Goal: Information Seeking & Learning: Learn about a topic

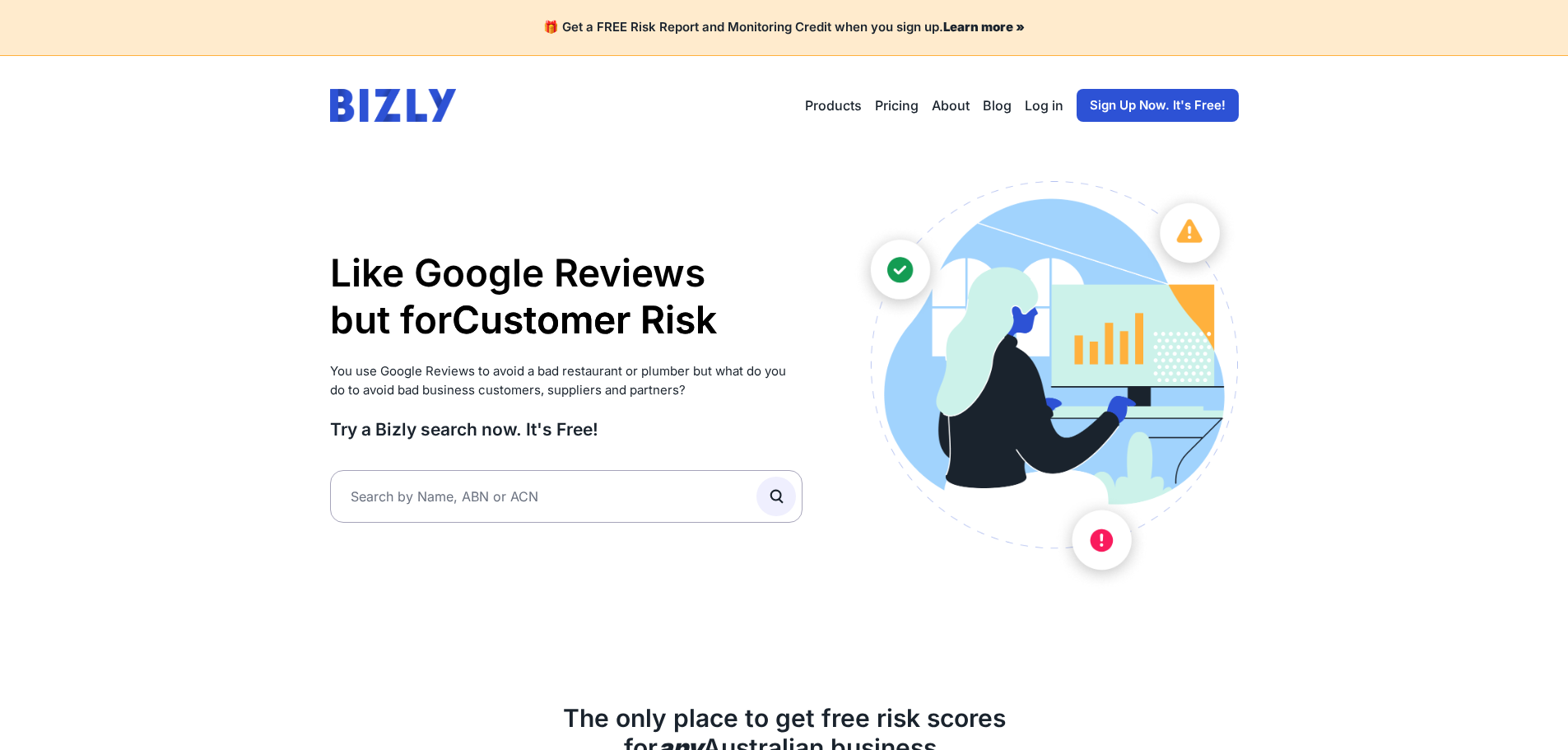
click at [1031, 105] on link "Log in" at bounding box center [1044, 105] width 38 height 20
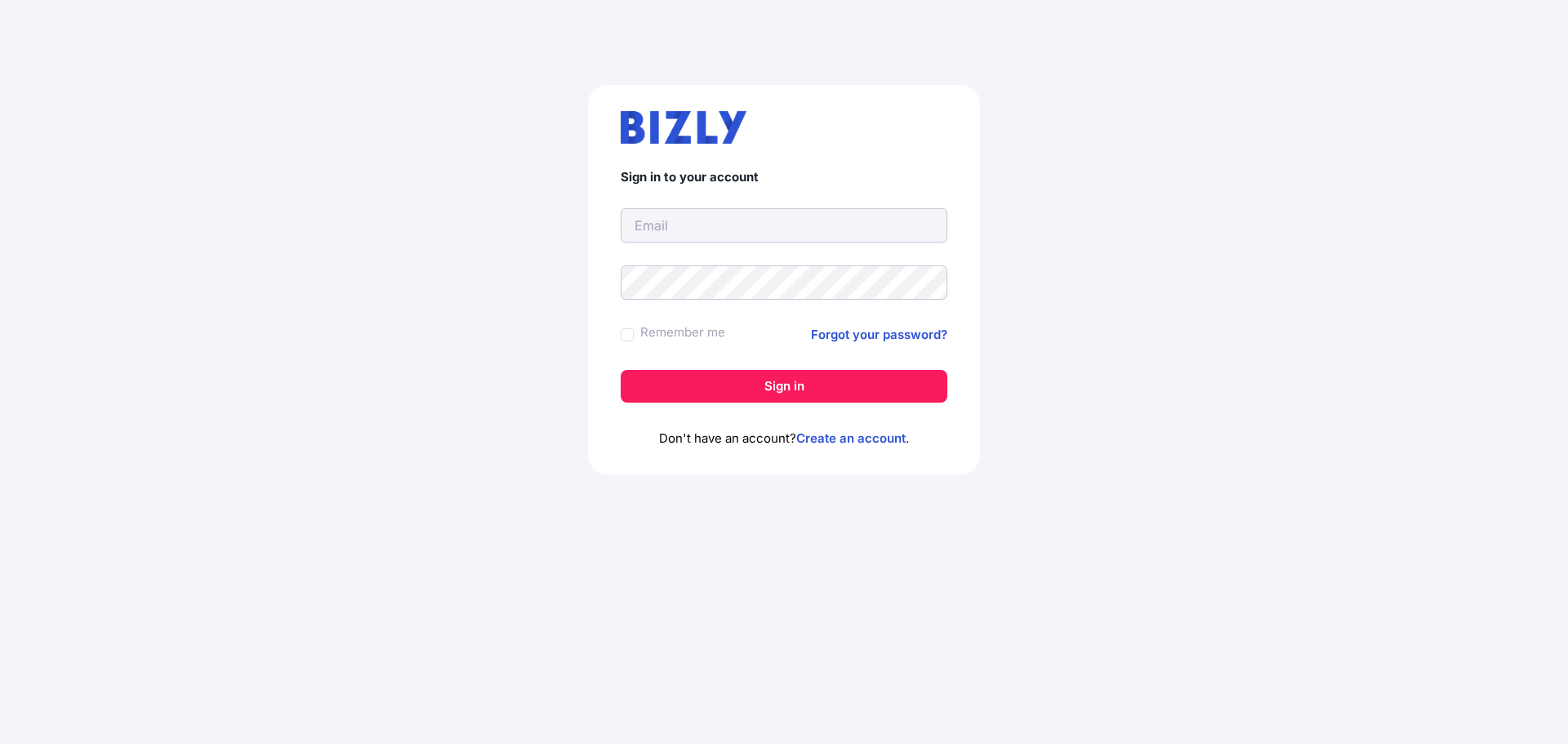
click at [672, 241] on input "text" at bounding box center [784, 225] width 327 height 34
click at [683, 231] on input "text" at bounding box center [784, 225] width 327 height 34
type input "[EMAIL_ADDRESS][DOMAIN_NAME]"
click at [620, 370] on button "Sign in" at bounding box center [784, 386] width 327 height 32
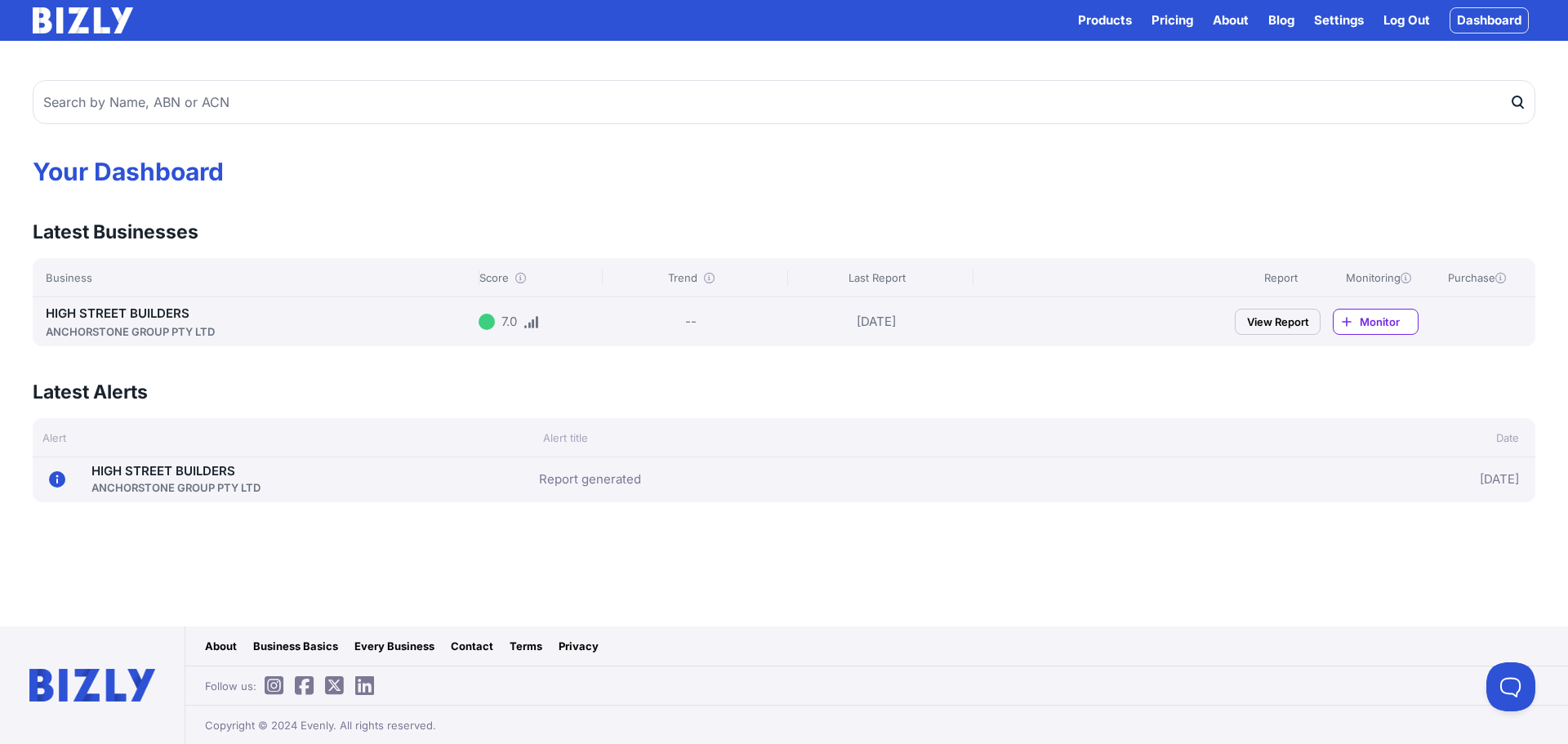
drag, startPoint x: 1100, startPoint y: 533, endPoint x: 1085, endPoint y: 534, distance: 15.0
click at [1100, 534] on main "Your Dashboard Latest Businesses View all Business Score Trend Last Report Repo…" at bounding box center [784, 333] width 1568 height 586
click at [215, 319] on div "HIGH STREET BUILDERS ANCHORSTONE GROUP PTY LTD" at bounding box center [259, 321] width 426 height 36
click at [532, 323] on icon at bounding box center [531, 322] width 16 height 12
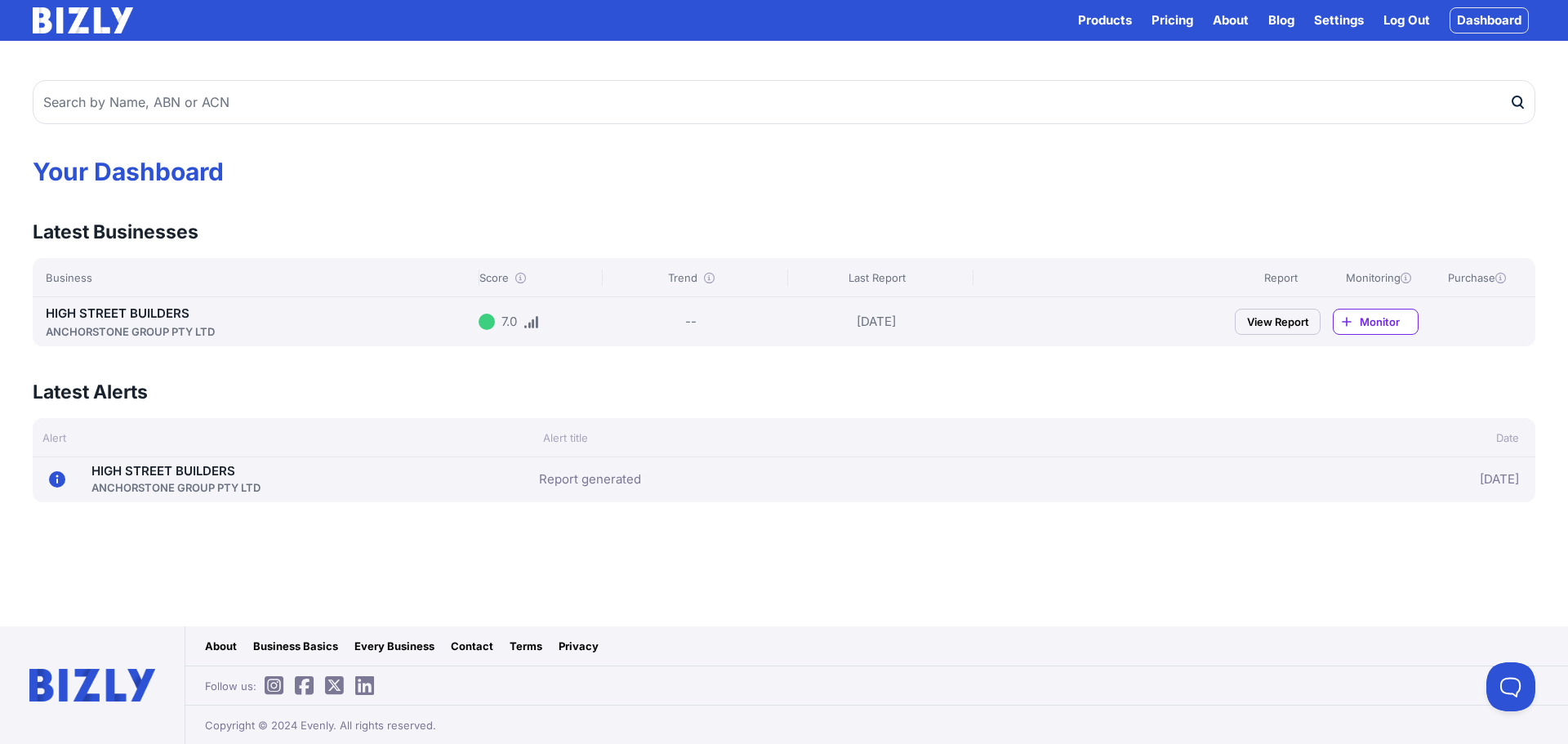
click at [1299, 326] on link "View Report" at bounding box center [1277, 322] width 85 height 27
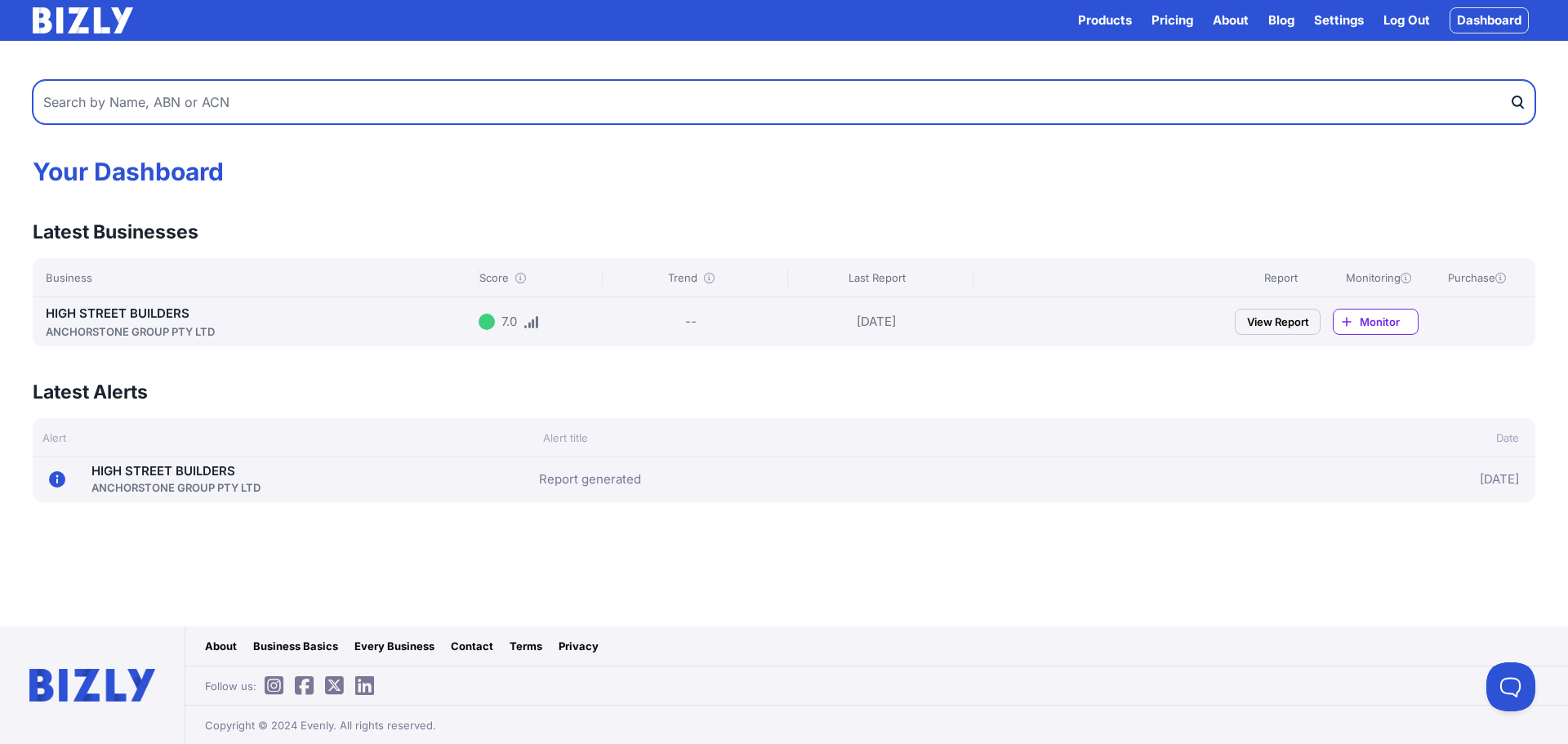
click at [328, 112] on input "text" at bounding box center [784, 101] width 1502 height 44
type input "trio homes"
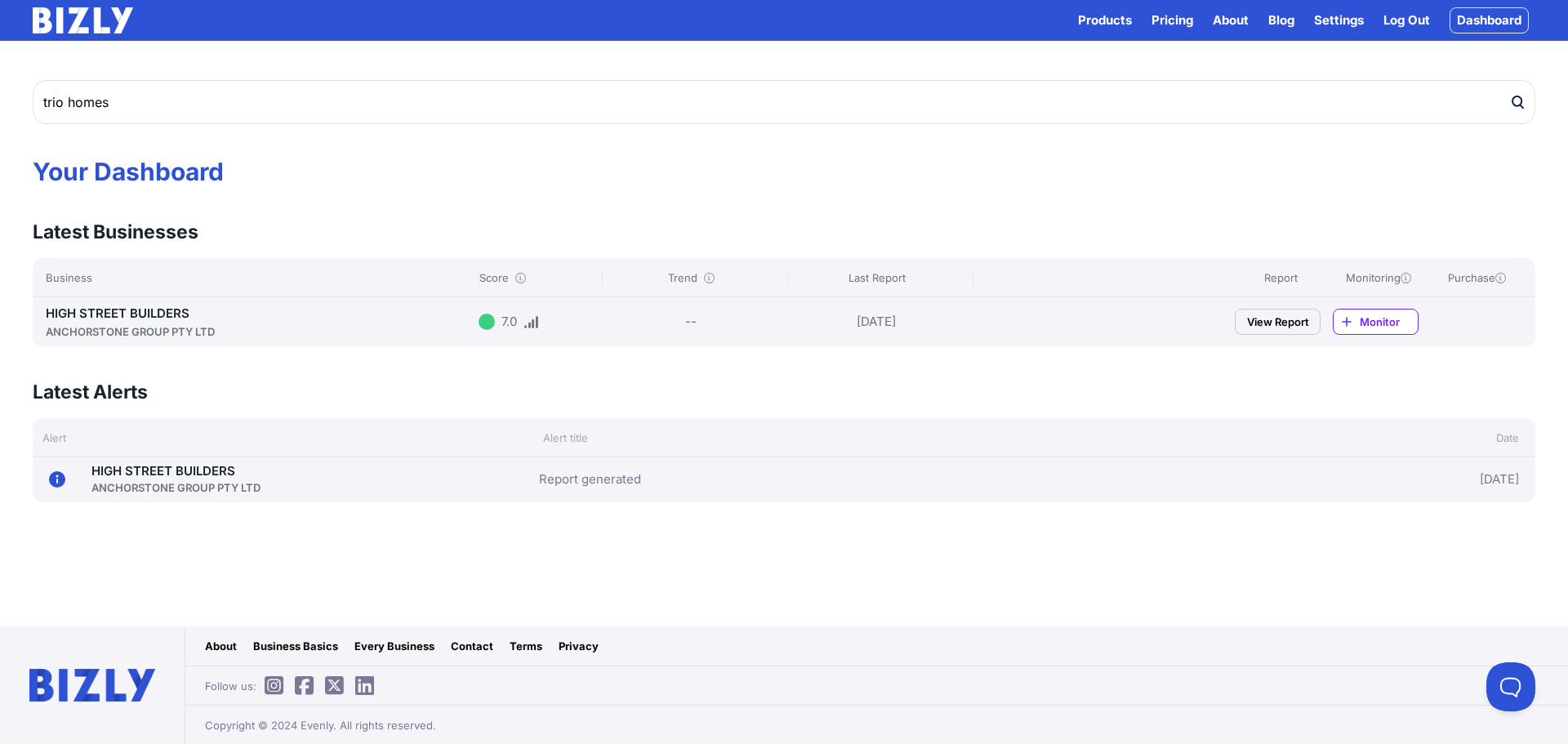
click at [1520, 101] on icon "submit" at bounding box center [1517, 102] width 17 height 17
click at [119, 317] on link "HIGH STREET BUILDERS ANCHORSTONE GROUP PTY LTD" at bounding box center [259, 322] width 426 height 34
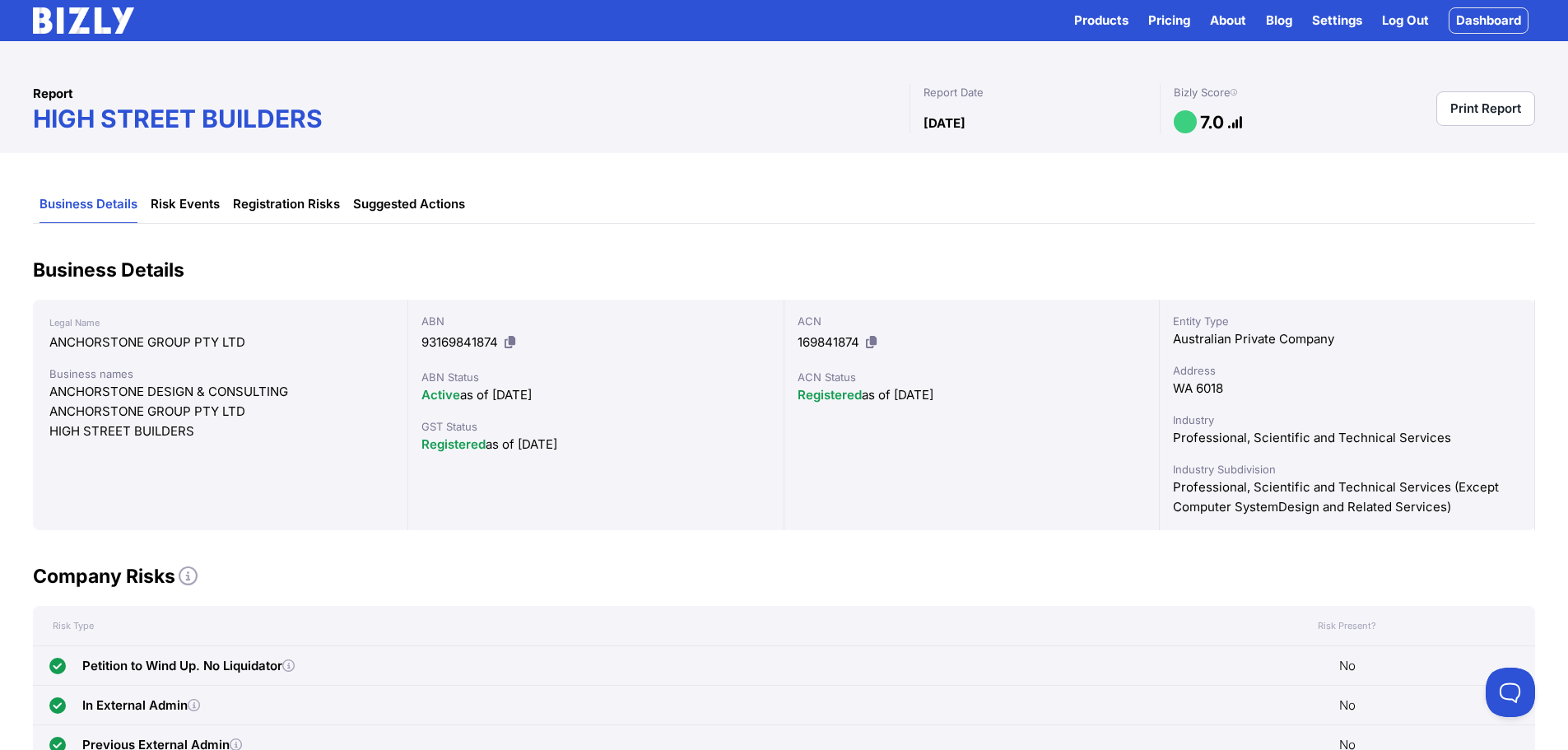
click at [1474, 99] on link "Print Report" at bounding box center [1485, 108] width 99 height 34
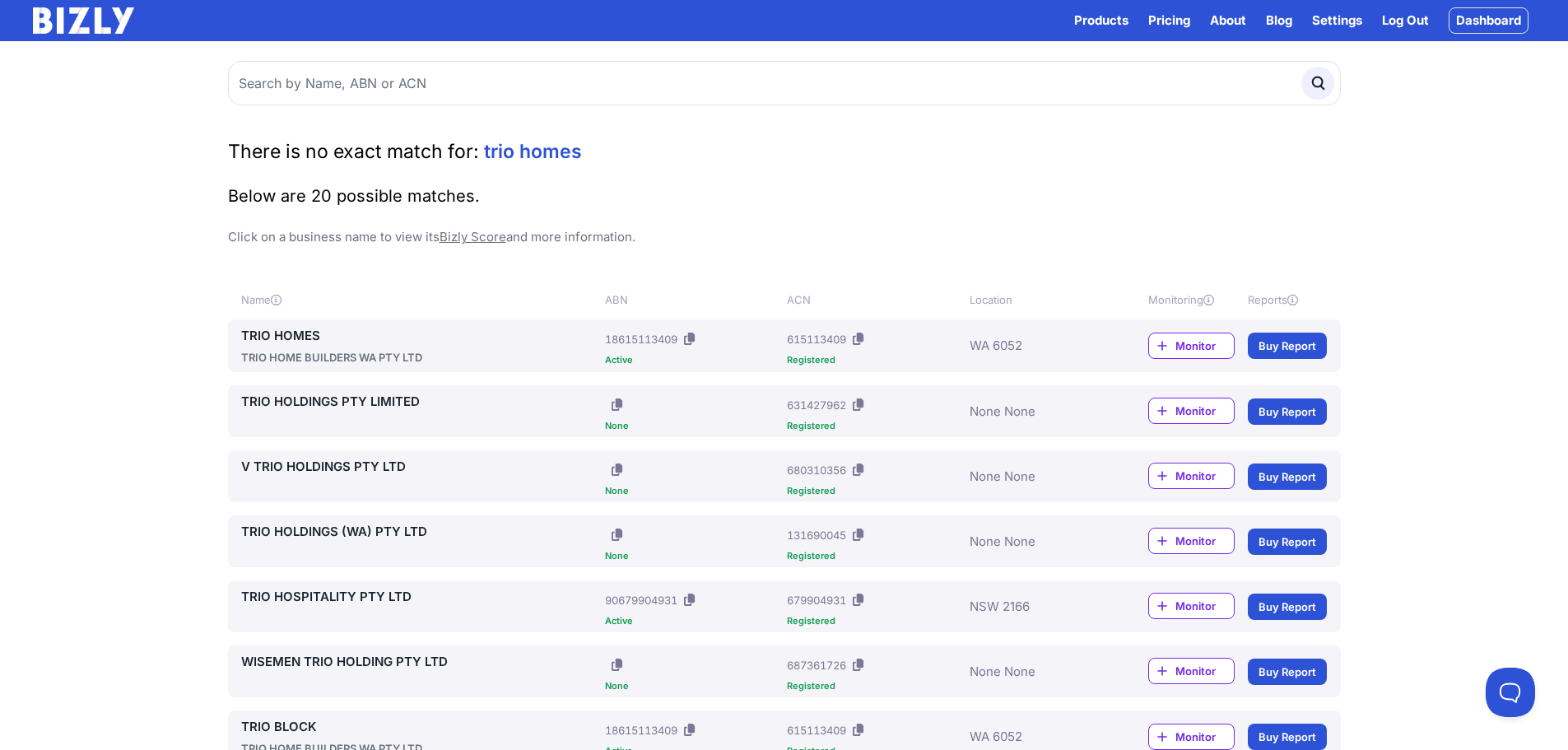
click at [307, 334] on link "TRIO HOMES" at bounding box center [420, 336] width 358 height 20
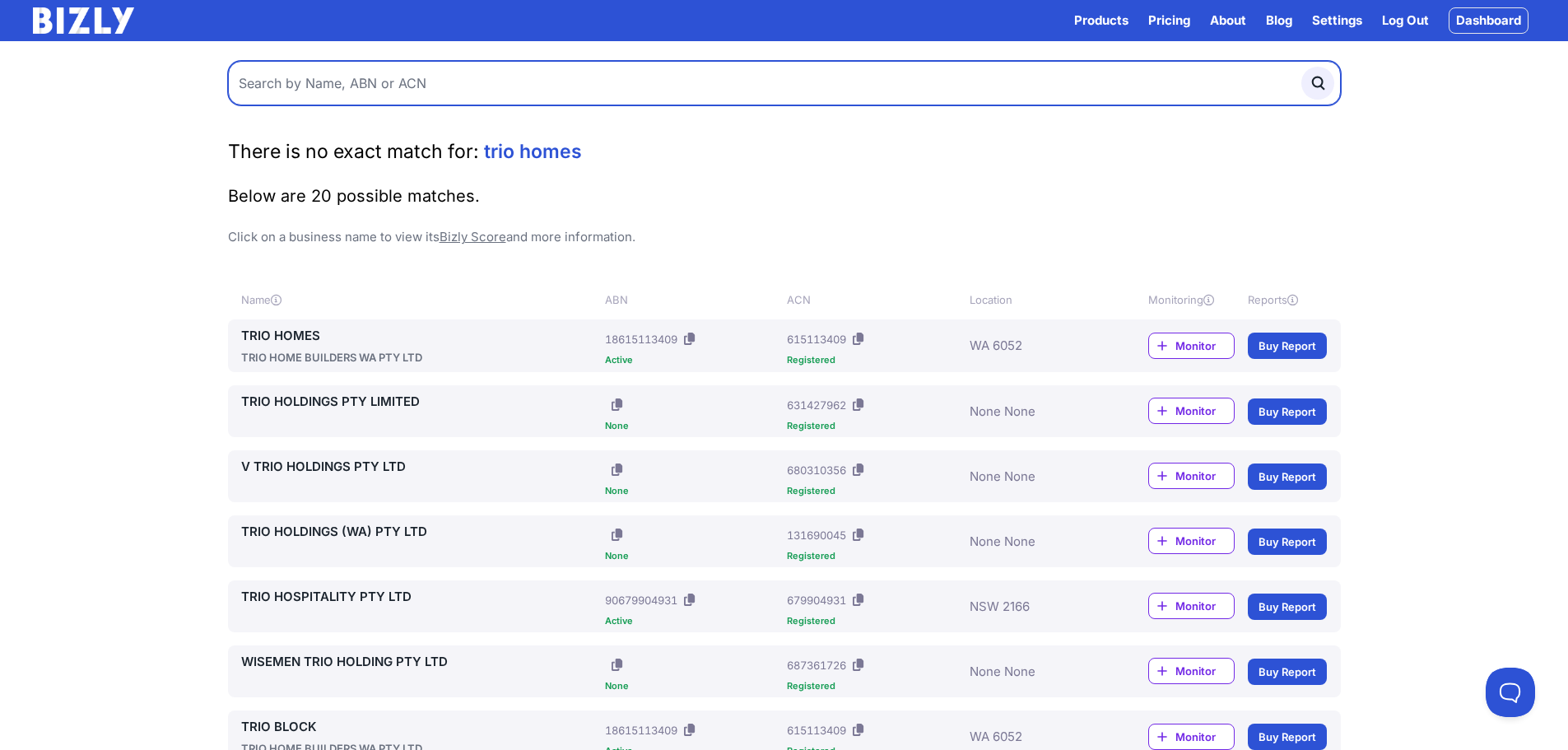
click at [376, 82] on input "text" at bounding box center [784, 83] width 1112 height 44
click at [369, 79] on input "text" at bounding box center [784, 83] width 1112 height 44
paste input "35155828112"
type input "35155828112"
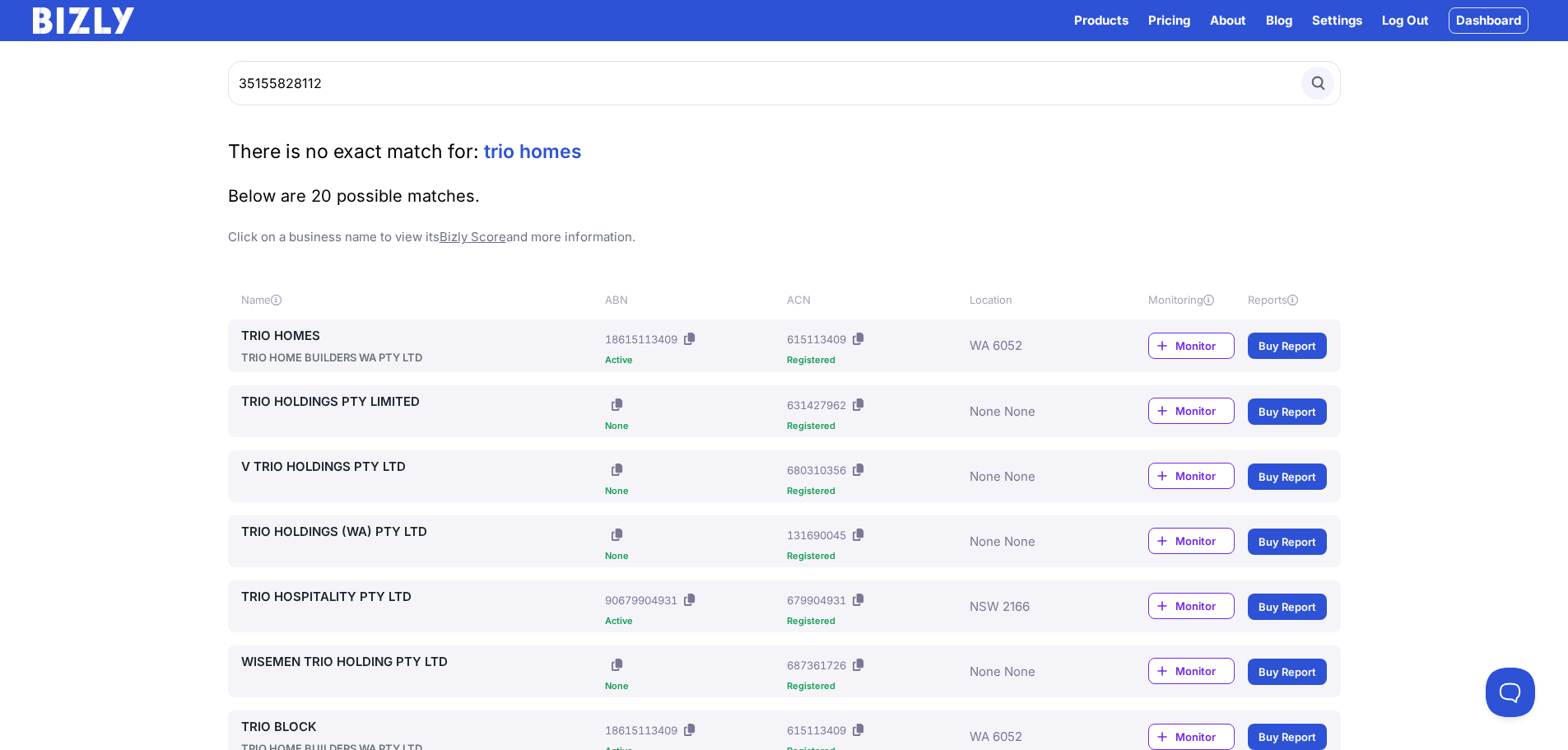
click at [1317, 80] on icon "submit" at bounding box center [1318, 84] width 18 height 18
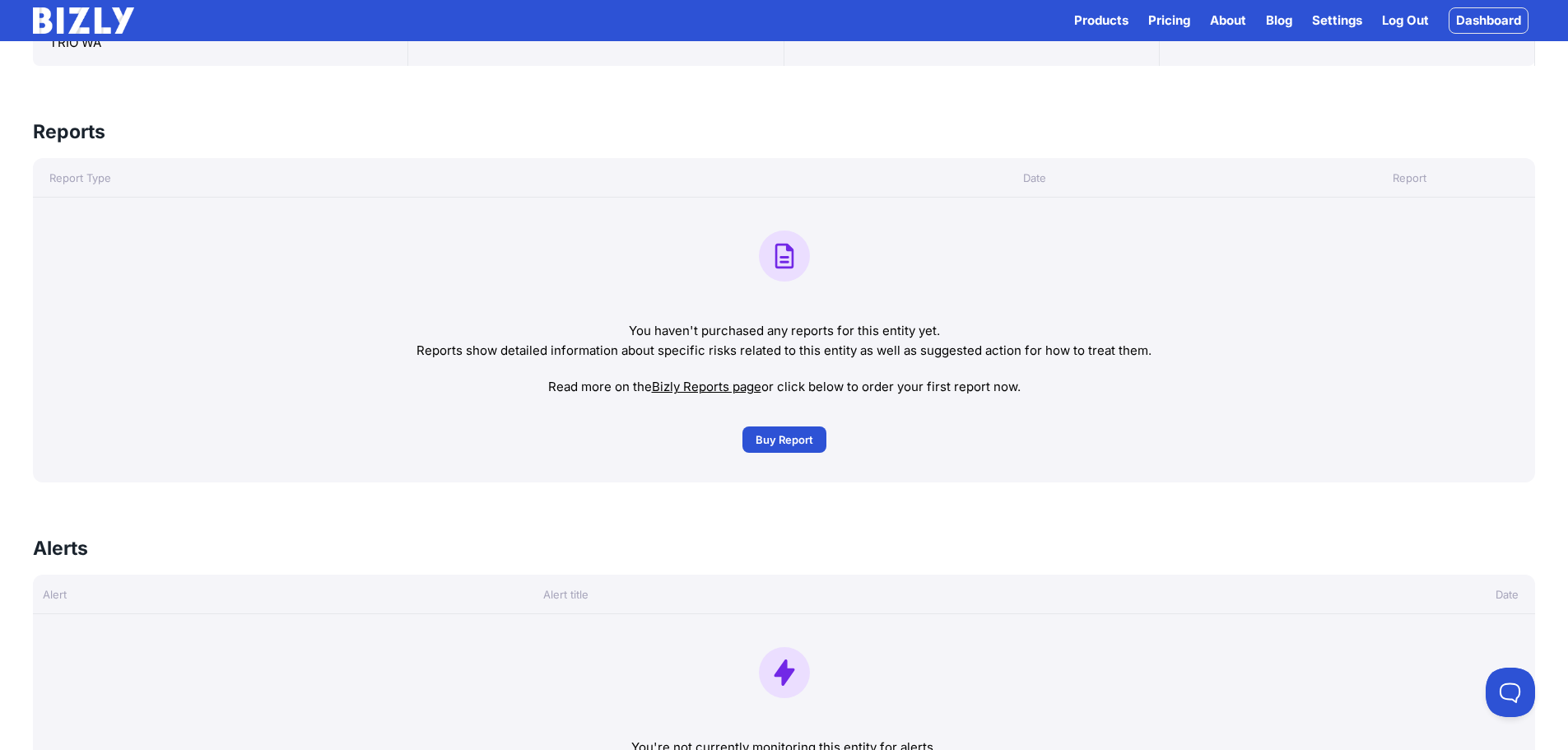
scroll to position [494, 0]
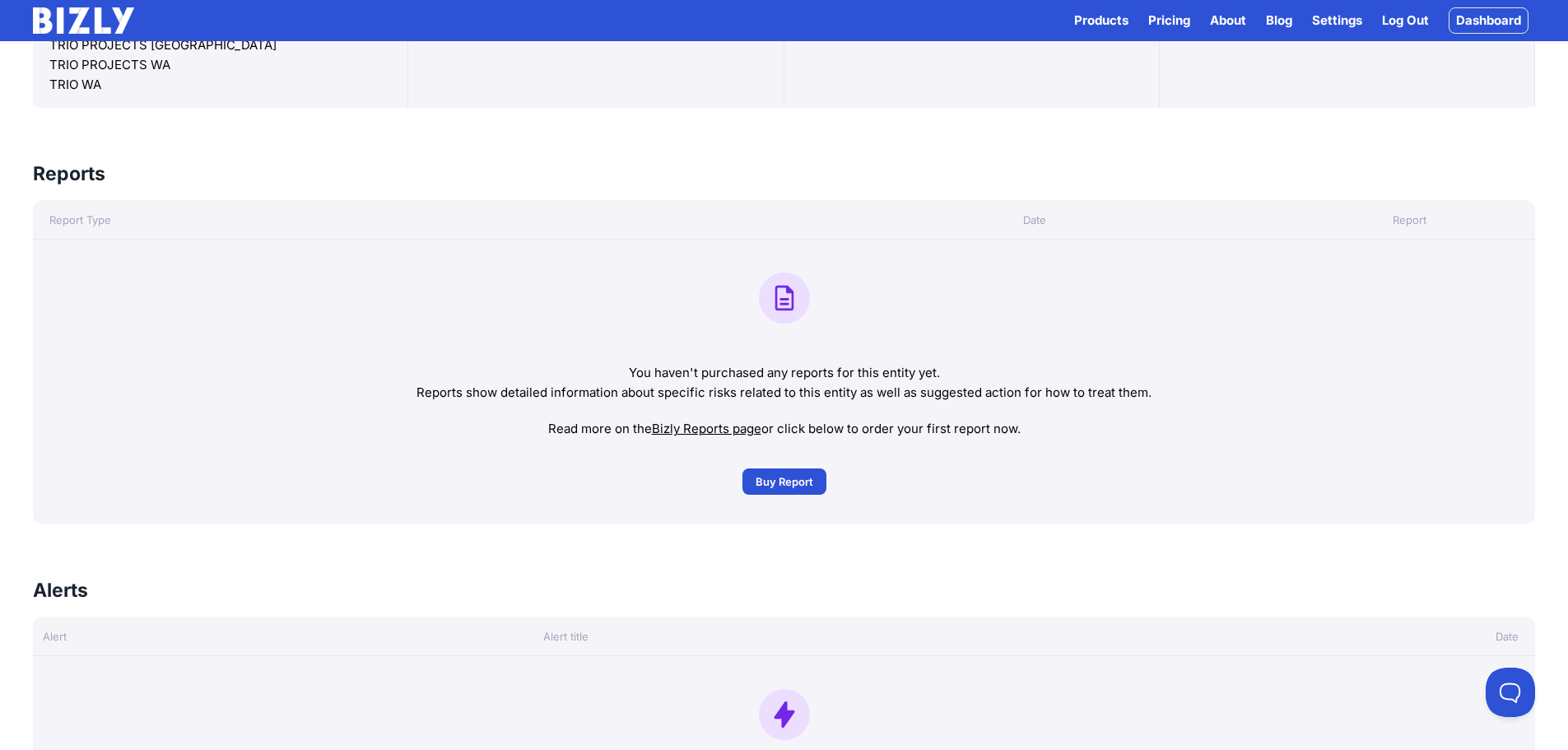
click at [1002, 400] on p "Reports show detailed information about specific risks related to this entity a…" at bounding box center [784, 393] width 1476 height 20
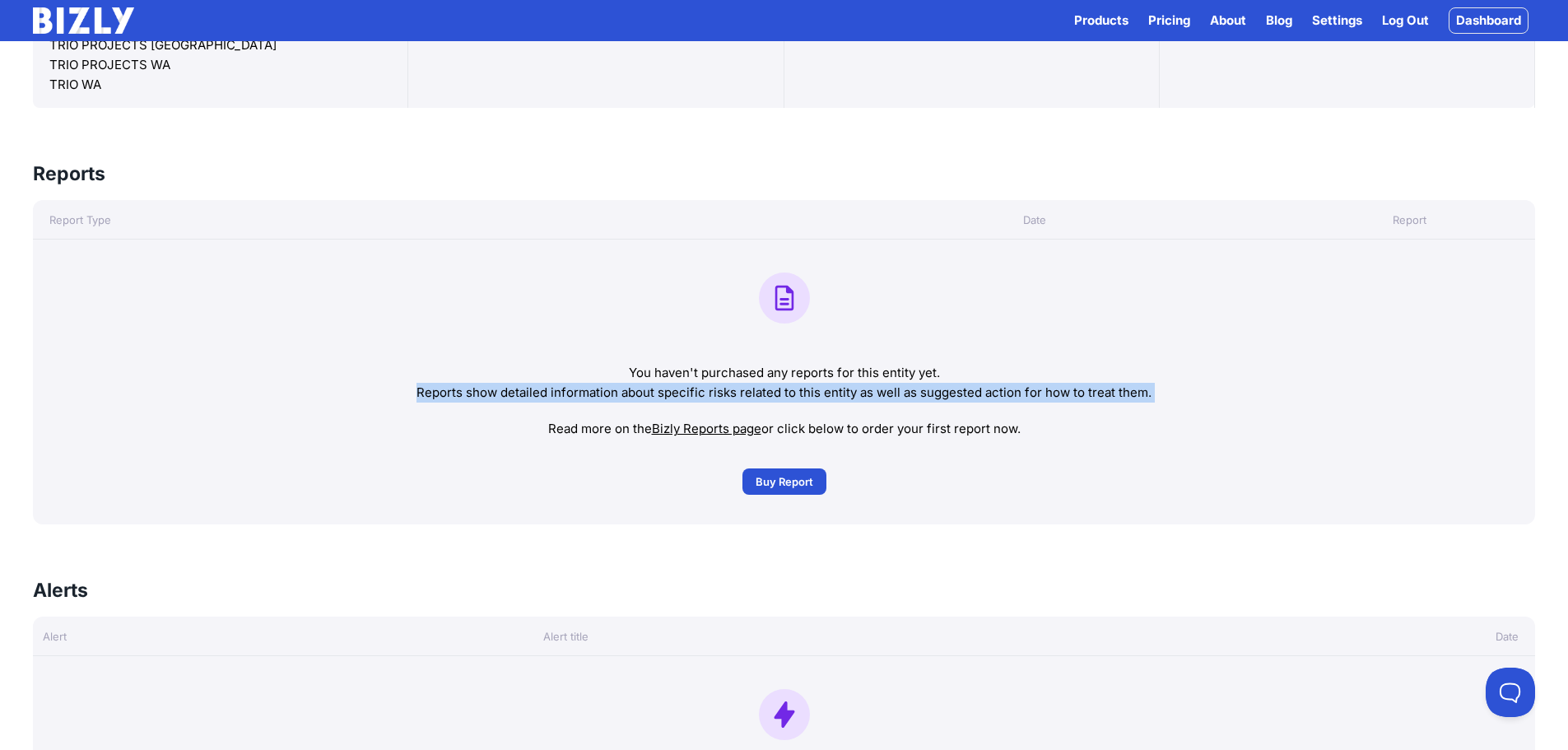
click at [1002, 400] on p "Reports show detailed information about specific risks related to this entity a…" at bounding box center [784, 393] width 1476 height 20
click at [1040, 397] on p "Reports show detailed information about specific risks related to this entity a…" at bounding box center [784, 393] width 1476 height 20
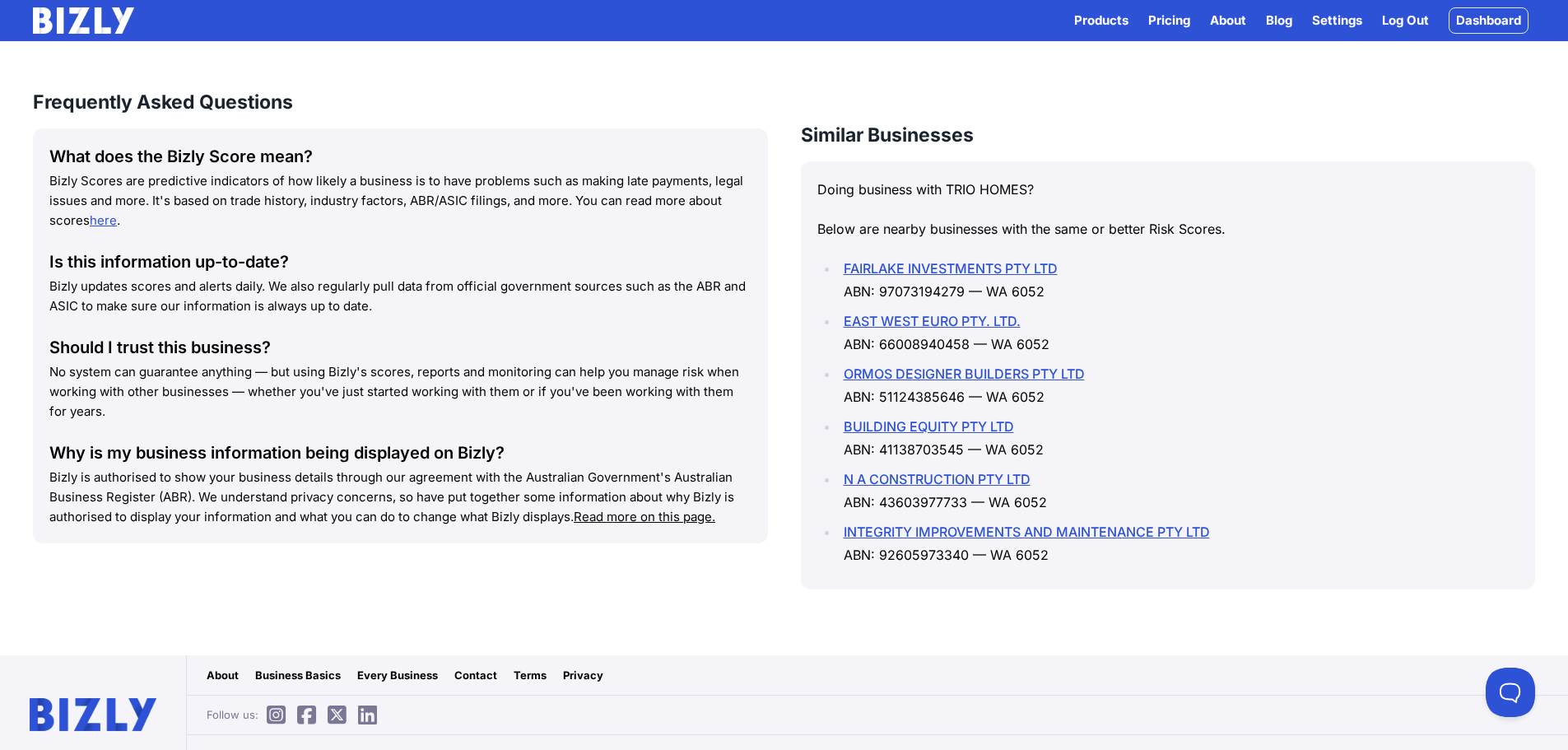
scroll to position [2234, 0]
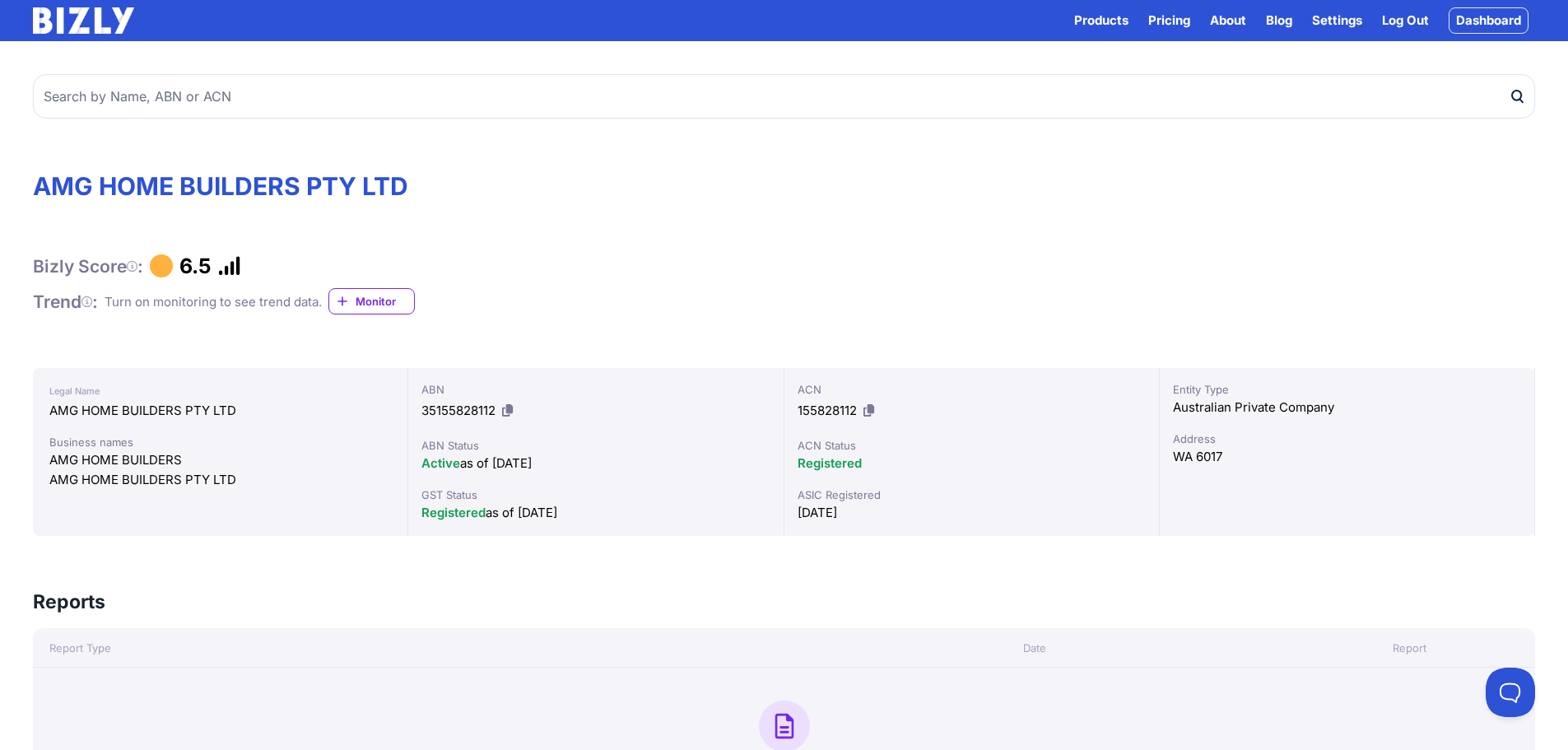
click at [171, 266] on div at bounding box center [161, 266] width 23 height 23
click at [250, 276] on div "Bizly Score : 6.5" at bounding box center [783, 266] width 1502 height 25
click at [242, 267] on icon at bounding box center [230, 266] width 23 height 1
click at [134, 266] on icon at bounding box center [132, 266] width 11 height 1
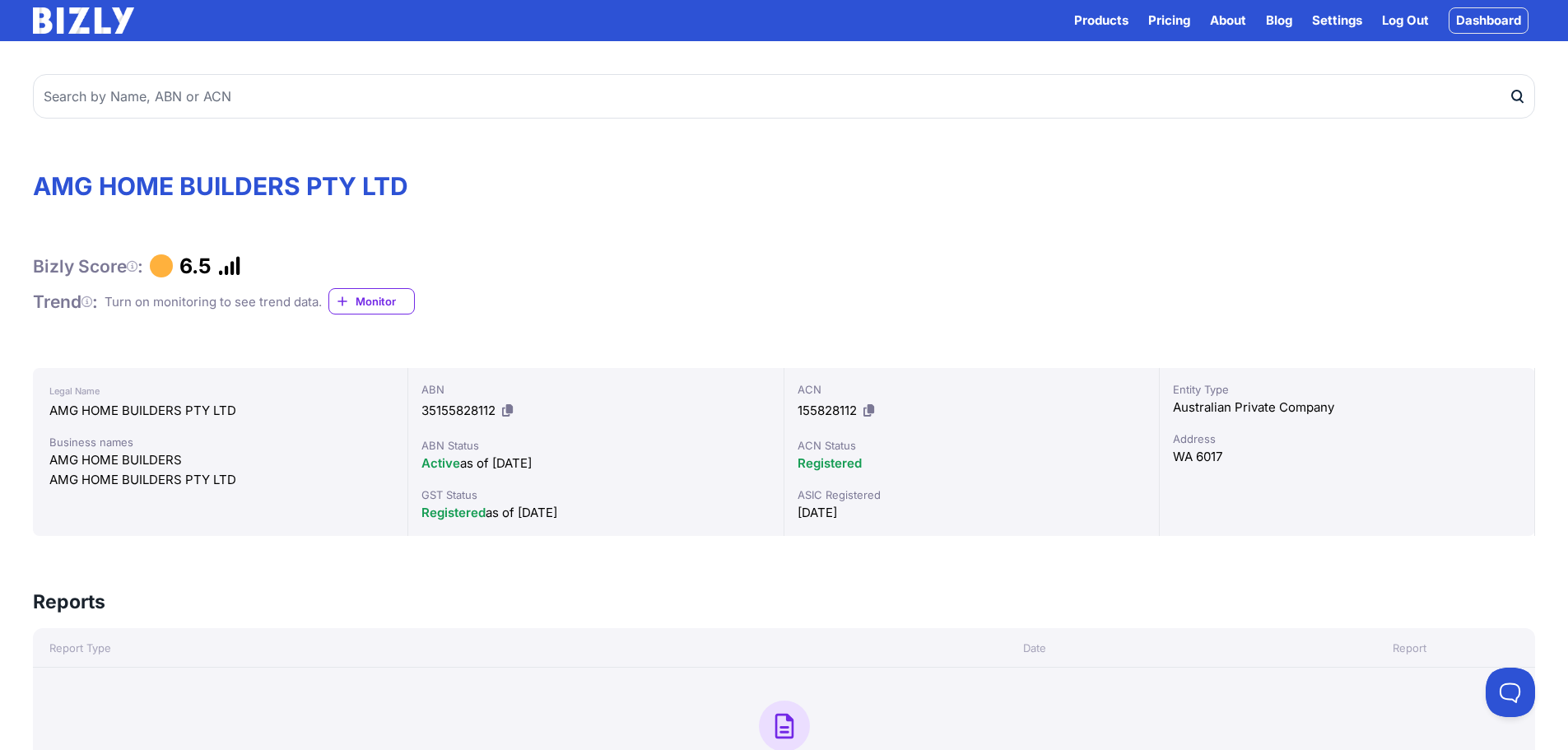
click at [170, 269] on div at bounding box center [161, 266] width 23 height 23
click at [132, 267] on icon at bounding box center [132, 266] width 11 height 1
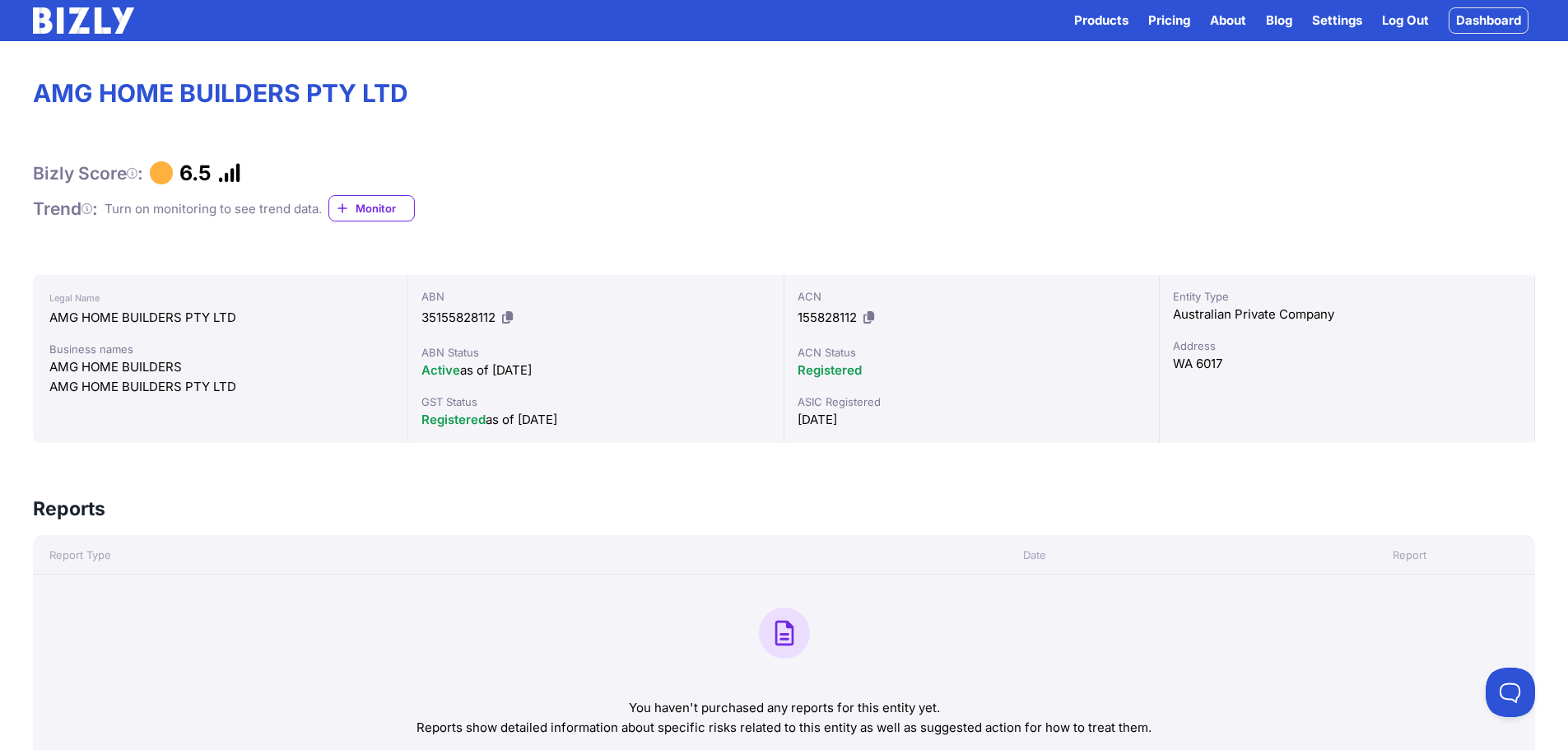
scroll to position [329, 0]
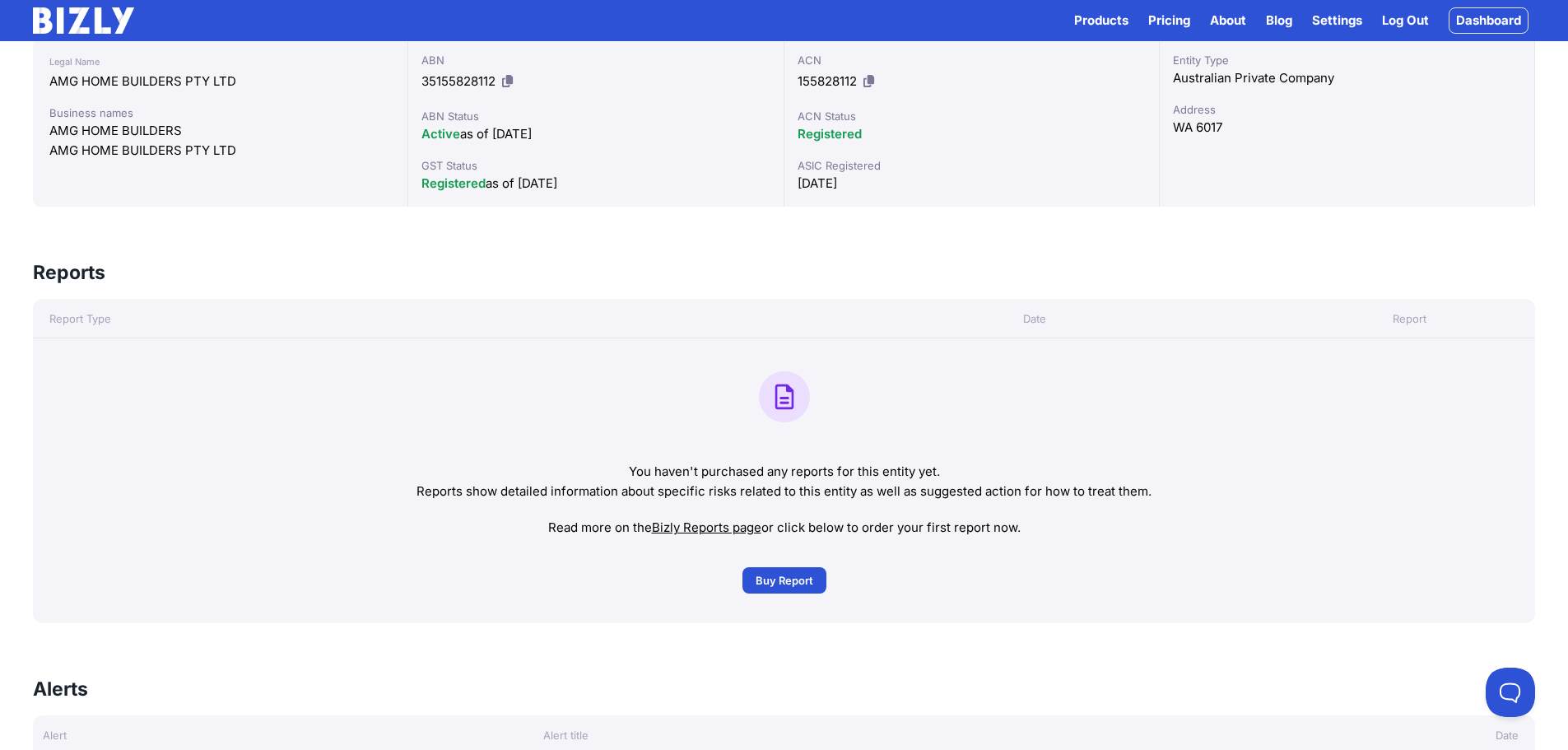
click at [802, 385] on rect at bounding box center [784, 396] width 51 height 51
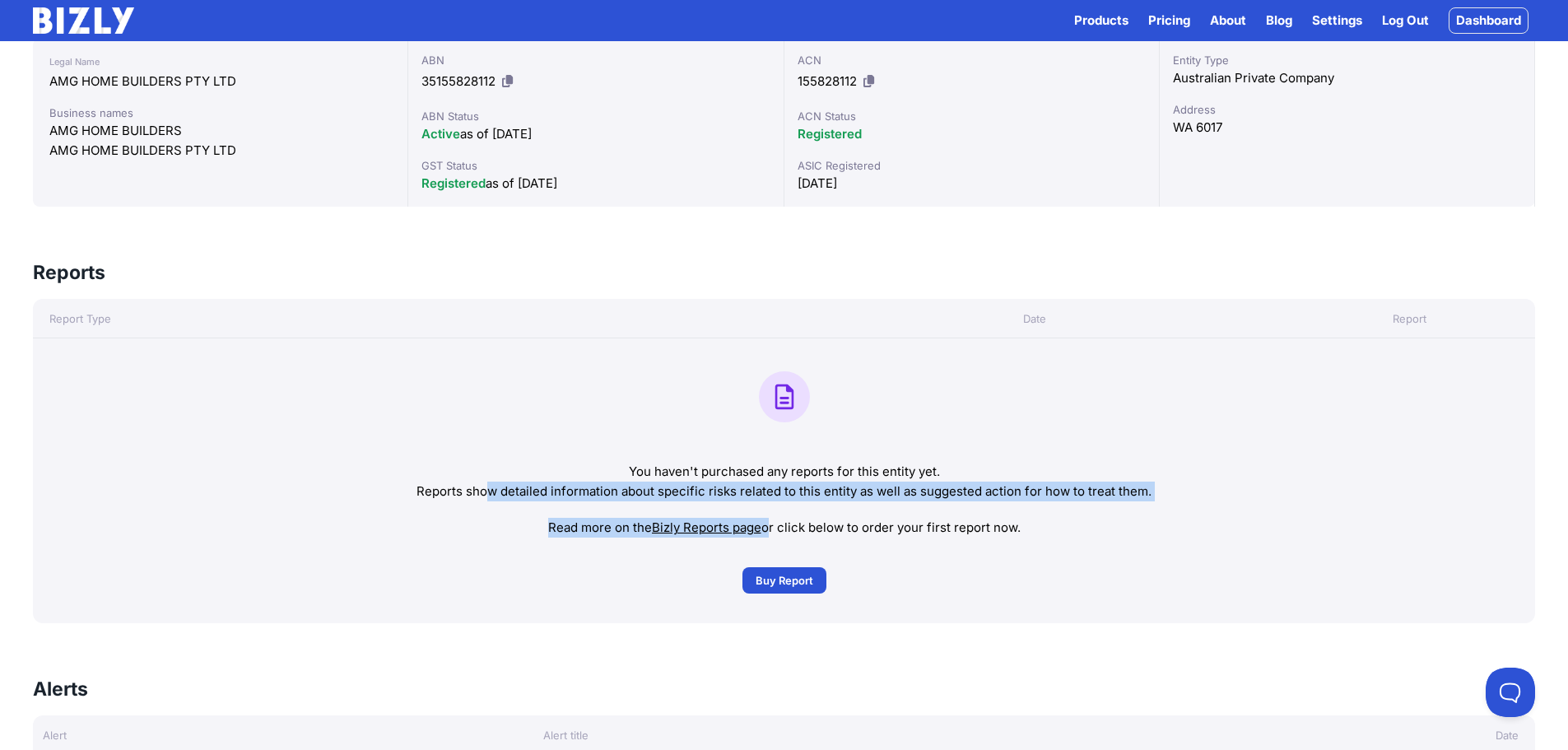
drag, startPoint x: 491, startPoint y: 498, endPoint x: 781, endPoint y: 497, distance: 290.0
click at [776, 502] on div "You haven't purchased any reports for this entity yet. Reports show detailed in…" at bounding box center [783, 481] width 1502 height 285
click at [795, 486] on p "Reports show detailed information about specific risks related to this entity a…" at bounding box center [784, 492] width 1476 height 20
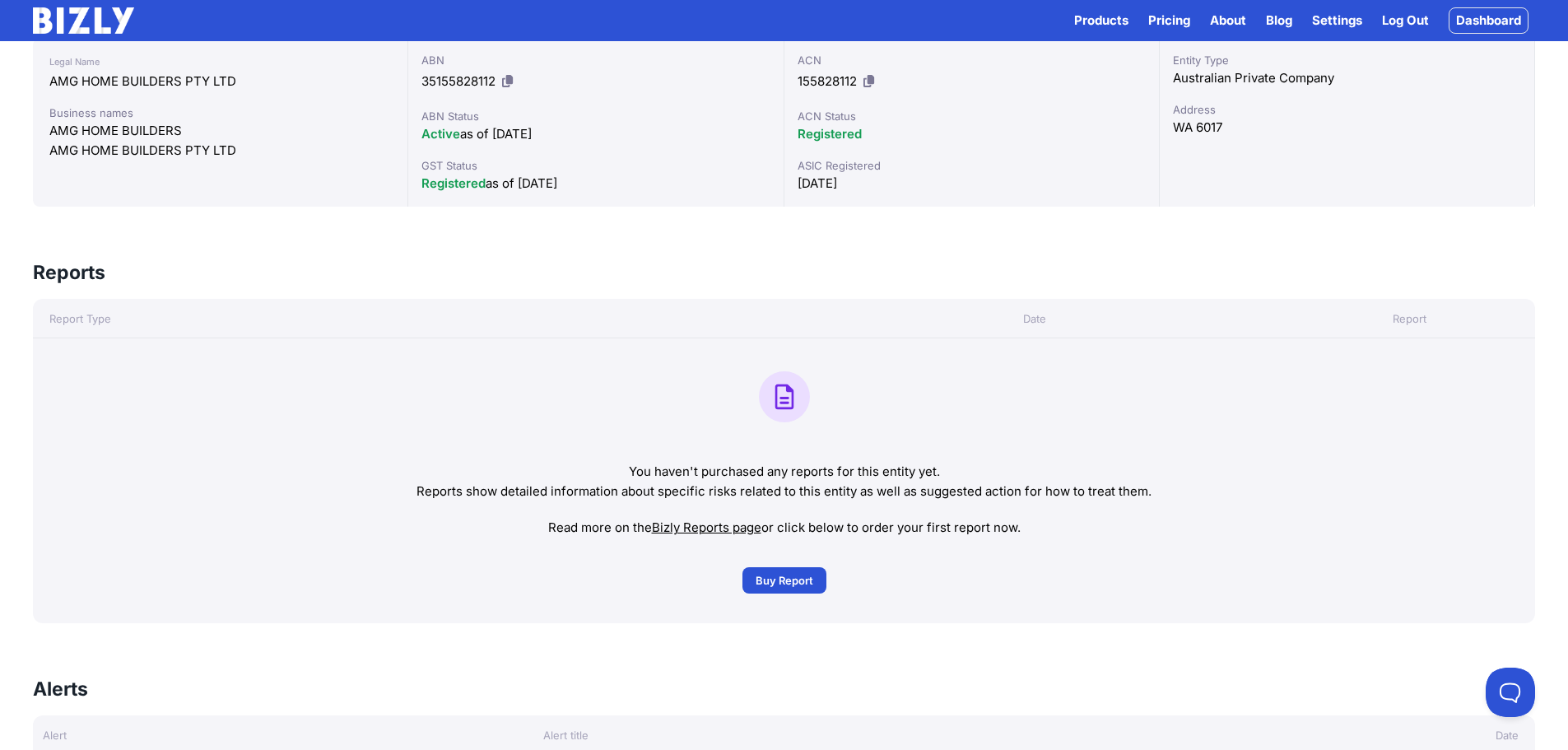
click at [707, 526] on link "Bizly Reports page" at bounding box center [706, 527] width 109 height 16
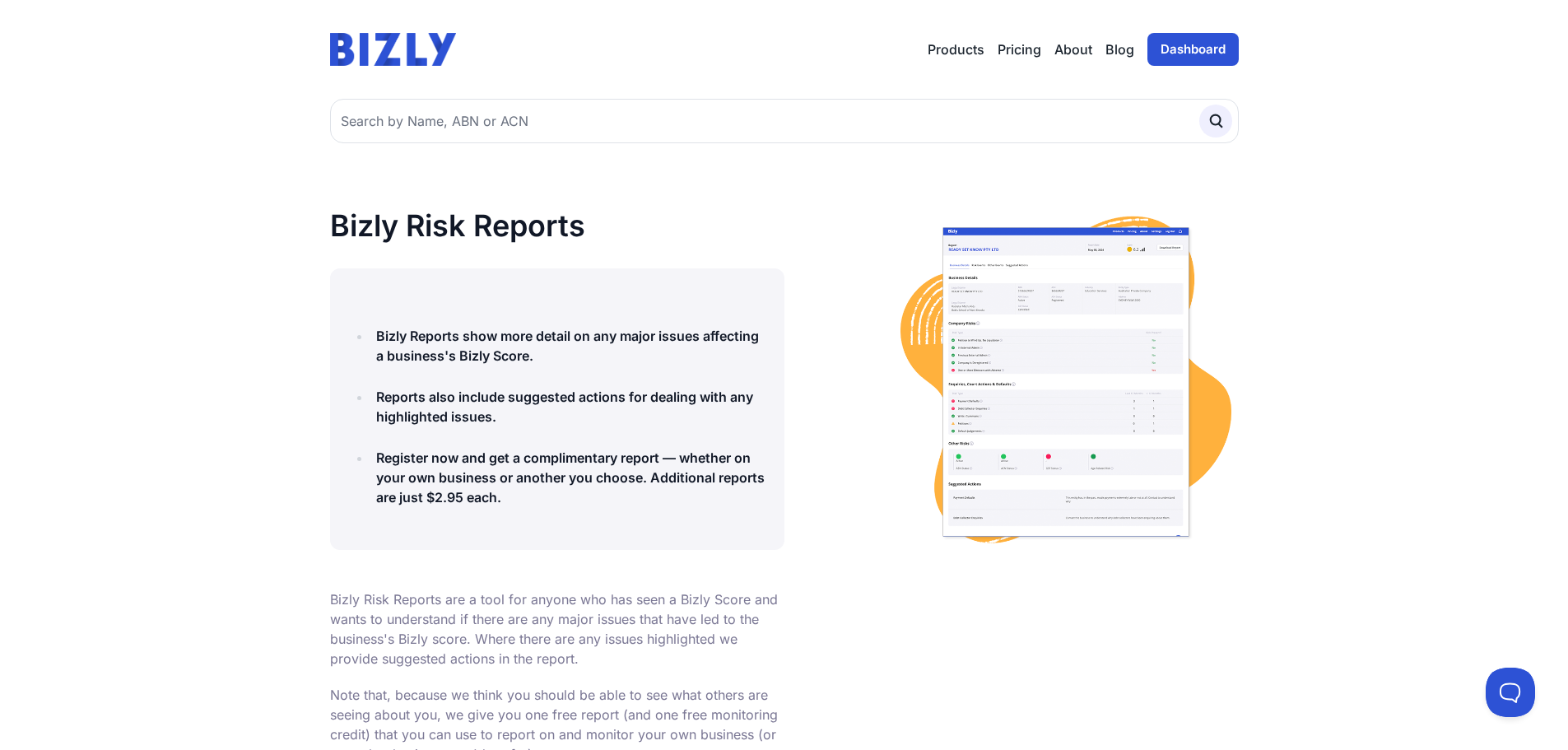
click at [1077, 43] on link "About" at bounding box center [1072, 49] width 38 height 20
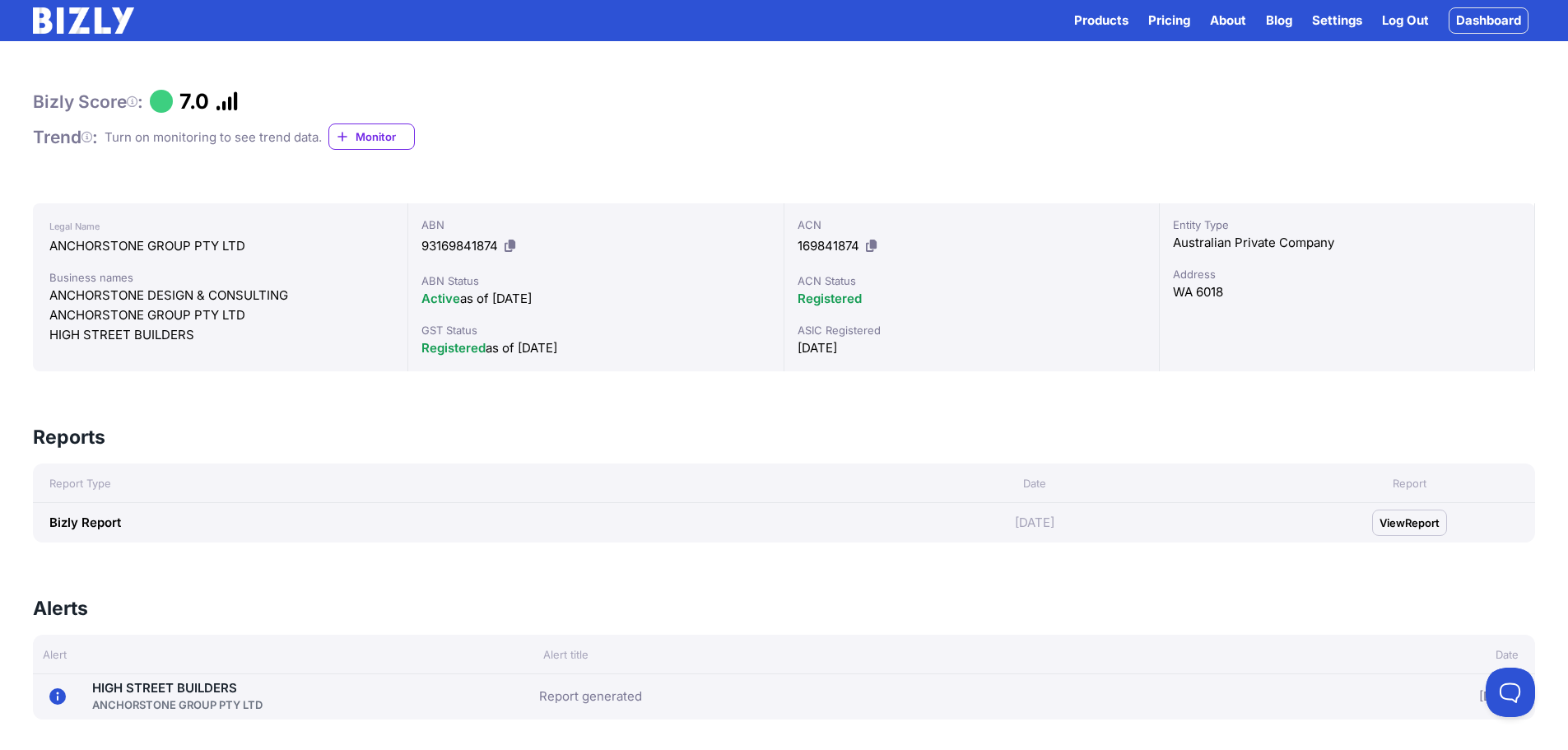
click at [1385, 519] on span "View" at bounding box center [1392, 523] width 26 height 17
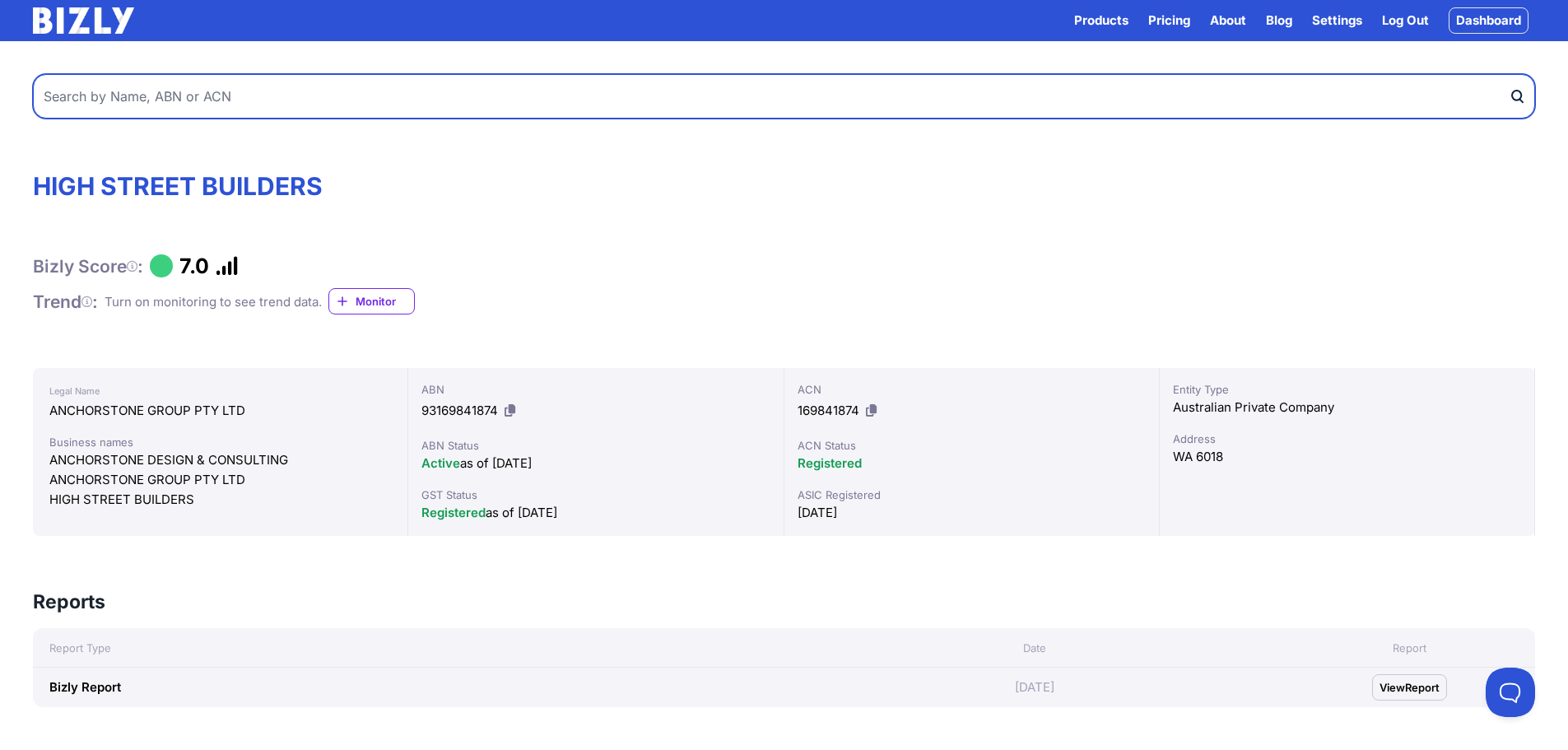
click at [359, 106] on input "text" at bounding box center [783, 96] width 1502 height 44
paste input "92659134013"
type input "92659134013"
click at [1509, 74] on button "submit" at bounding box center [1522, 96] width 27 height 44
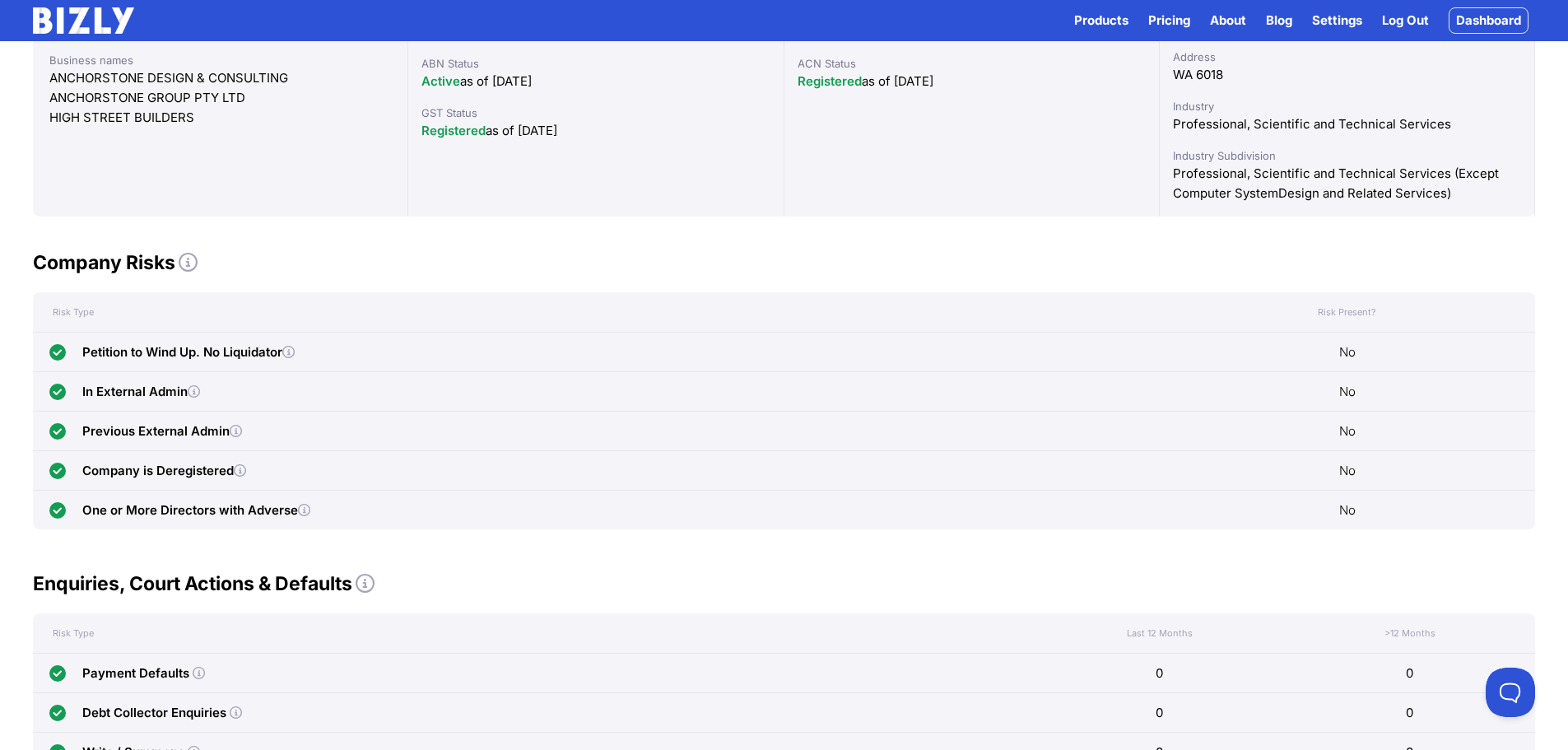
scroll to position [492, 0]
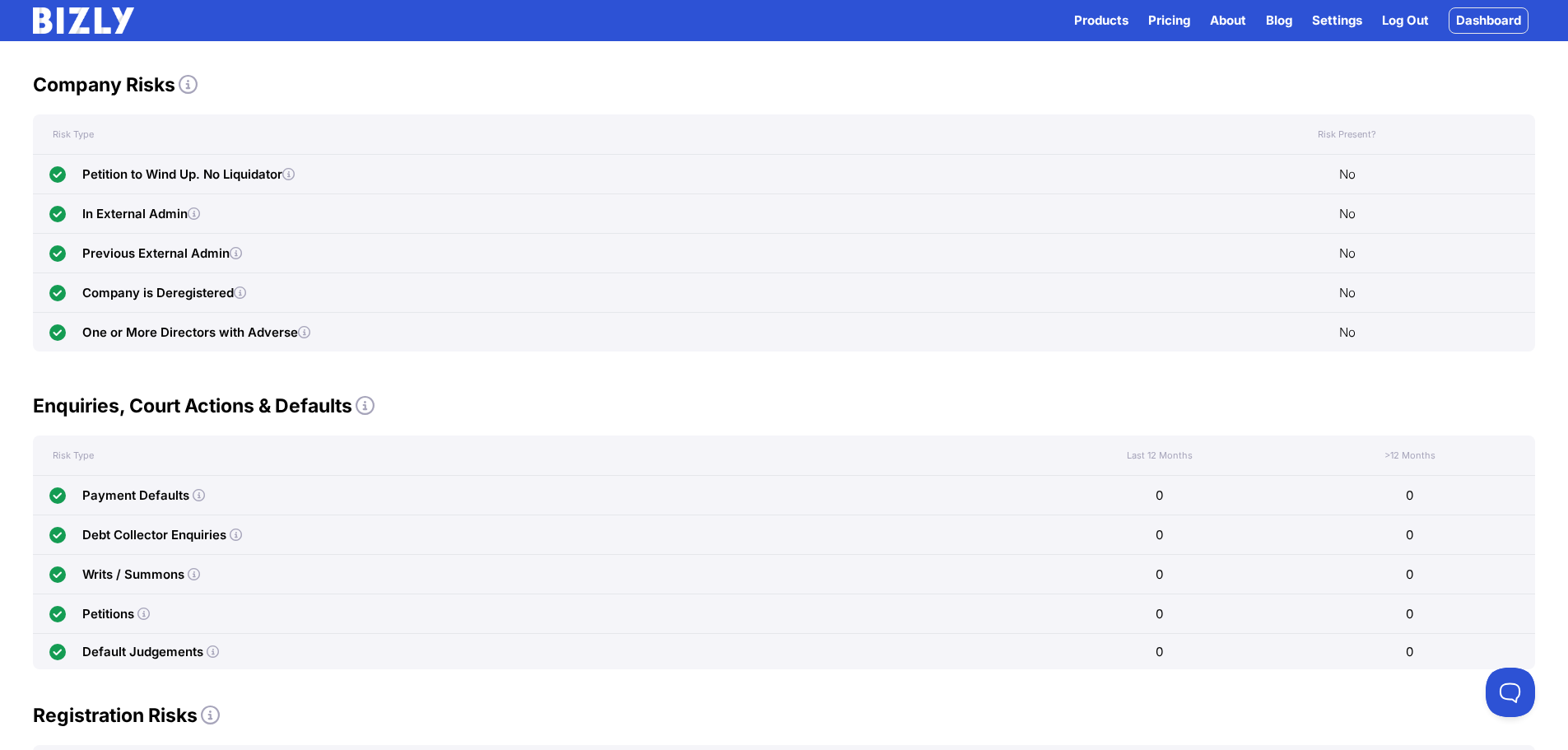
click at [187, 170] on div "Petition to Wind Up. No Liquidator" at bounding box center [188, 175] width 212 height 20
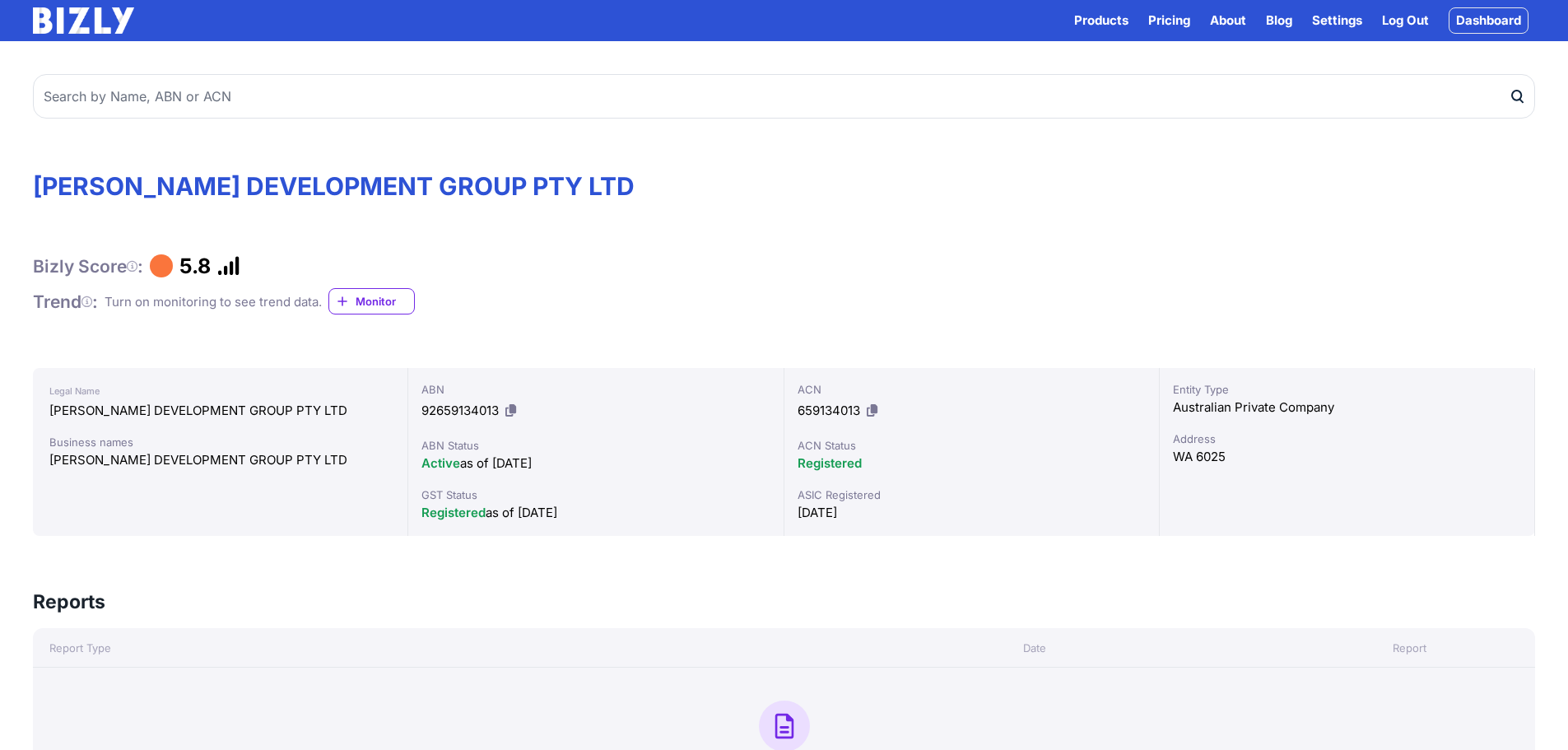
click at [137, 266] on icon at bounding box center [132, 266] width 11 height 1
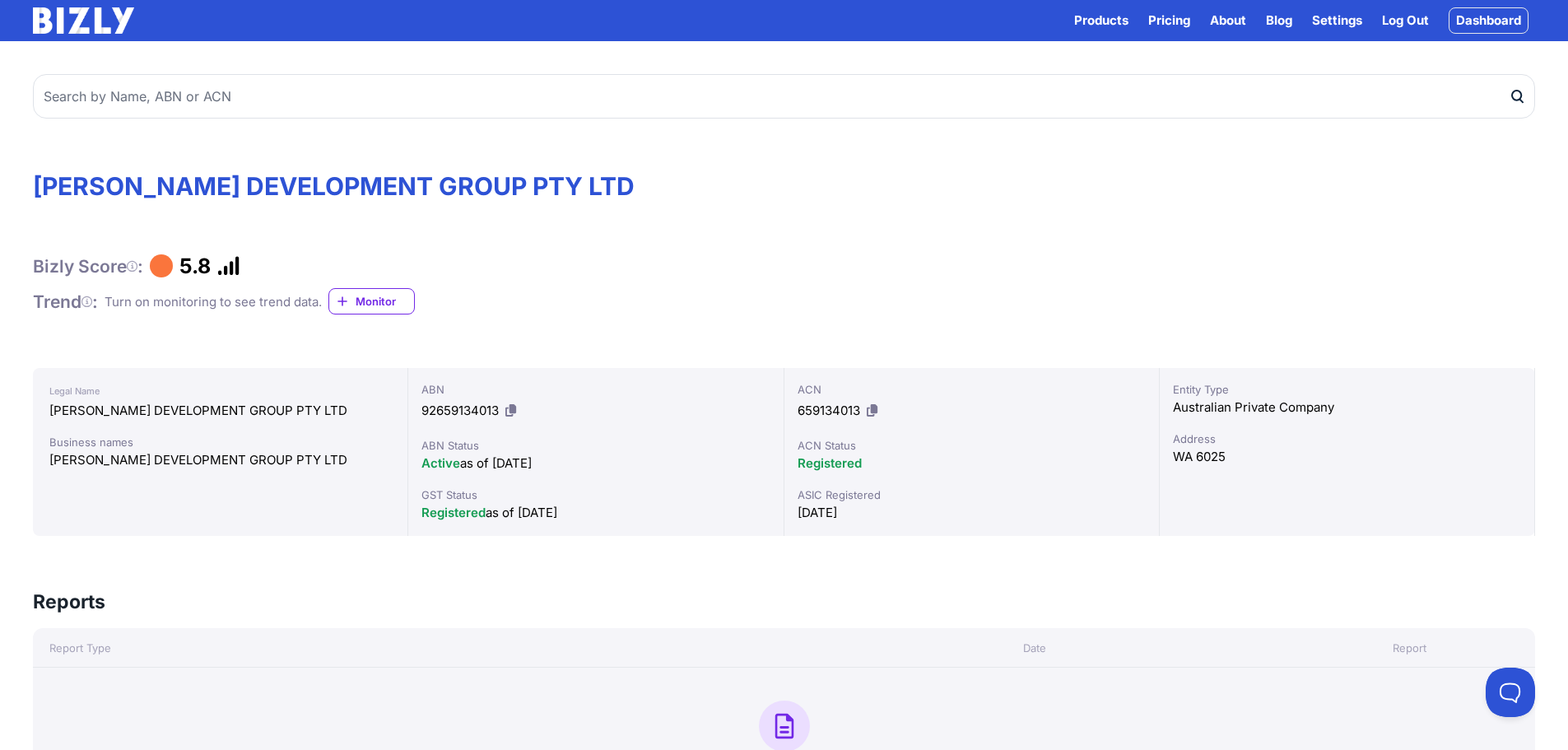
click at [136, 266] on icon at bounding box center [132, 266] width 11 height 1
click at [135, 266] on icon at bounding box center [132, 266] width 11 height 1
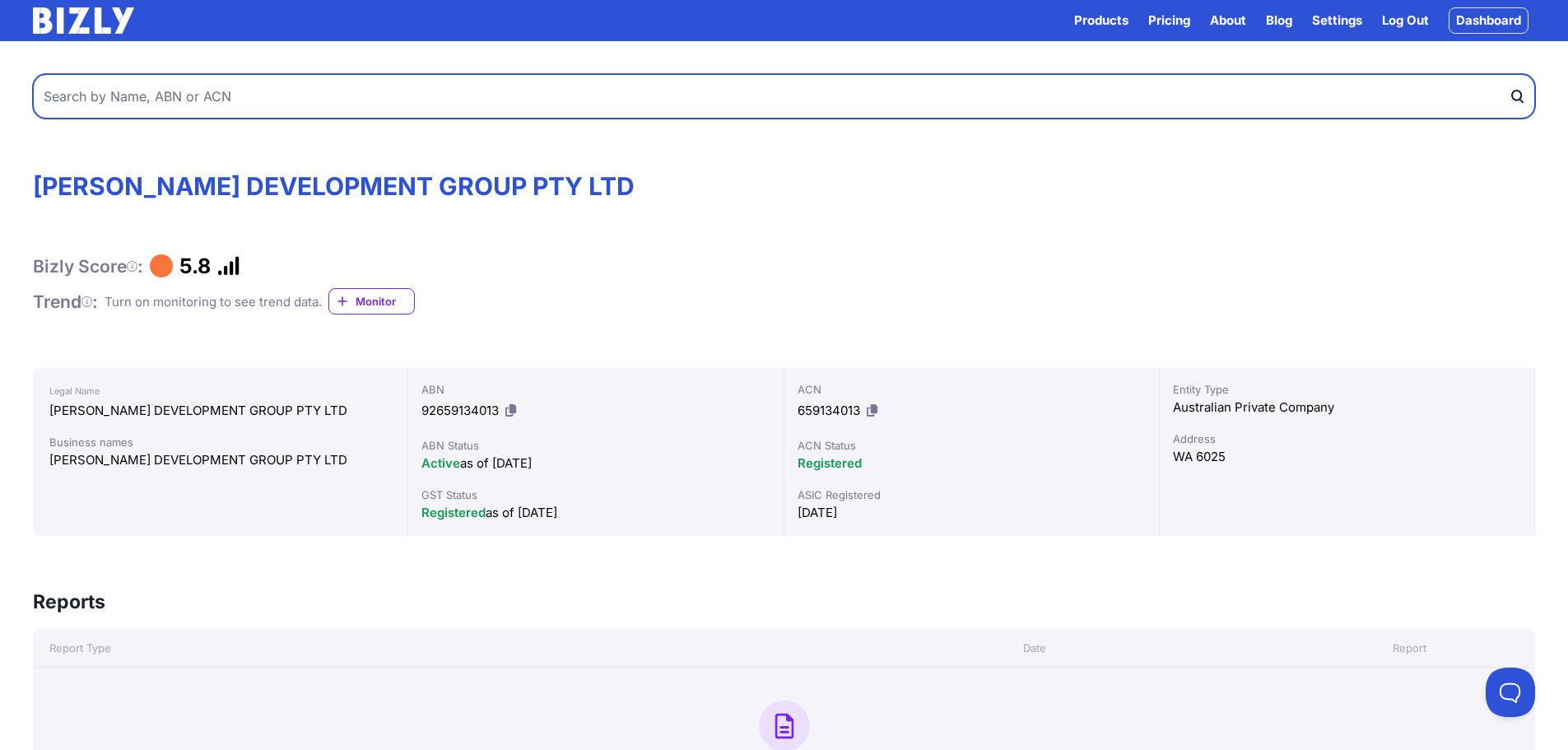
click at [327, 101] on input "text" at bounding box center [783, 96] width 1502 height 44
paste input "67648937339"
type input "67648937339"
click at [1509, 74] on button "submit" at bounding box center [1522, 96] width 27 height 44
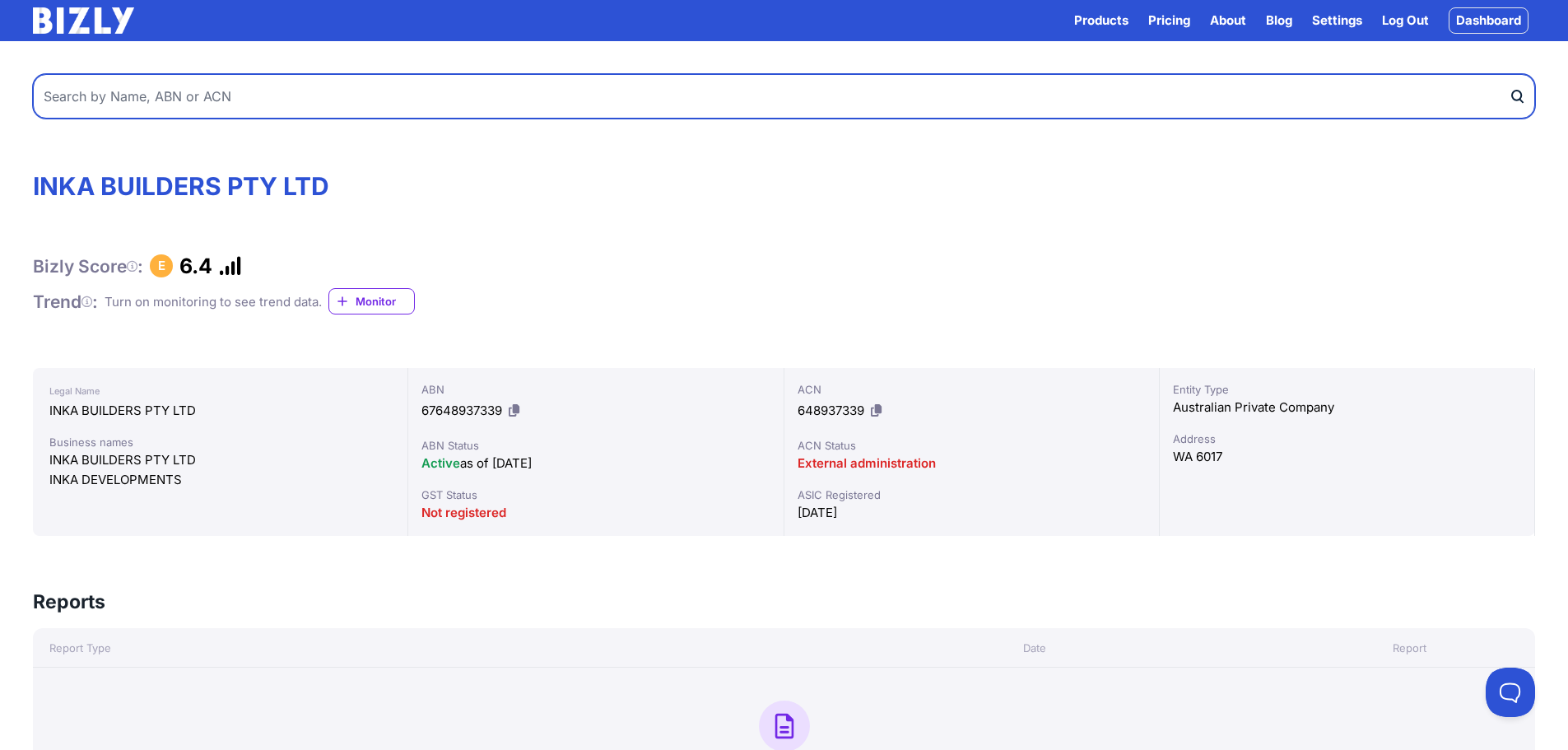
click at [318, 99] on input "text" at bounding box center [783, 96] width 1502 height 44
paste input "11638402525"
type input "11638402525"
click at [1509, 74] on button "submit" at bounding box center [1522, 96] width 27 height 44
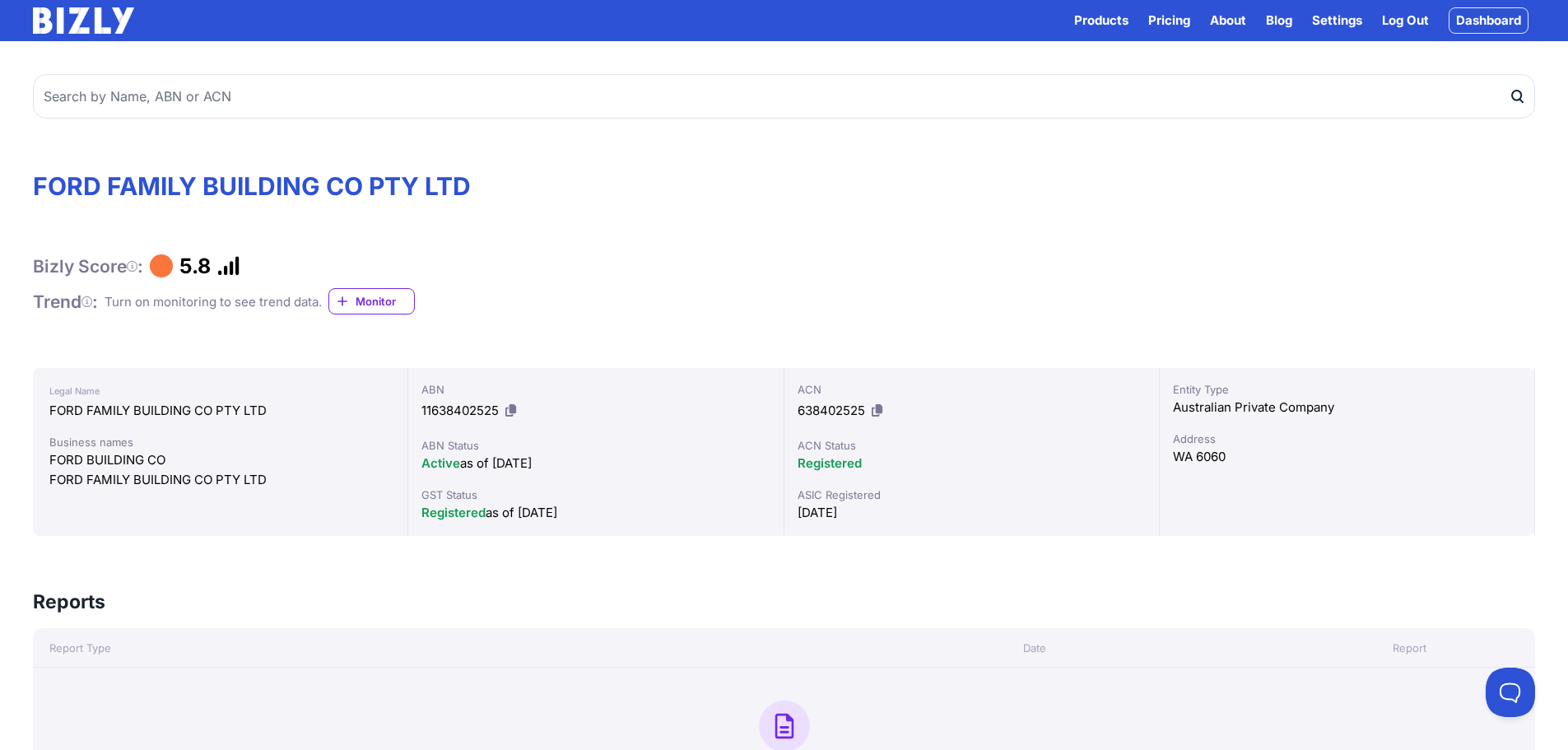
click at [135, 266] on icon at bounding box center [132, 266] width 11 height 1
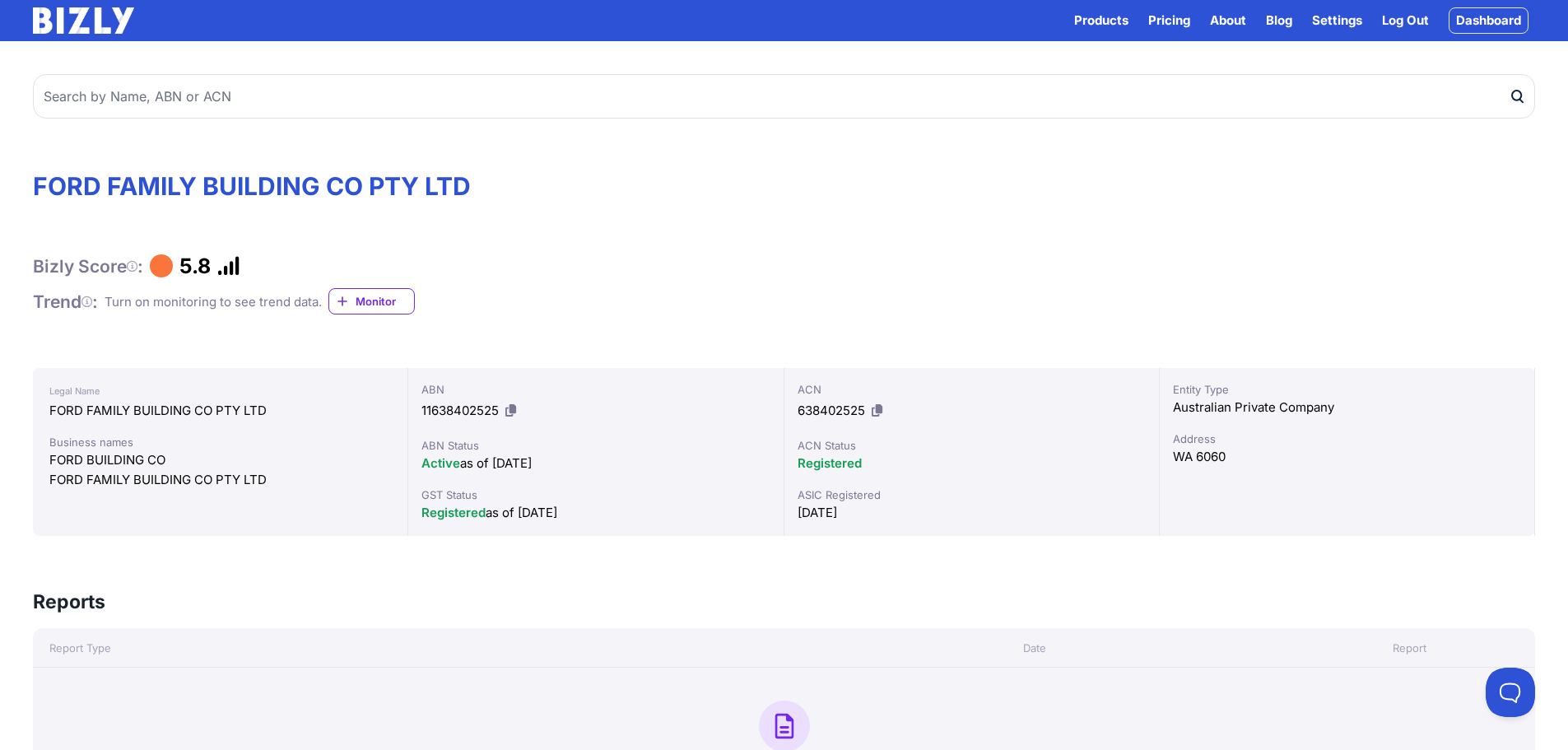
click at [137, 266] on icon at bounding box center [132, 266] width 11 height 1
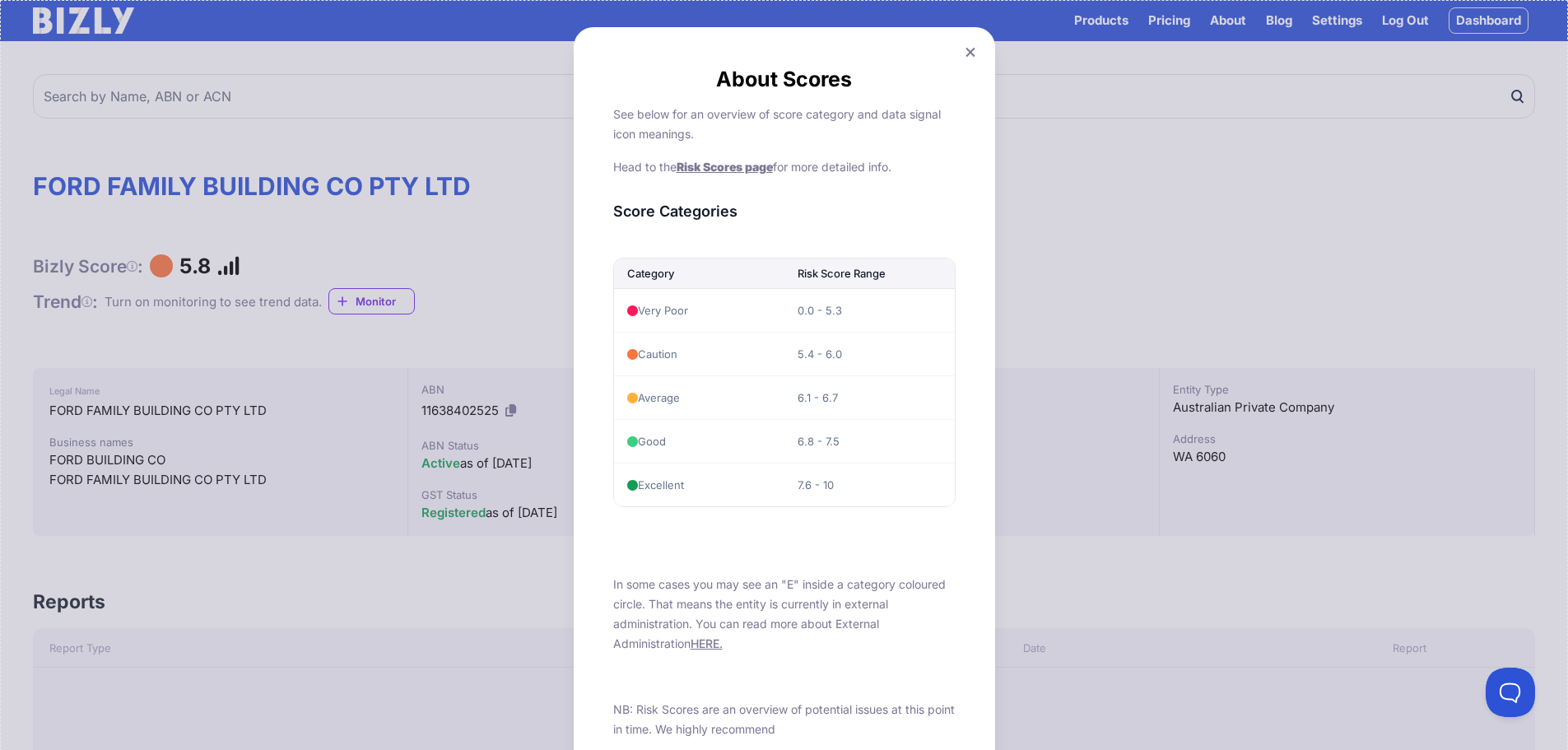
click at [669, 355] on td "Caution" at bounding box center [700, 354] width 171 height 43
click at [763, 161] on span "Risk Scores page" at bounding box center [724, 166] width 96 height 14
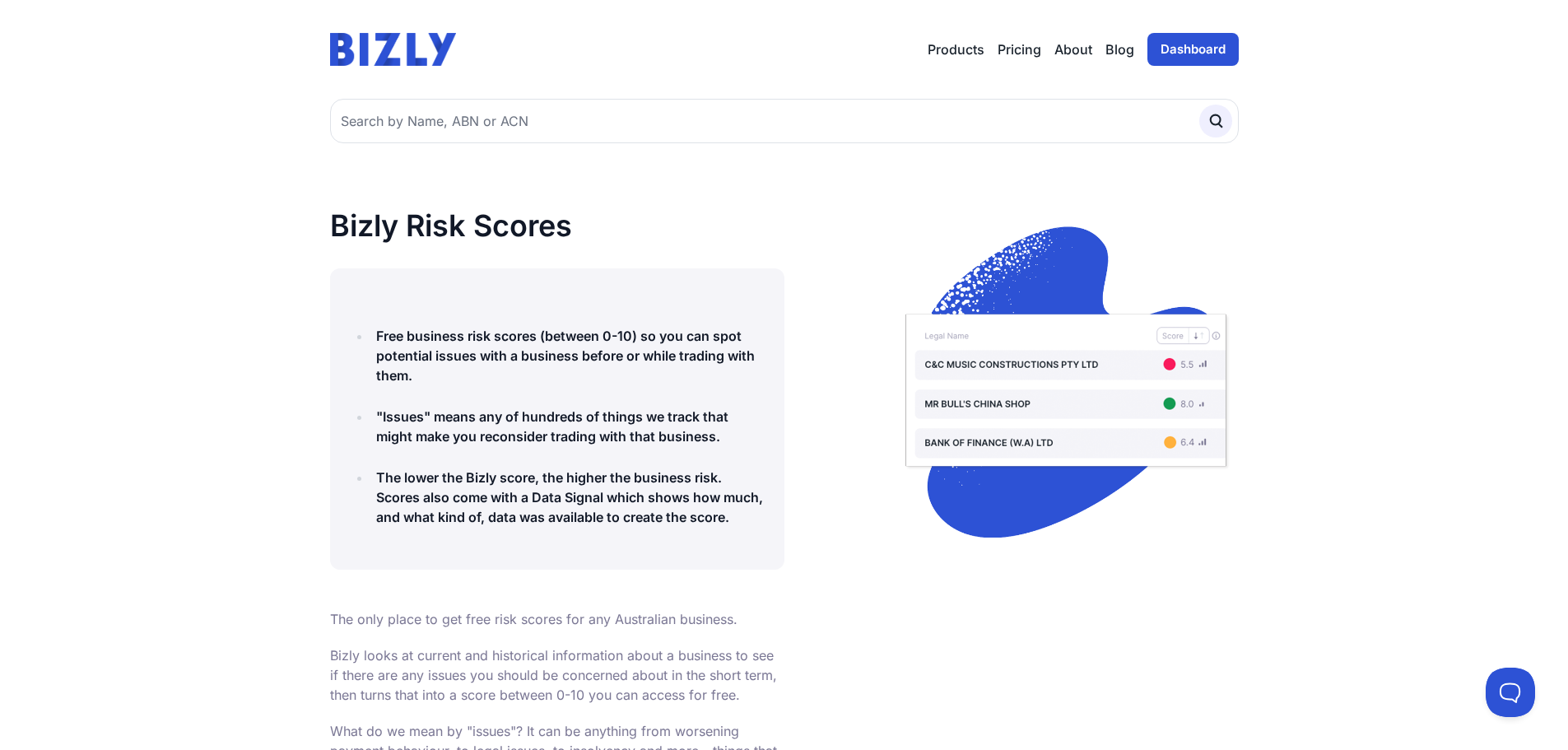
click at [1030, 44] on link "Pricing" at bounding box center [1019, 49] width 43 height 20
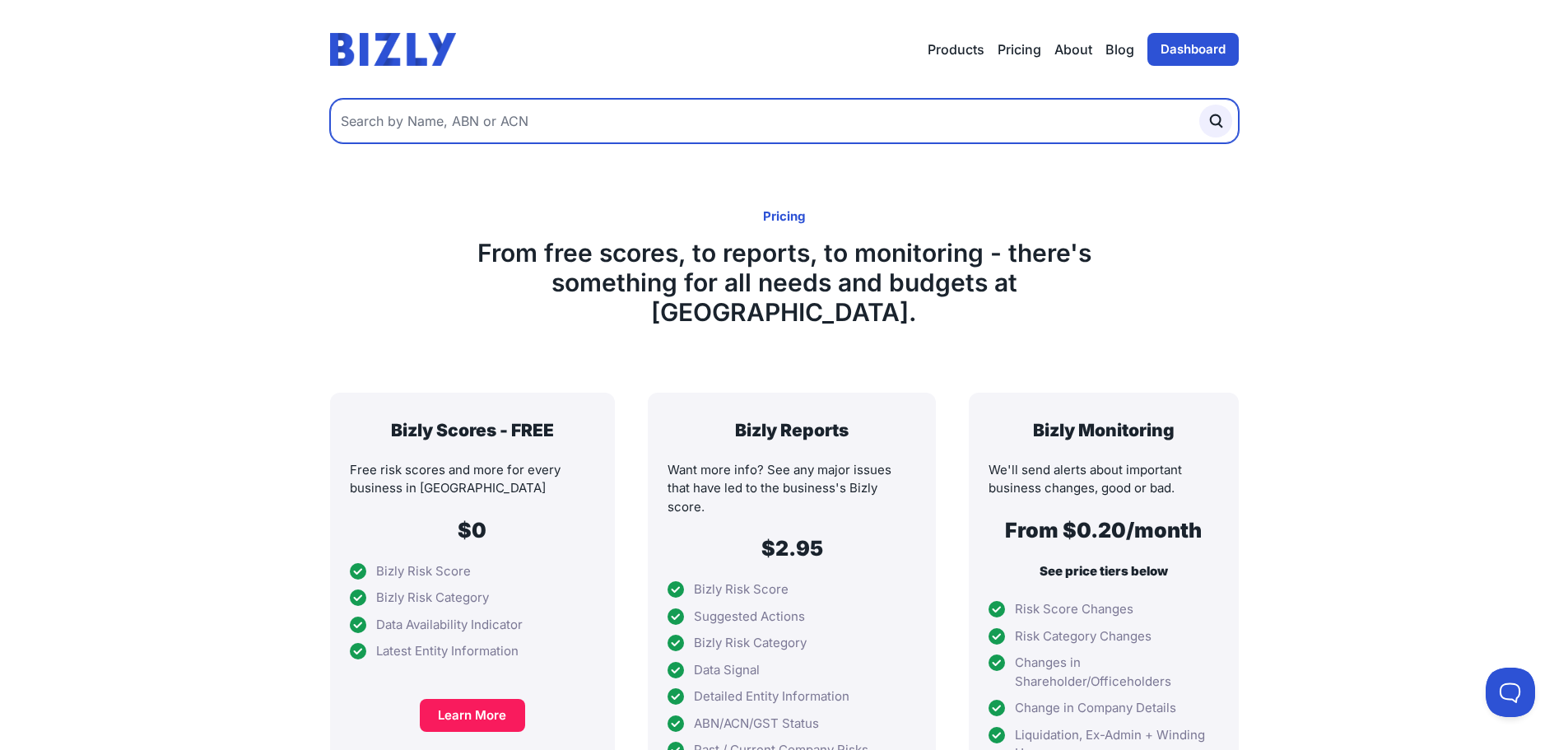
drag, startPoint x: 525, startPoint y: 135, endPoint x: 523, endPoint y: 126, distance: 9.2
click at [523, 134] on input "text" at bounding box center [784, 120] width 909 height 44
paste input "76649940527"
type input "76649940527"
click at [1199, 105] on button "submit" at bounding box center [1215, 120] width 33 height 33
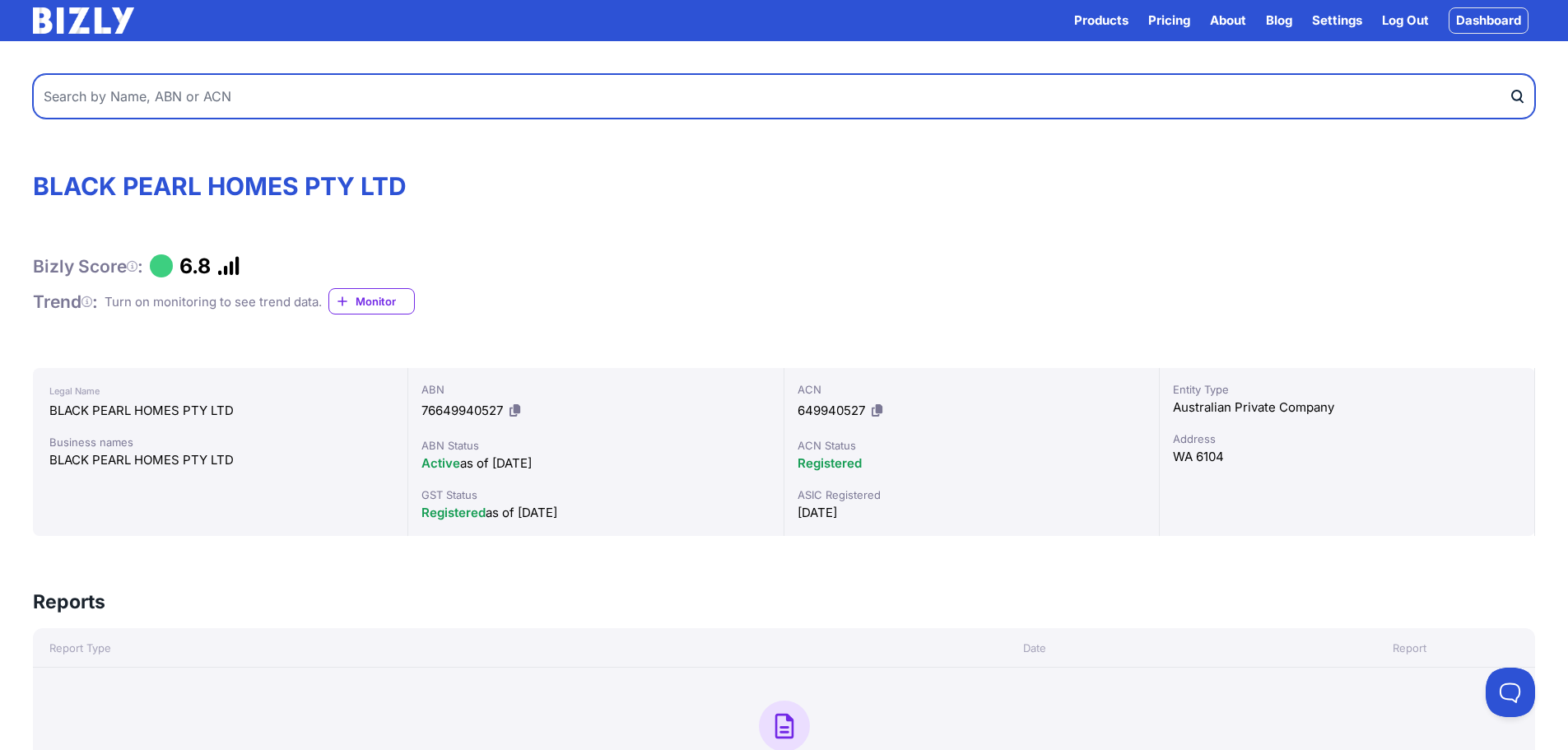
click at [457, 99] on input "text" at bounding box center [783, 96] width 1502 height 44
paste input "46009433658"
type input "46009433658"
click at [1509, 74] on button "submit" at bounding box center [1522, 96] width 27 height 44
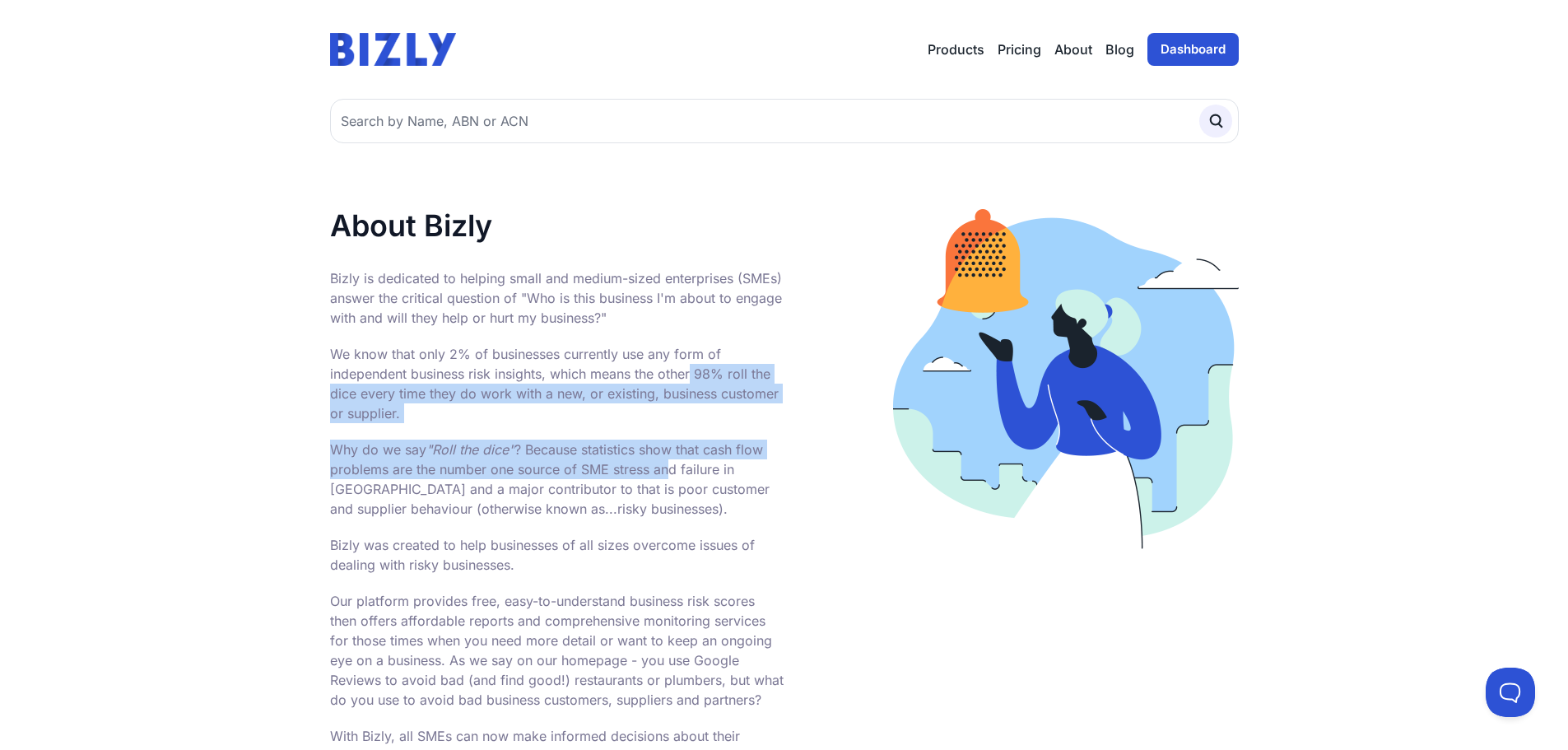
drag, startPoint x: 554, startPoint y: 370, endPoint x: 672, endPoint y: 478, distance: 160.0
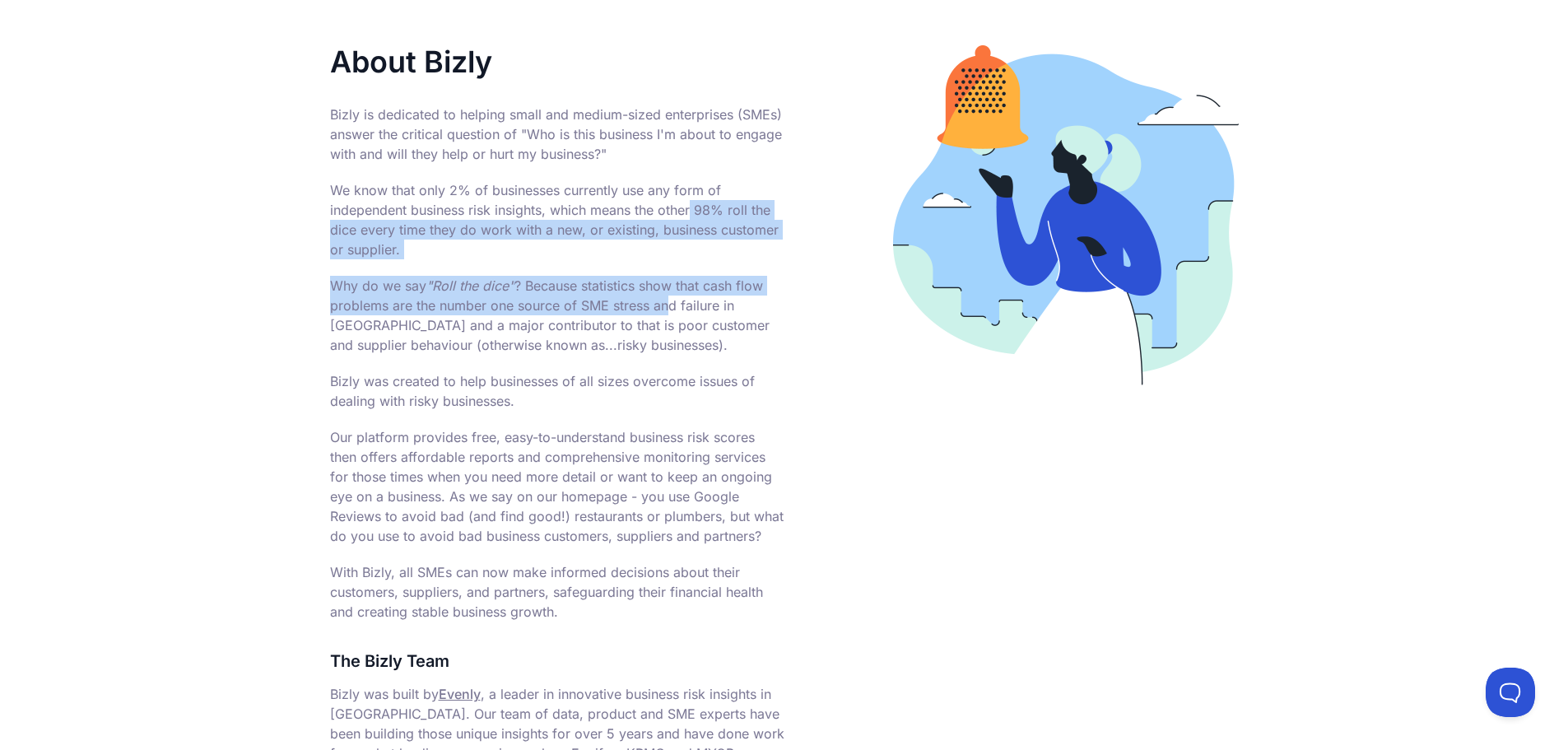
scroll to position [165, 0]
drag, startPoint x: 506, startPoint y: 434, endPoint x: 675, endPoint y: 612, distance: 245.4
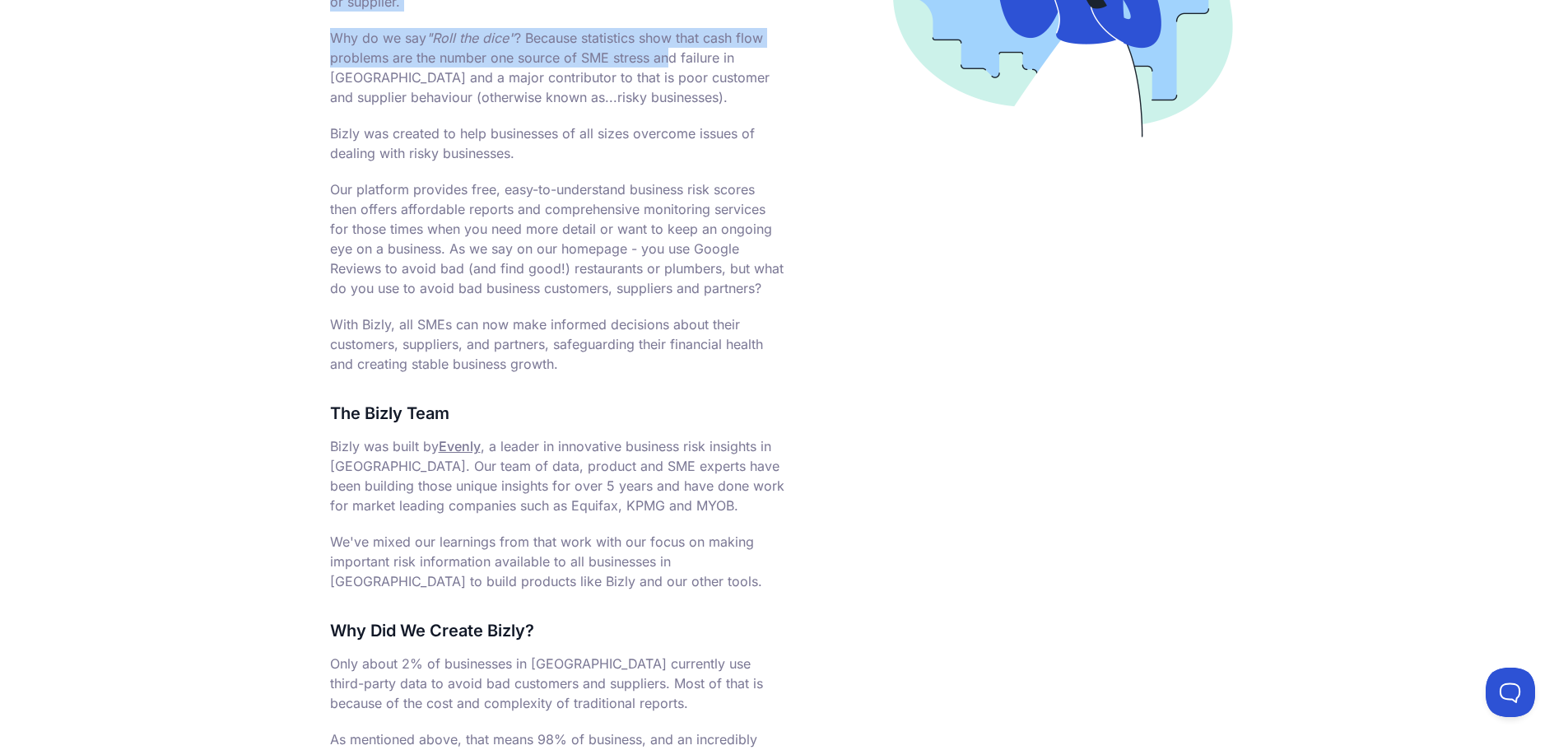
scroll to position [494, 0]
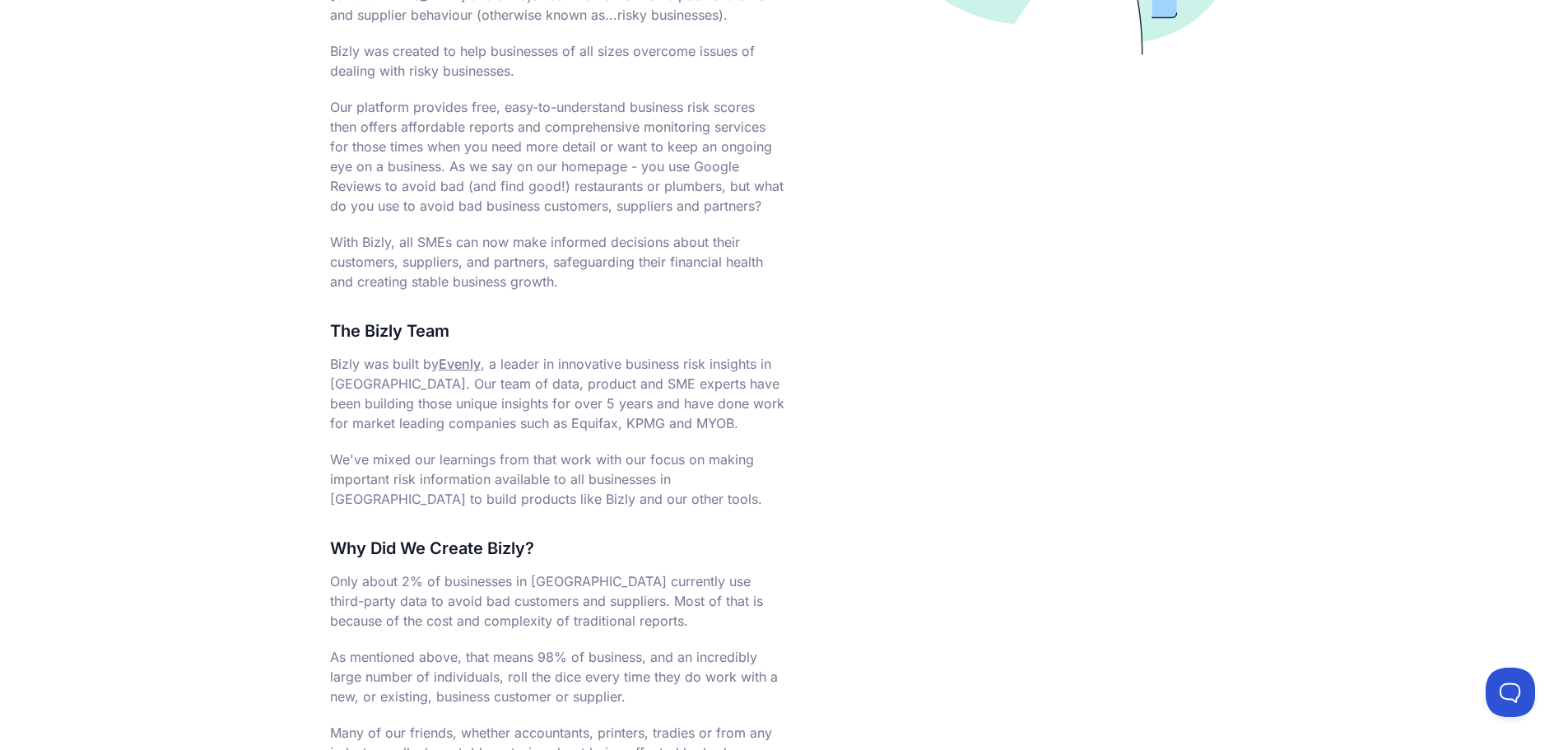
drag, startPoint x: 403, startPoint y: 385, endPoint x: 564, endPoint y: 497, distance: 196.1
click at [564, 497] on div "About Bizly Bizly is dedicated to helping small and medium-sized enterprises (S…" at bounding box center [557, 479] width 455 height 1529
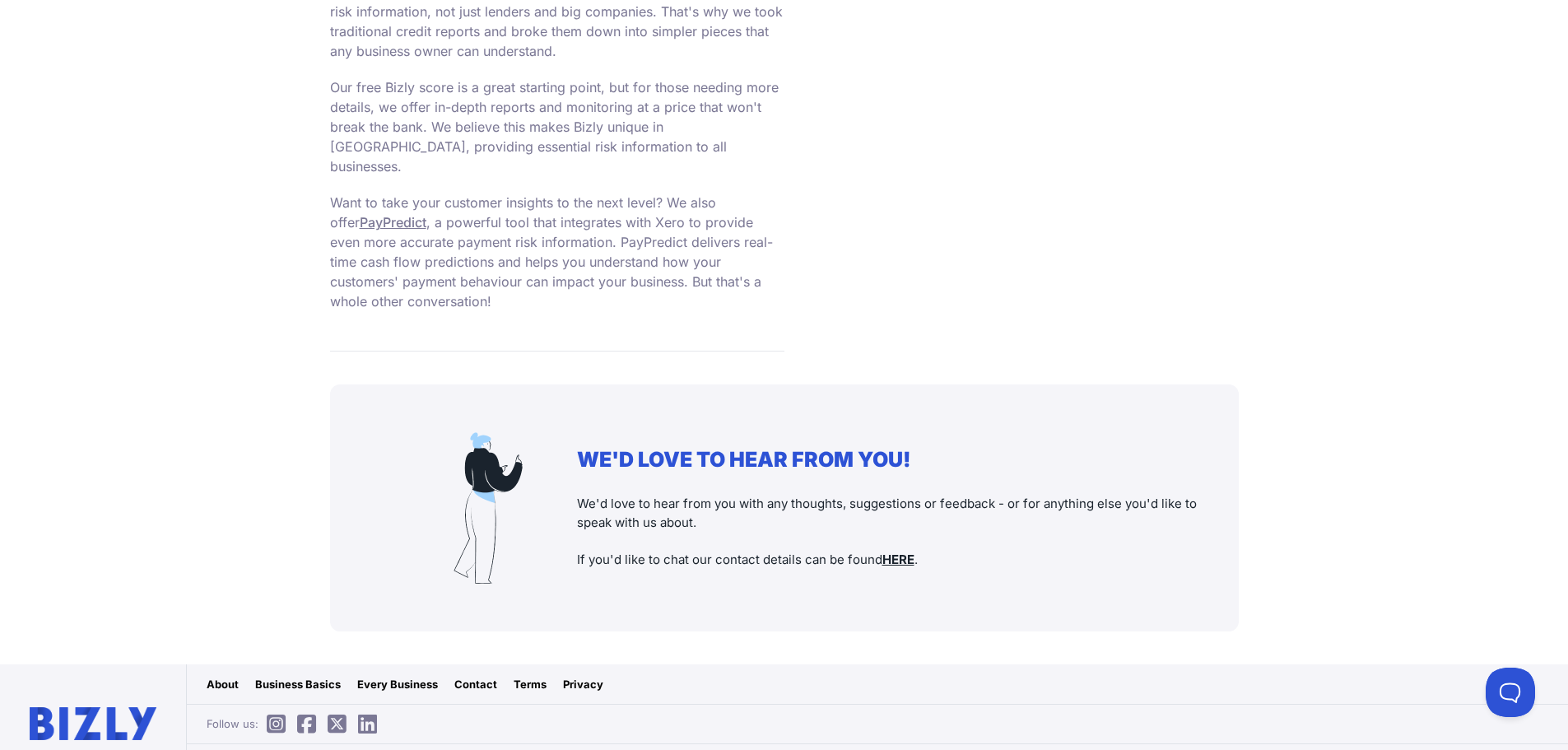
scroll to position [1400, 0]
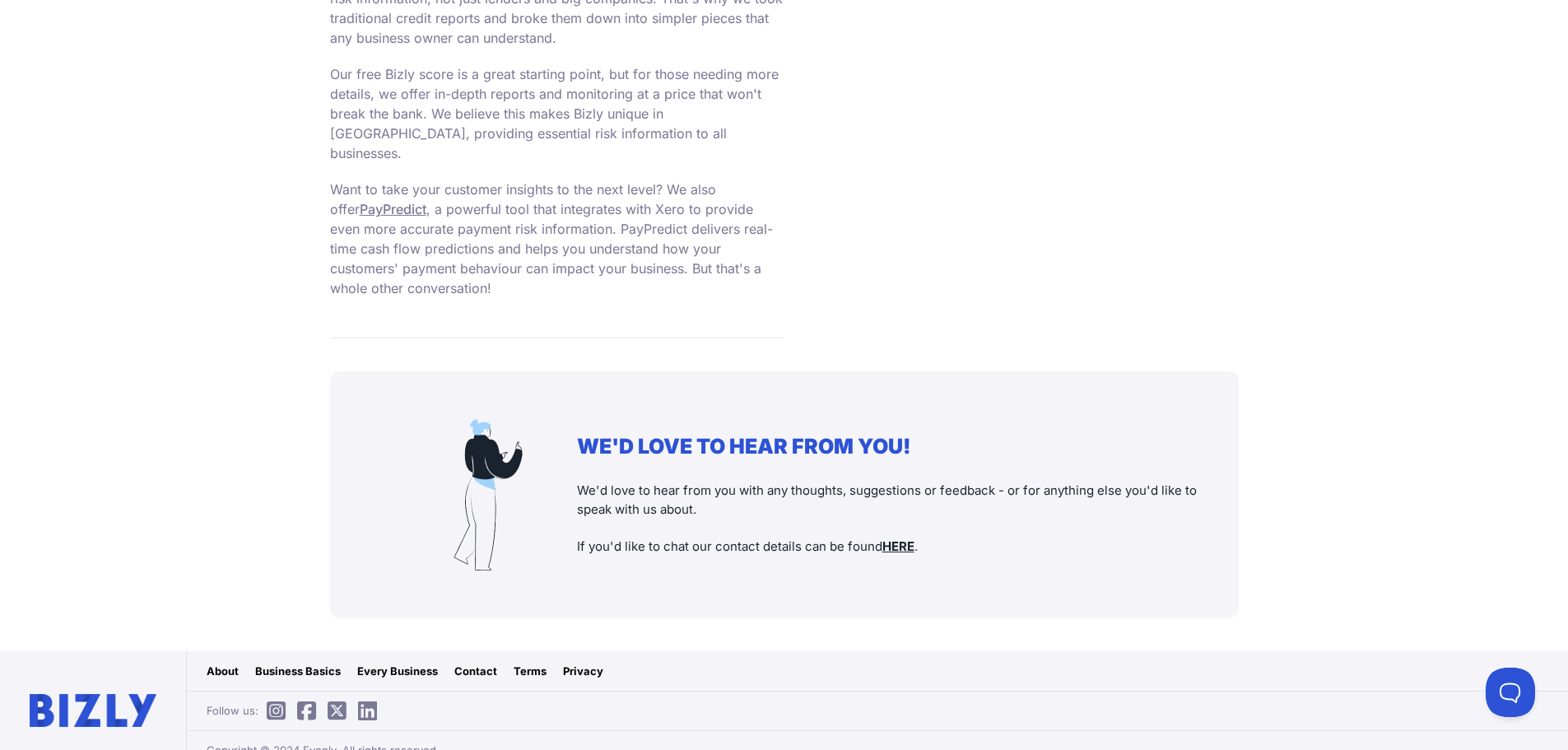
drag, startPoint x: 324, startPoint y: 186, endPoint x: 341, endPoint y: 186, distance: 17.0
click at [359, 201] on link "PayPredict" at bounding box center [393, 209] width 67 height 17
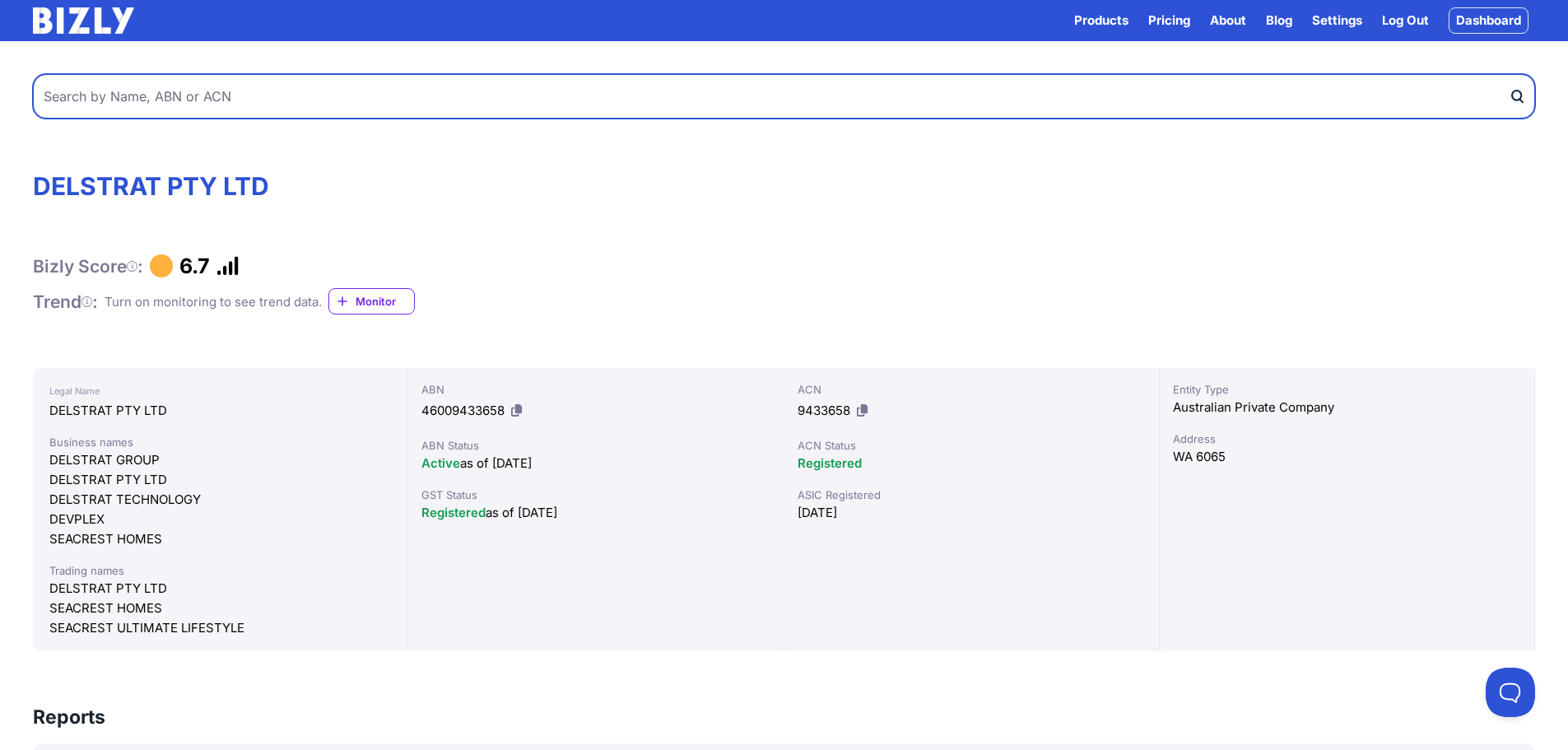
click at [420, 94] on input "text" at bounding box center [783, 96] width 1502 height 44
paste input "21624477050"
type input "21624477050"
click at [1509, 74] on button "submit" at bounding box center [1522, 96] width 27 height 44
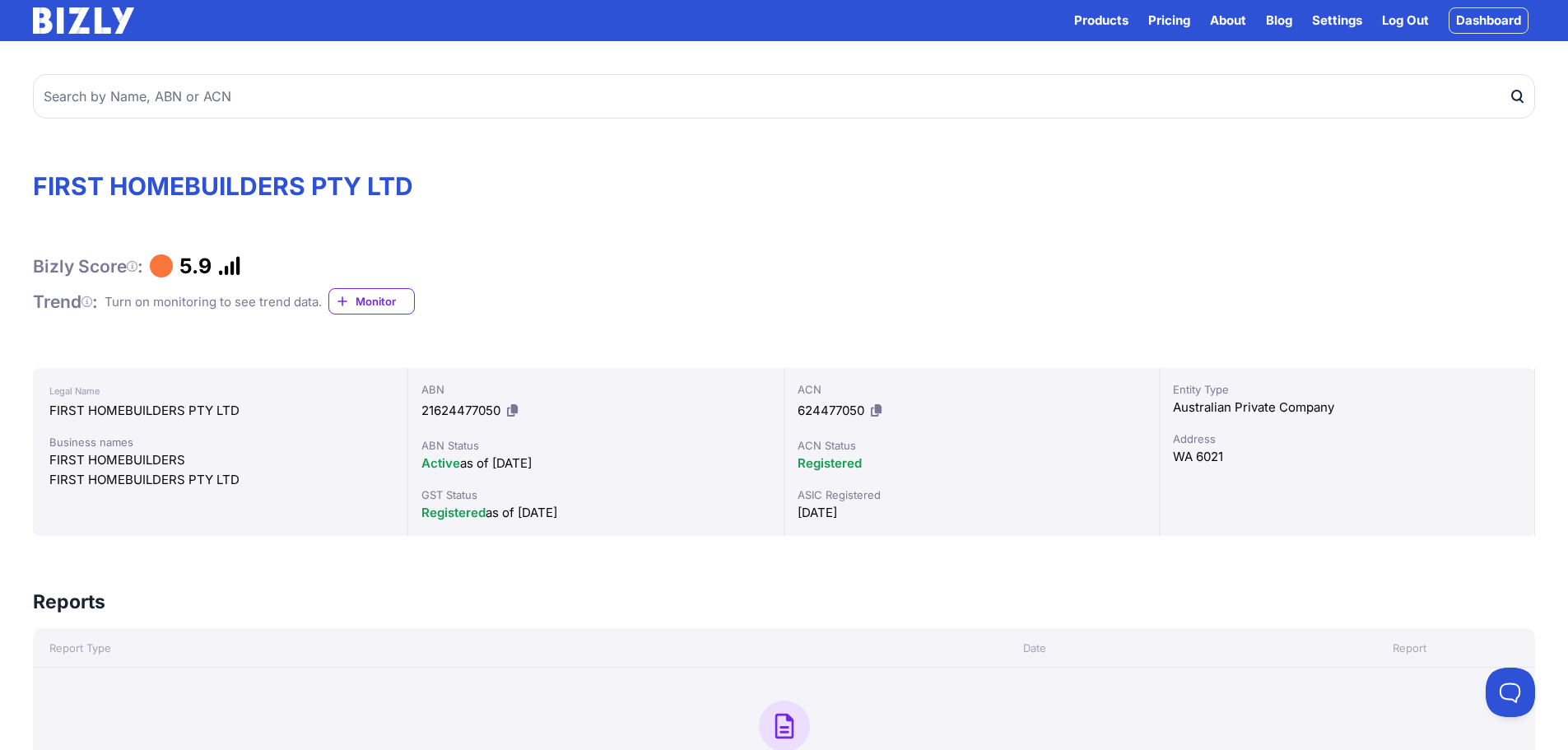
click at [137, 267] on icon at bounding box center [132, 266] width 11 height 1
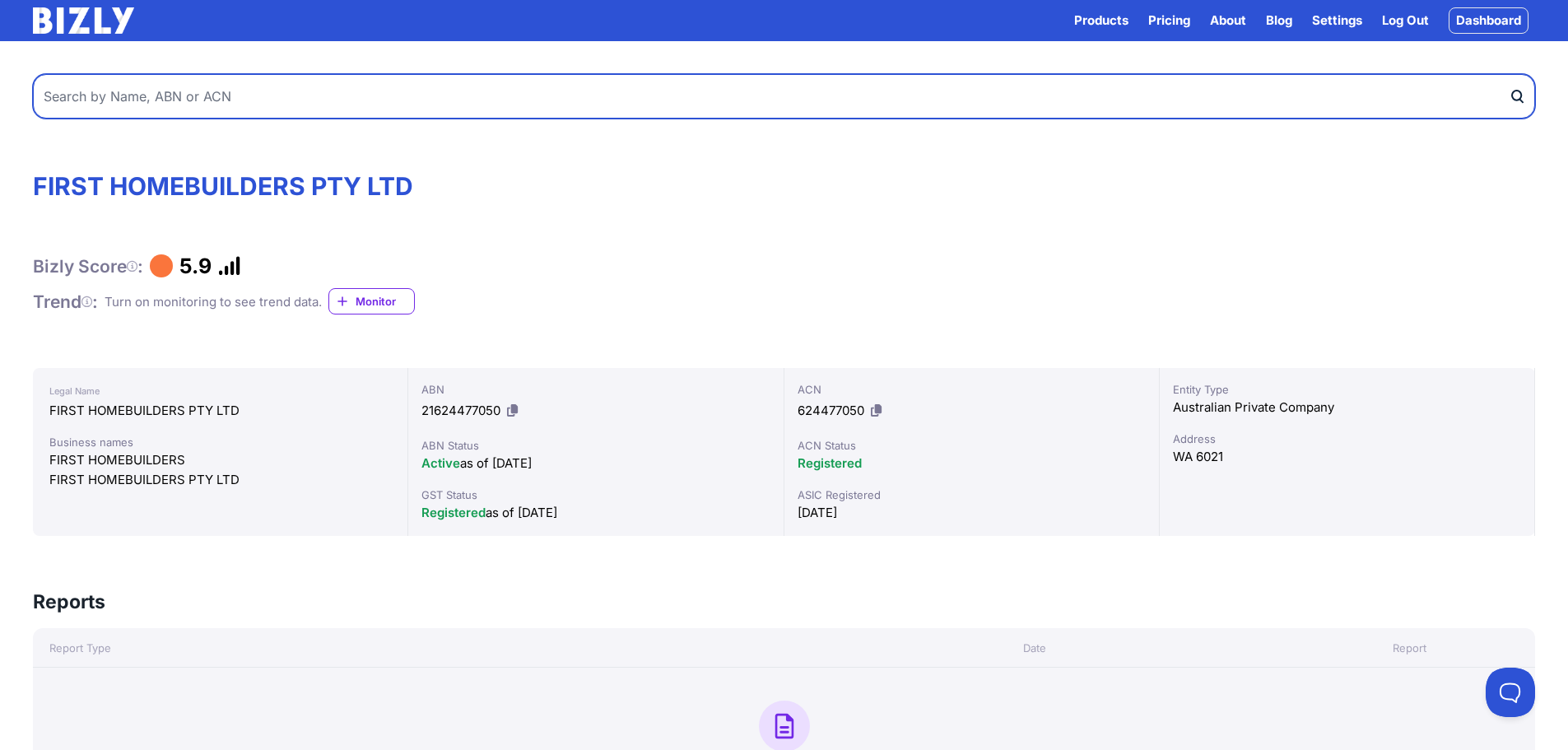
click at [288, 100] on input "text" at bounding box center [783, 96] width 1502 height 44
paste input "34165493907"
type input "34165493907"
click at [1509, 74] on button "submit" at bounding box center [1522, 96] width 27 height 44
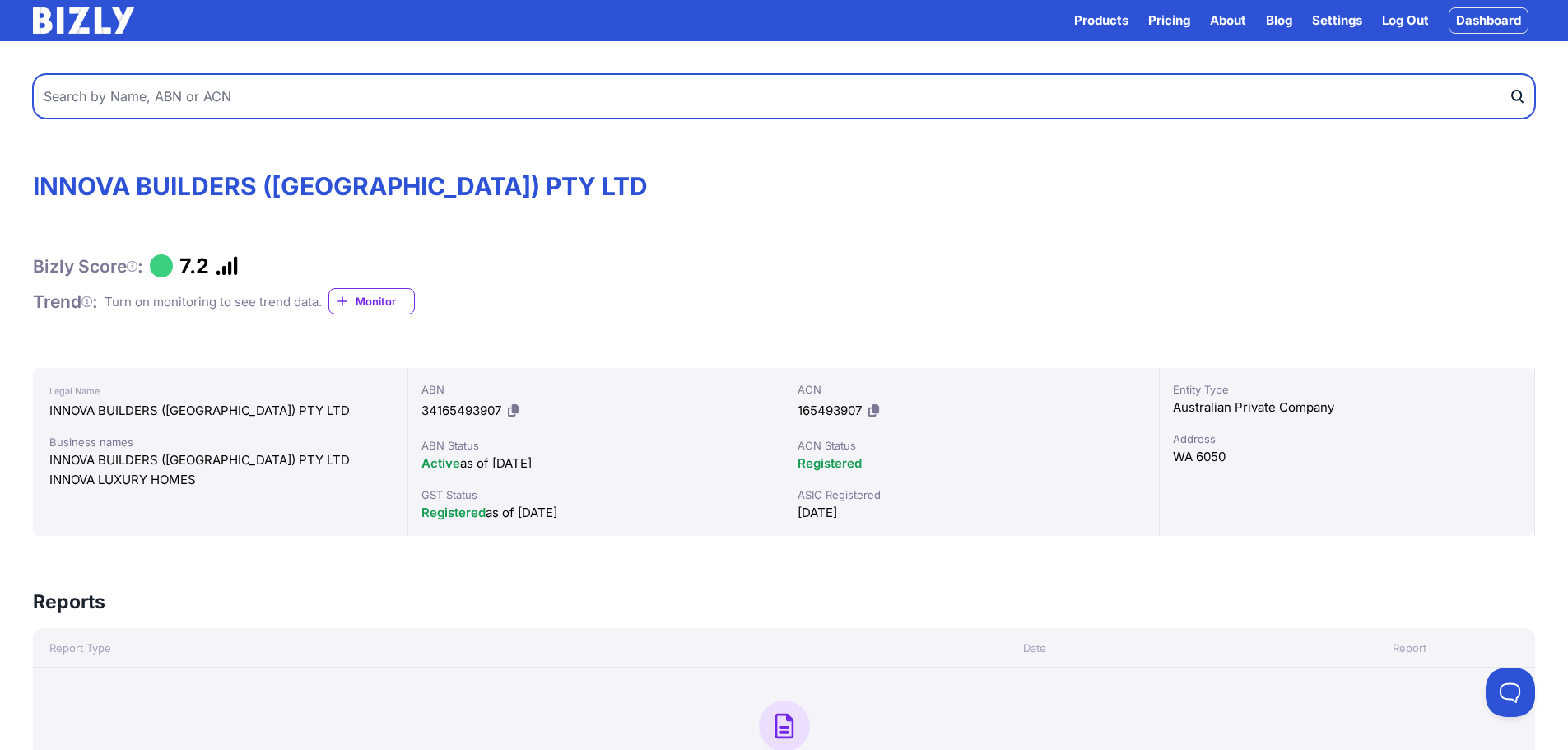
click at [353, 107] on input "text" at bounding box center [783, 96] width 1502 height 44
paste input "69603907731"
type input "69603907731"
click at [1509, 74] on button "submit" at bounding box center [1522, 96] width 27 height 44
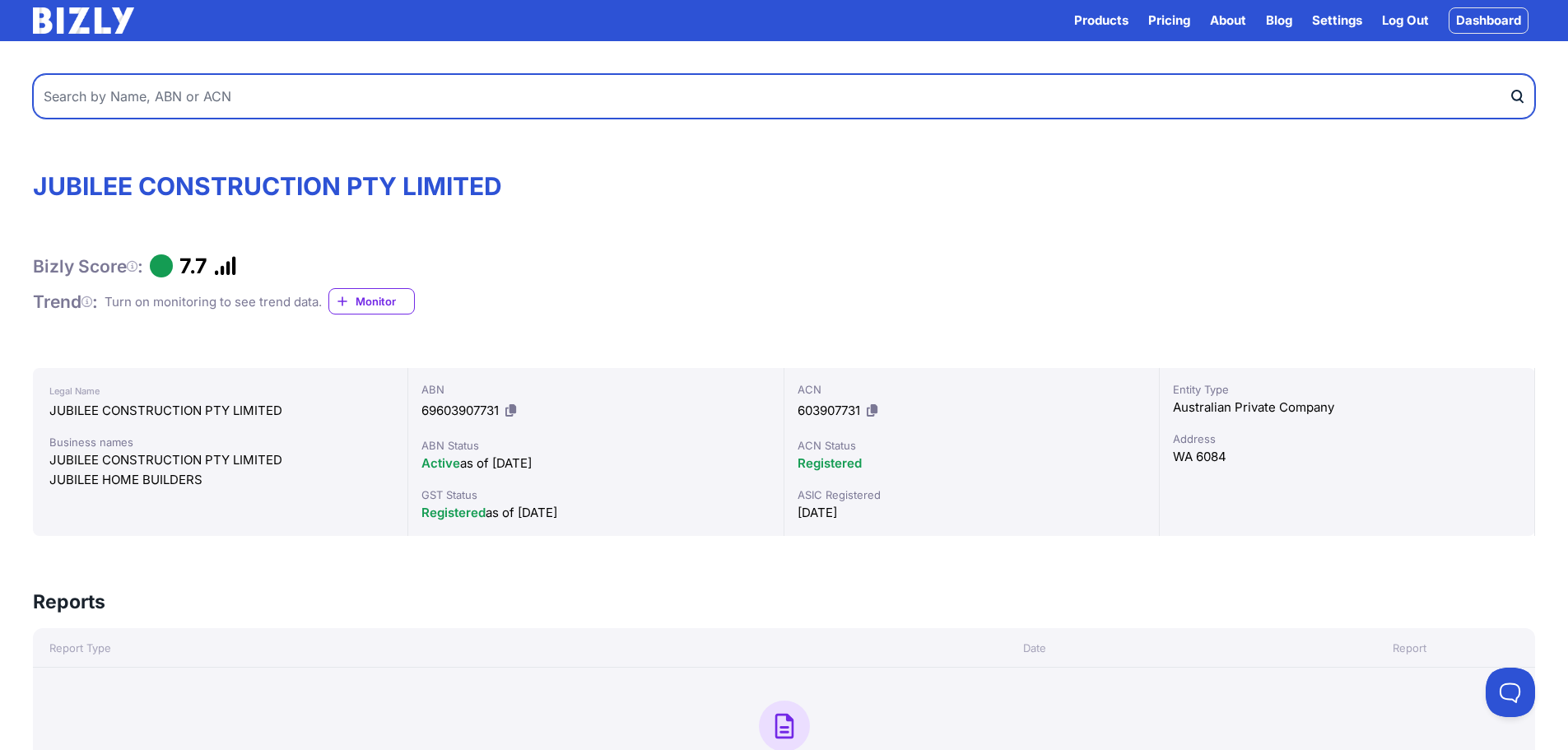
click at [581, 107] on input "text" at bounding box center [783, 96] width 1502 height 44
paste input "27897434312"
type input "27897434312"
click at [1509, 74] on button "submit" at bounding box center [1522, 96] width 27 height 44
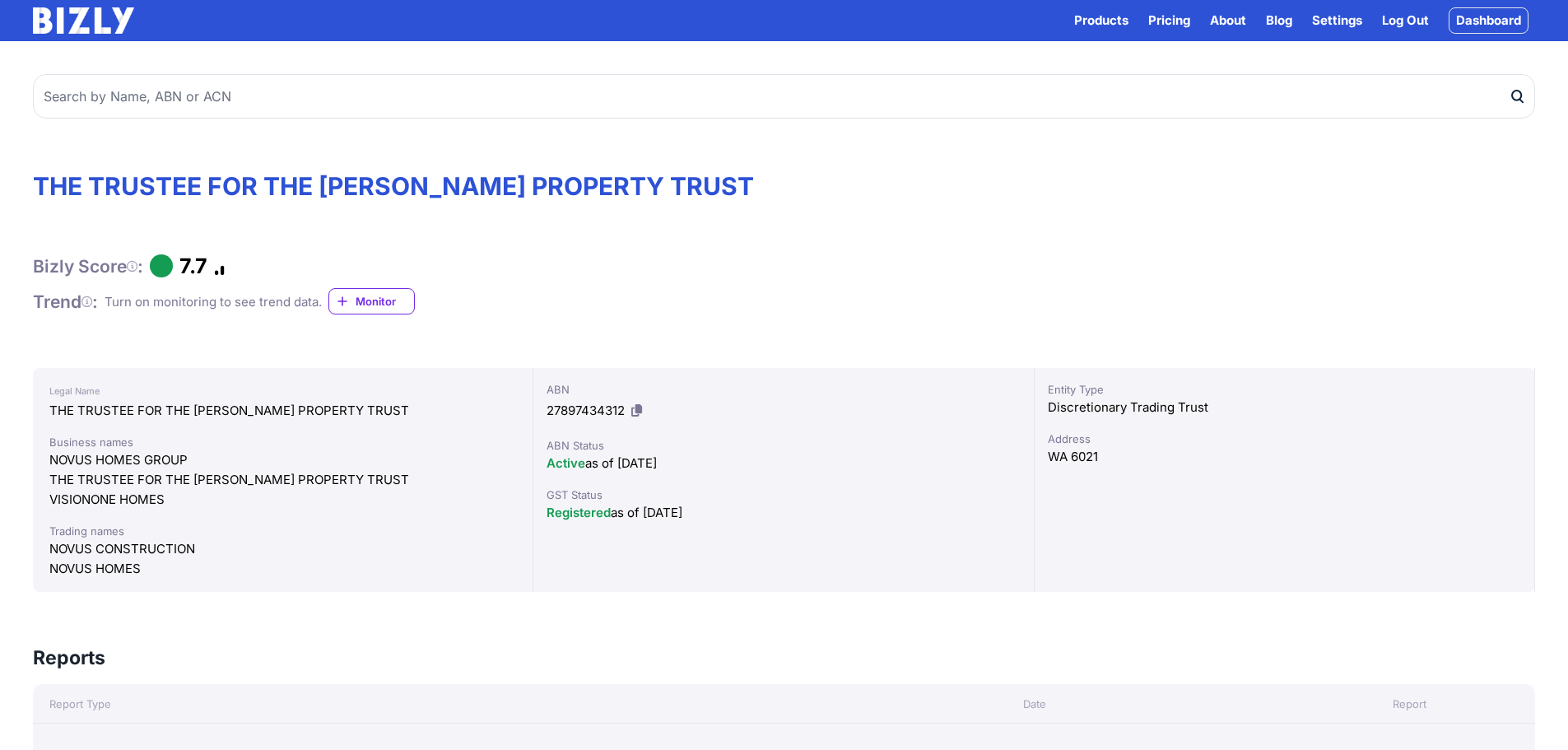
click at [131, 266] on icon at bounding box center [132, 266] width 11 height 1
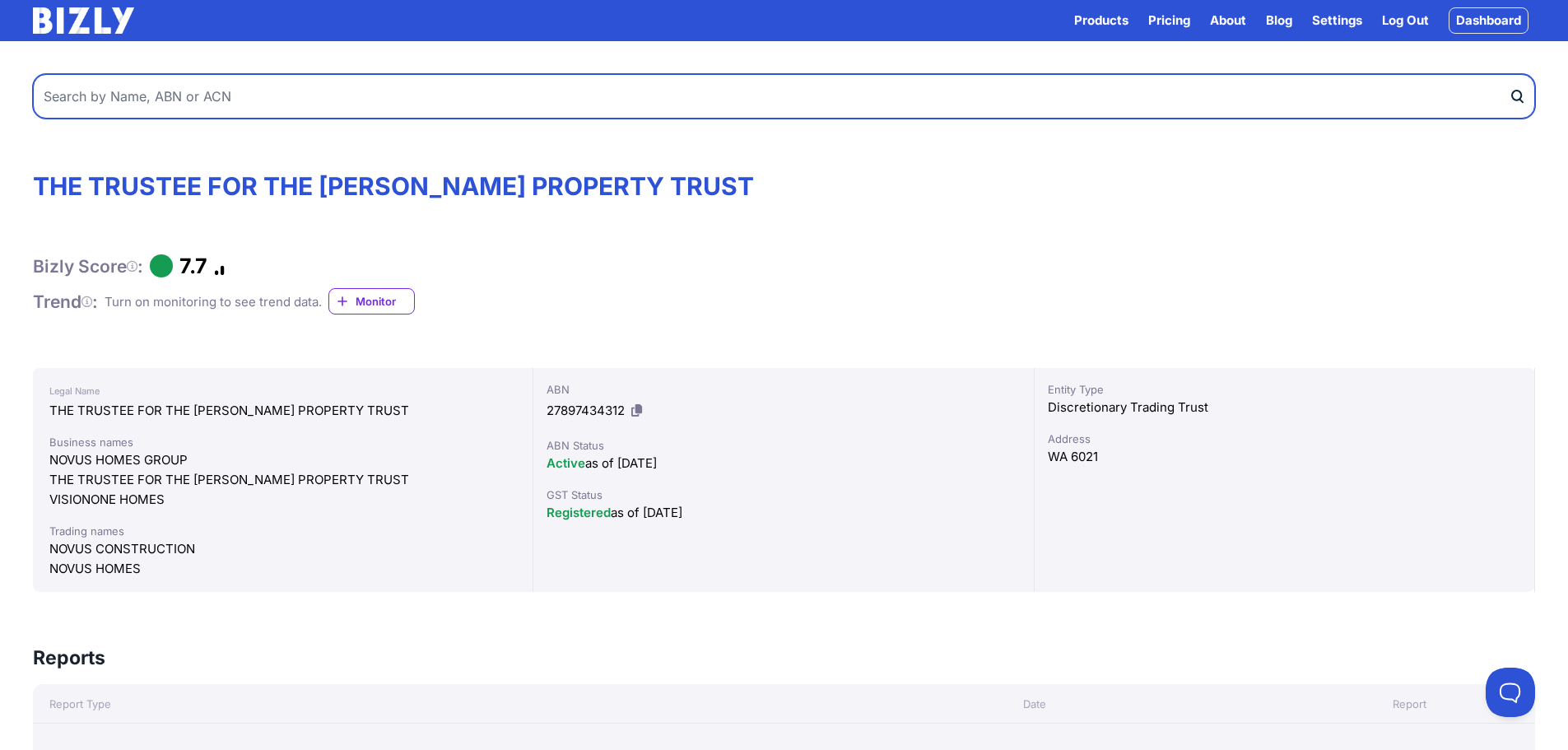
click at [247, 99] on input "text" at bounding box center [783, 96] width 1502 height 44
paste input "97164473563"
type input "97164473563"
click at [1509, 74] on button "submit" at bounding box center [1522, 96] width 27 height 44
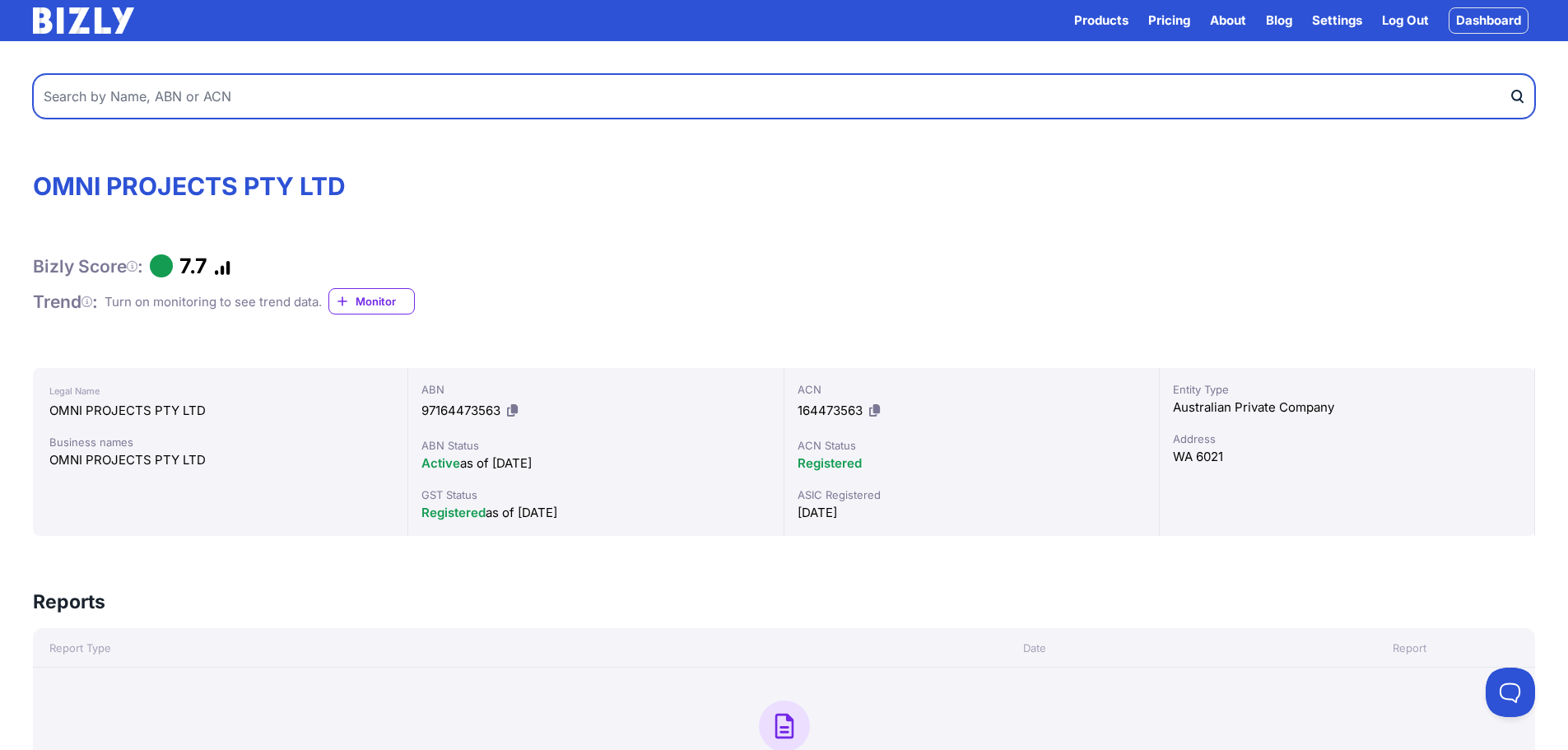
click at [318, 101] on input "text" at bounding box center [783, 96] width 1502 height 44
paste input "79080341126"
type input "79080341126"
click at [1509, 74] on button "submit" at bounding box center [1522, 96] width 27 height 44
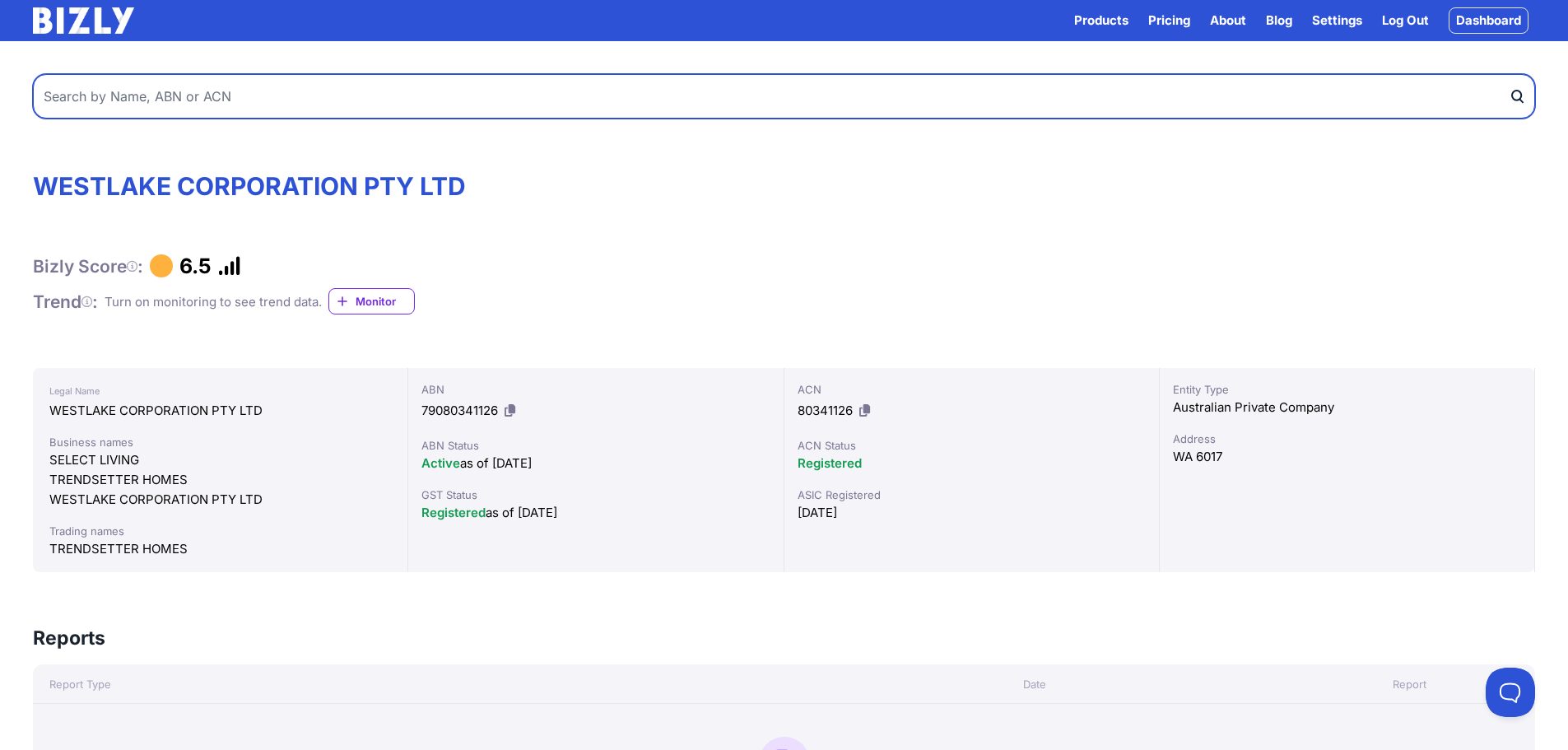
click at [335, 105] on input "text" at bounding box center [783, 96] width 1502 height 44
paste input "80612936035"
type input "80612936035"
click at [1509, 74] on button "submit" at bounding box center [1522, 96] width 27 height 44
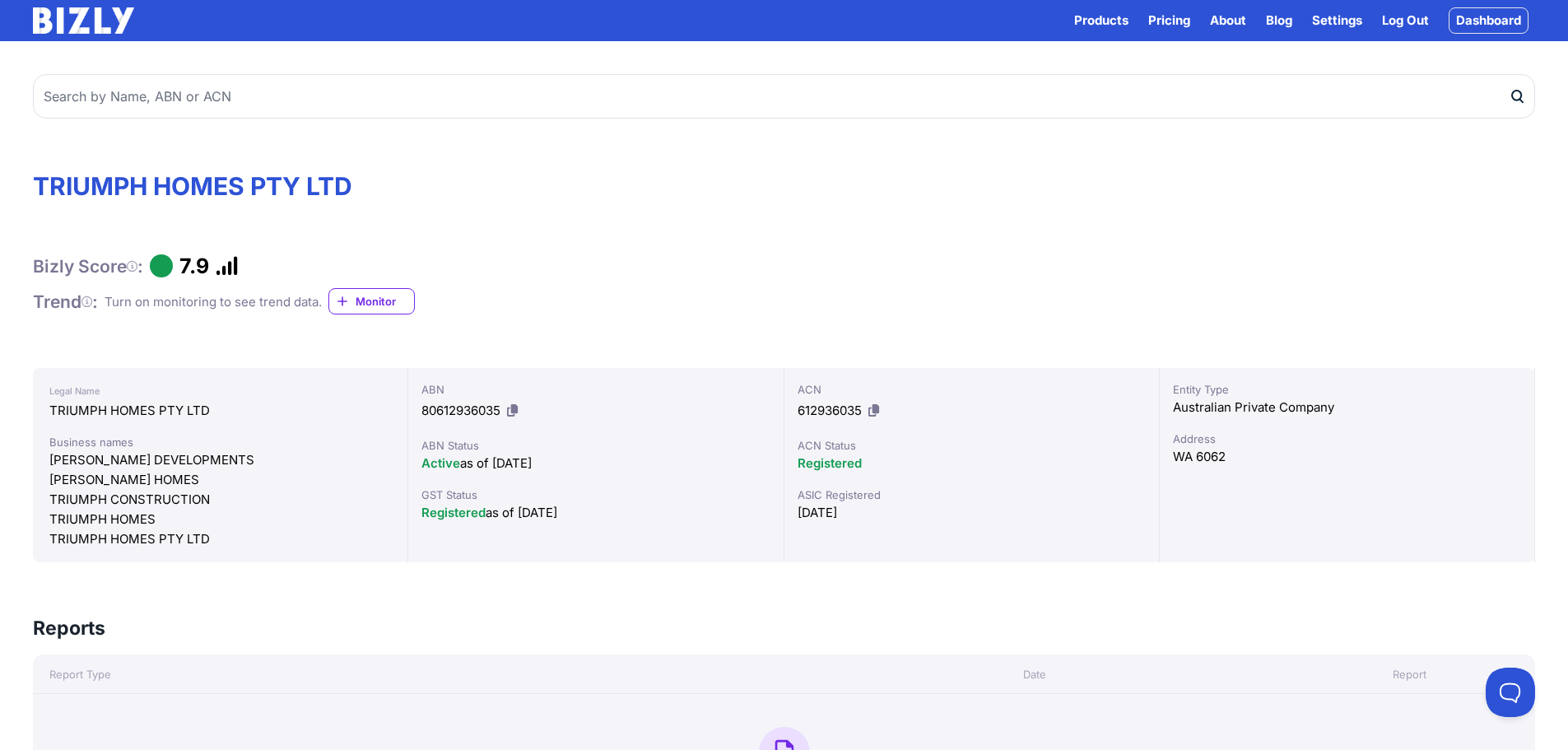
click at [133, 266] on icon at bounding box center [132, 266] width 11 height 1
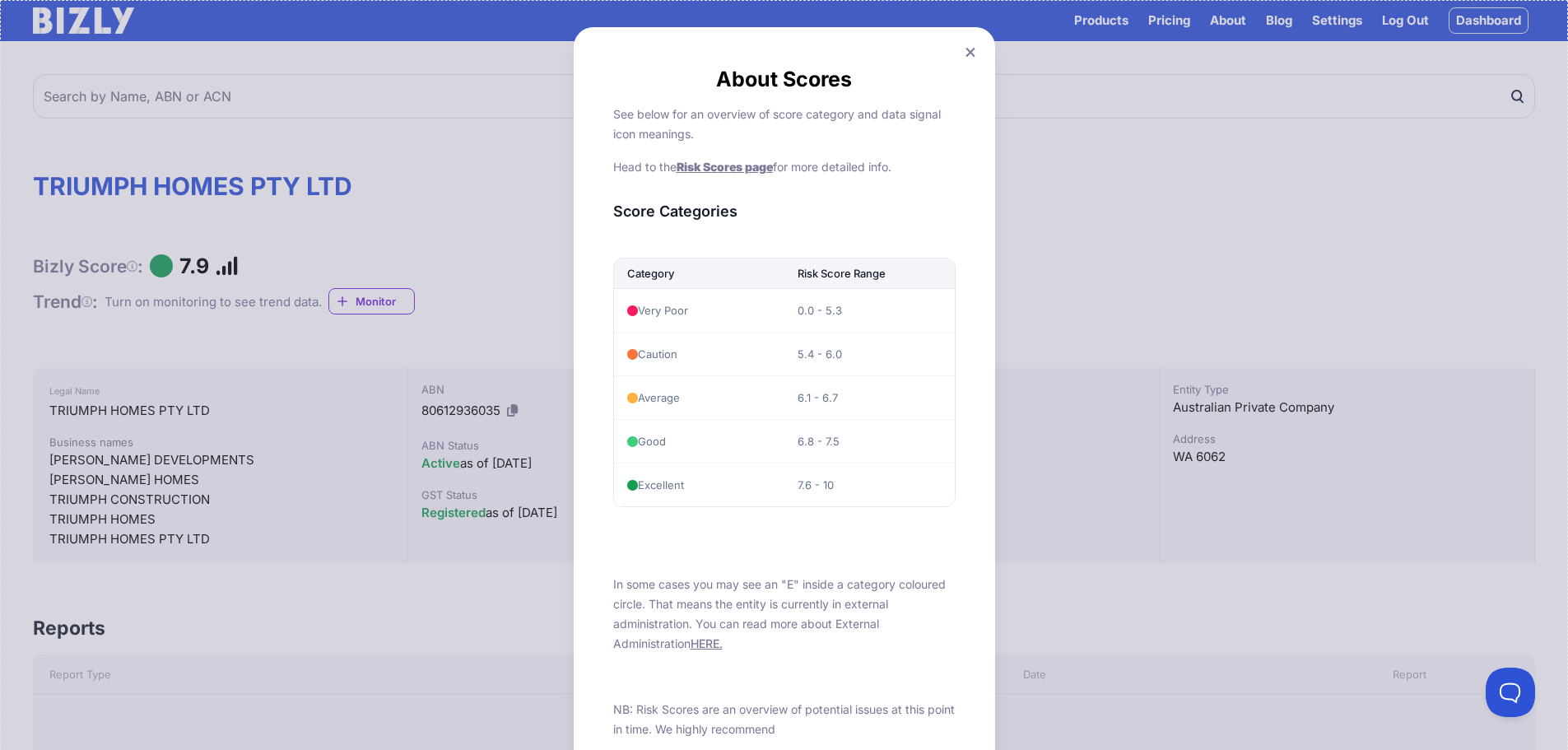
click at [972, 52] on icon at bounding box center [970, 52] width 10 height 11
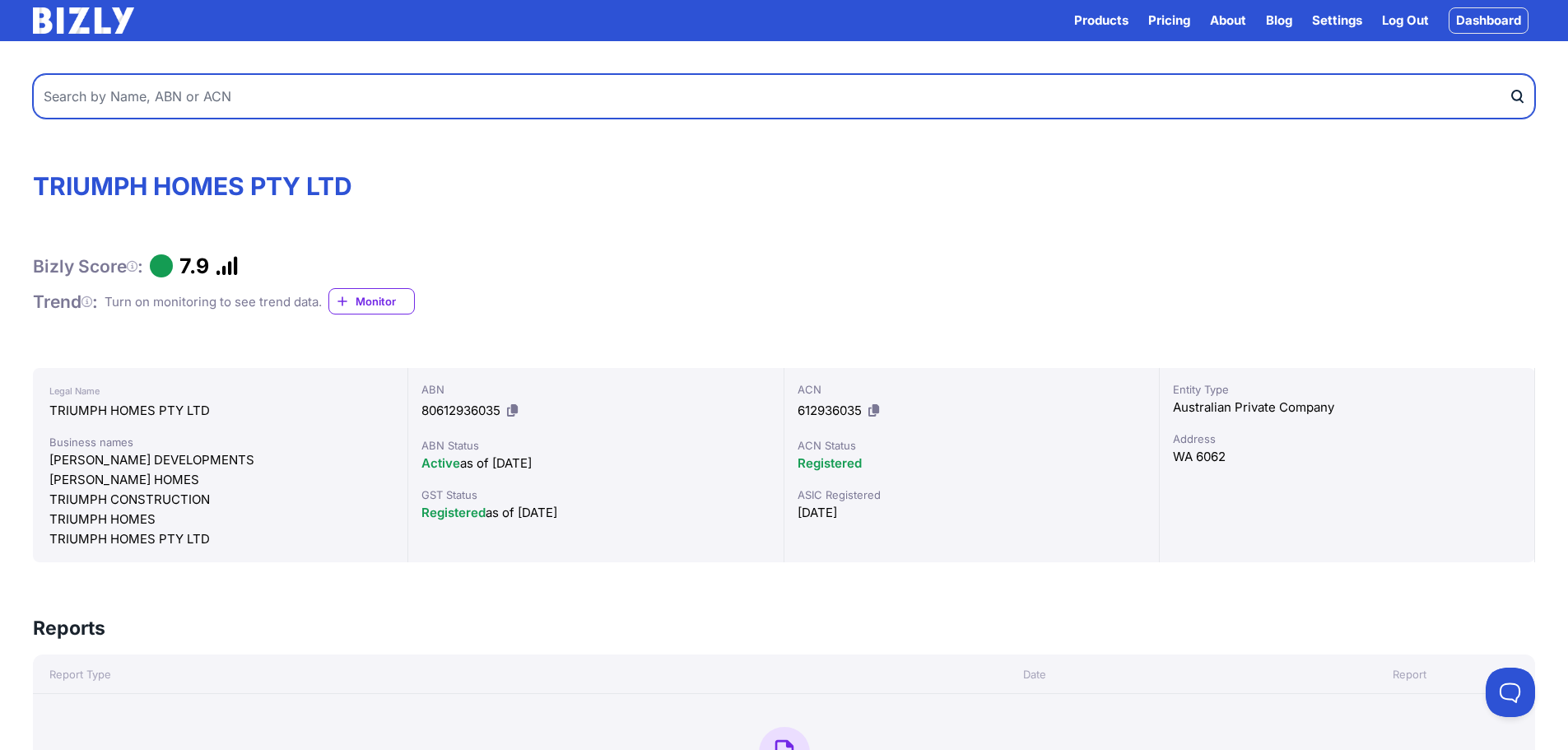
click at [197, 97] on input "text" at bounding box center [783, 96] width 1502 height 44
paste input "64152755523"
type input "64152755523"
click at [1509, 74] on button "submit" at bounding box center [1522, 96] width 27 height 44
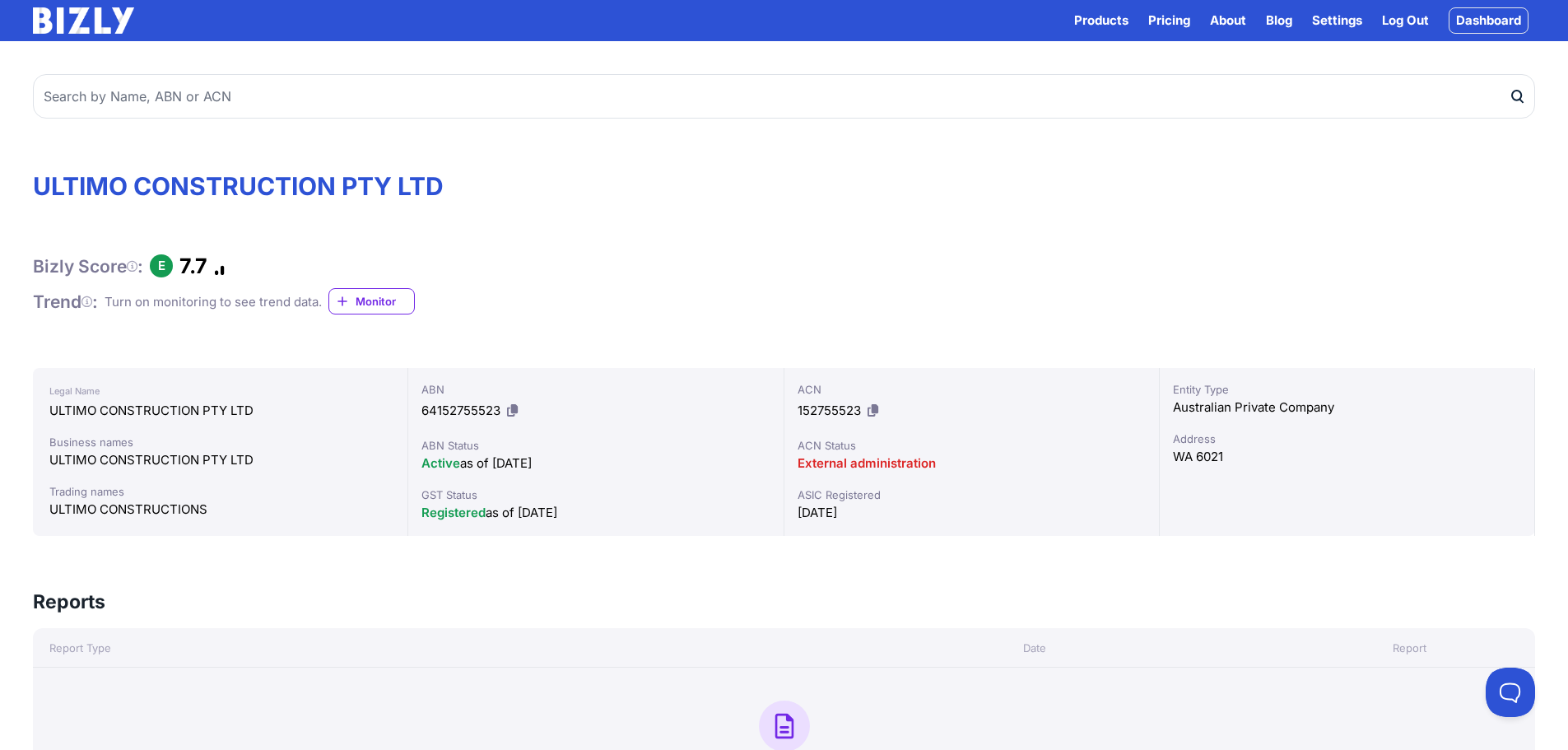
drag, startPoint x: 705, startPoint y: 280, endPoint x: 687, endPoint y: 291, distance: 21.1
click at [704, 279] on div "Bizly Score : E 7.7 Trend : Turn on monitoring to see trend data. Monitor" at bounding box center [783, 284] width 1502 height 62
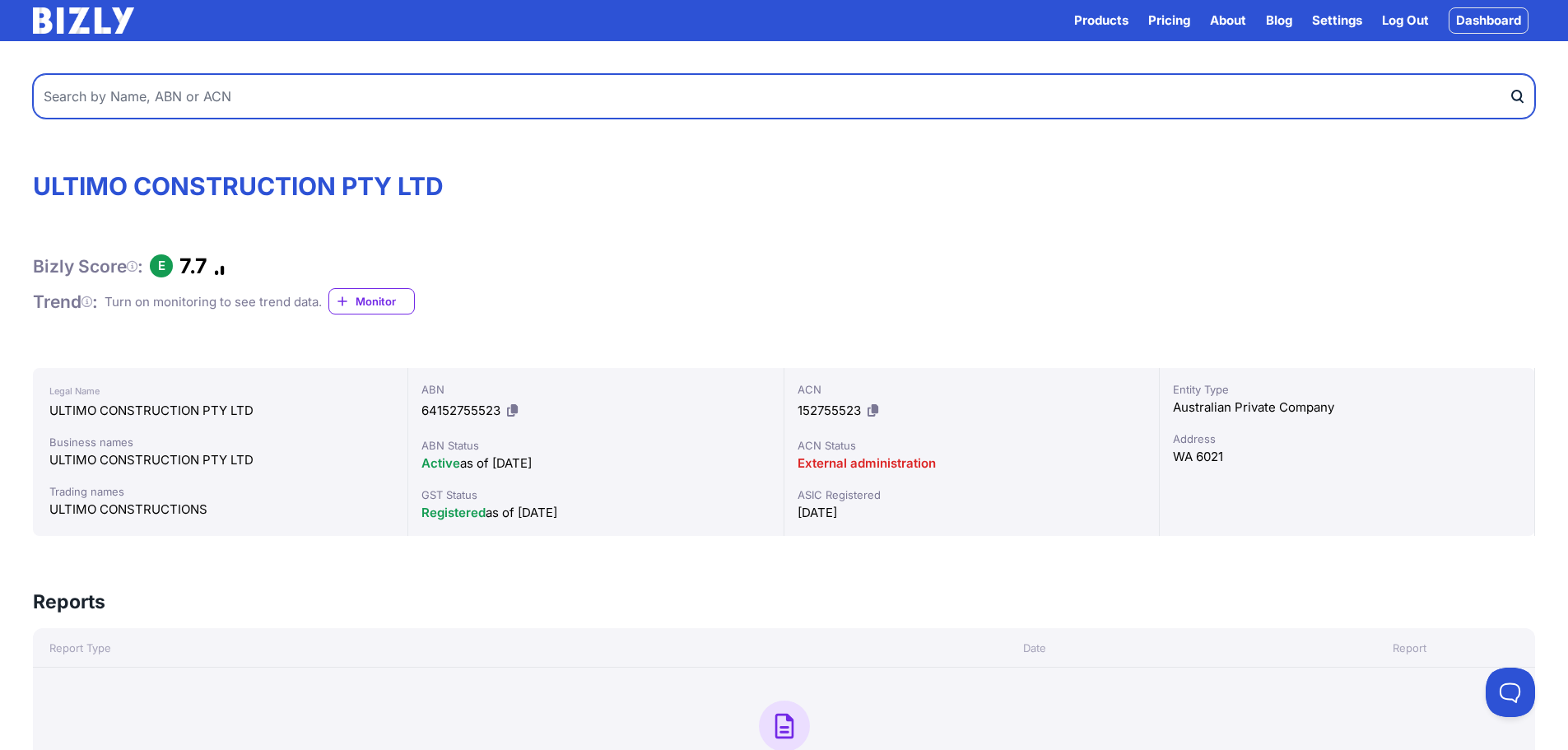
click at [304, 90] on input "text" at bounding box center [783, 96] width 1502 height 44
paste input "14614115098"
type input "14614115098"
click at [1509, 74] on button "submit" at bounding box center [1522, 96] width 27 height 44
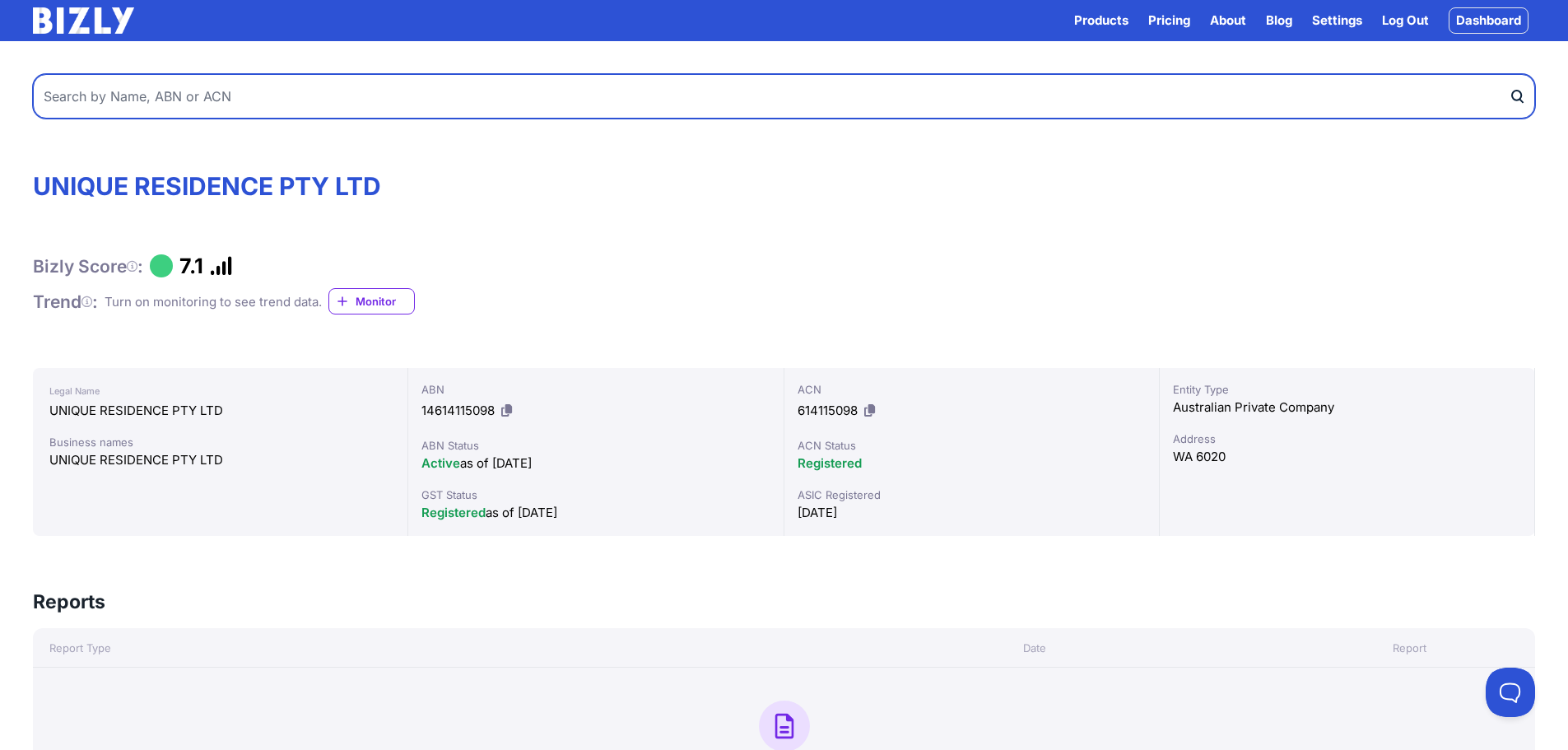
click at [349, 110] on input "text" at bounding box center [783, 96] width 1502 height 44
paste input "40066571426"
type input "40066571426"
click at [1509, 74] on button "submit" at bounding box center [1522, 96] width 27 height 44
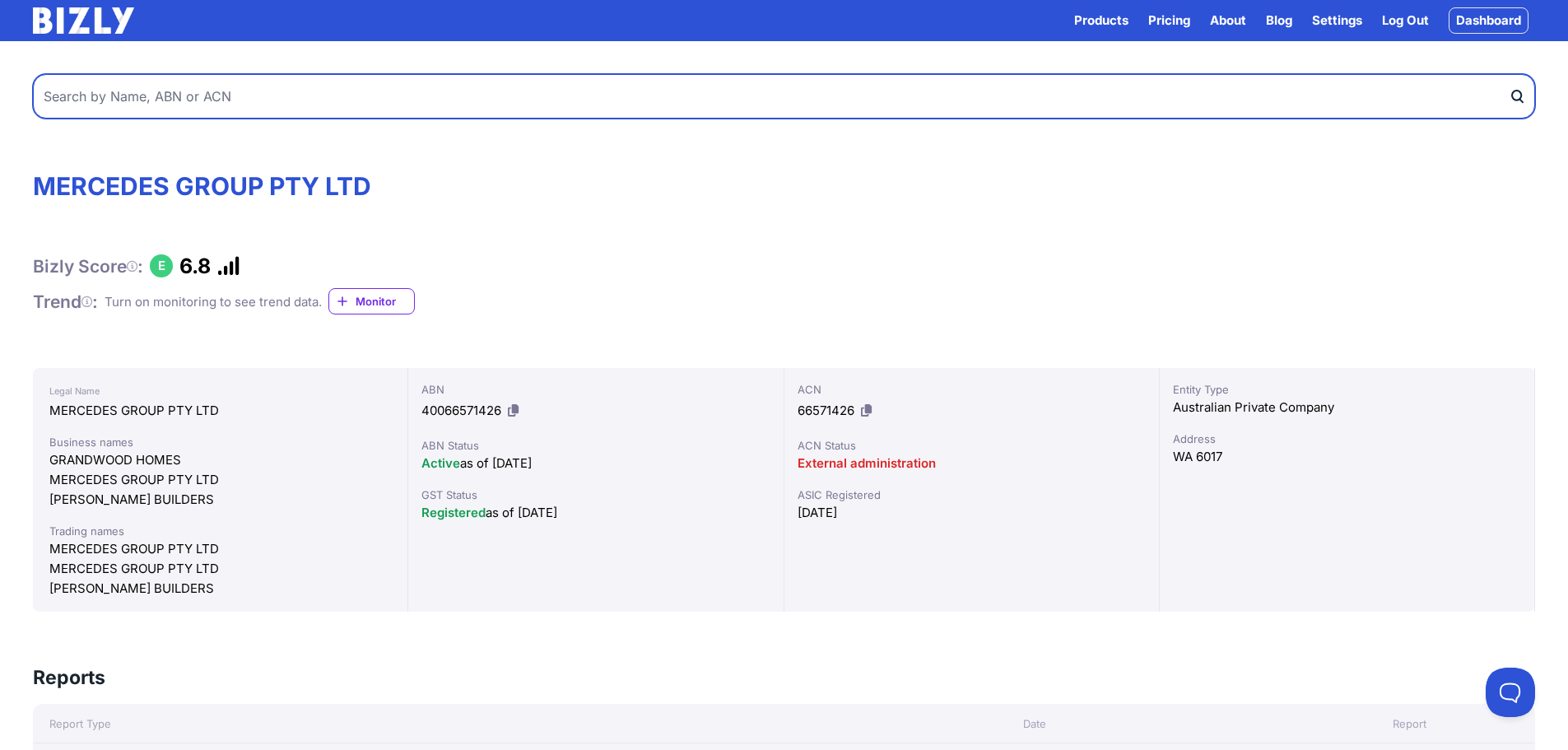
click at [281, 105] on input "text" at bounding box center [783, 96] width 1502 height 44
paste input "93169841874"
type input "93169841874"
click at [1509, 74] on button "submit" at bounding box center [1522, 96] width 27 height 44
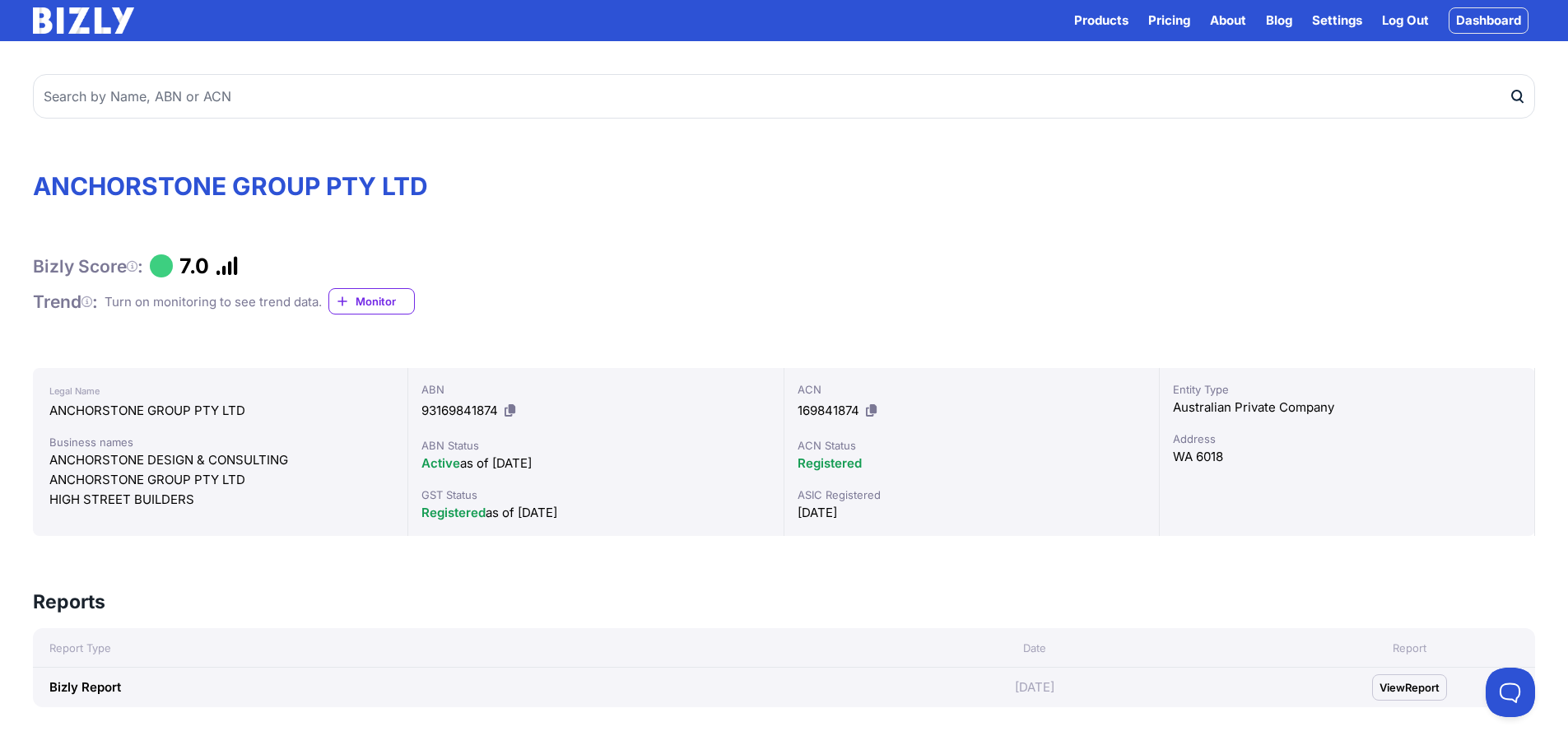
click at [1415, 691] on span "Report" at bounding box center [1422, 687] width 34 height 17
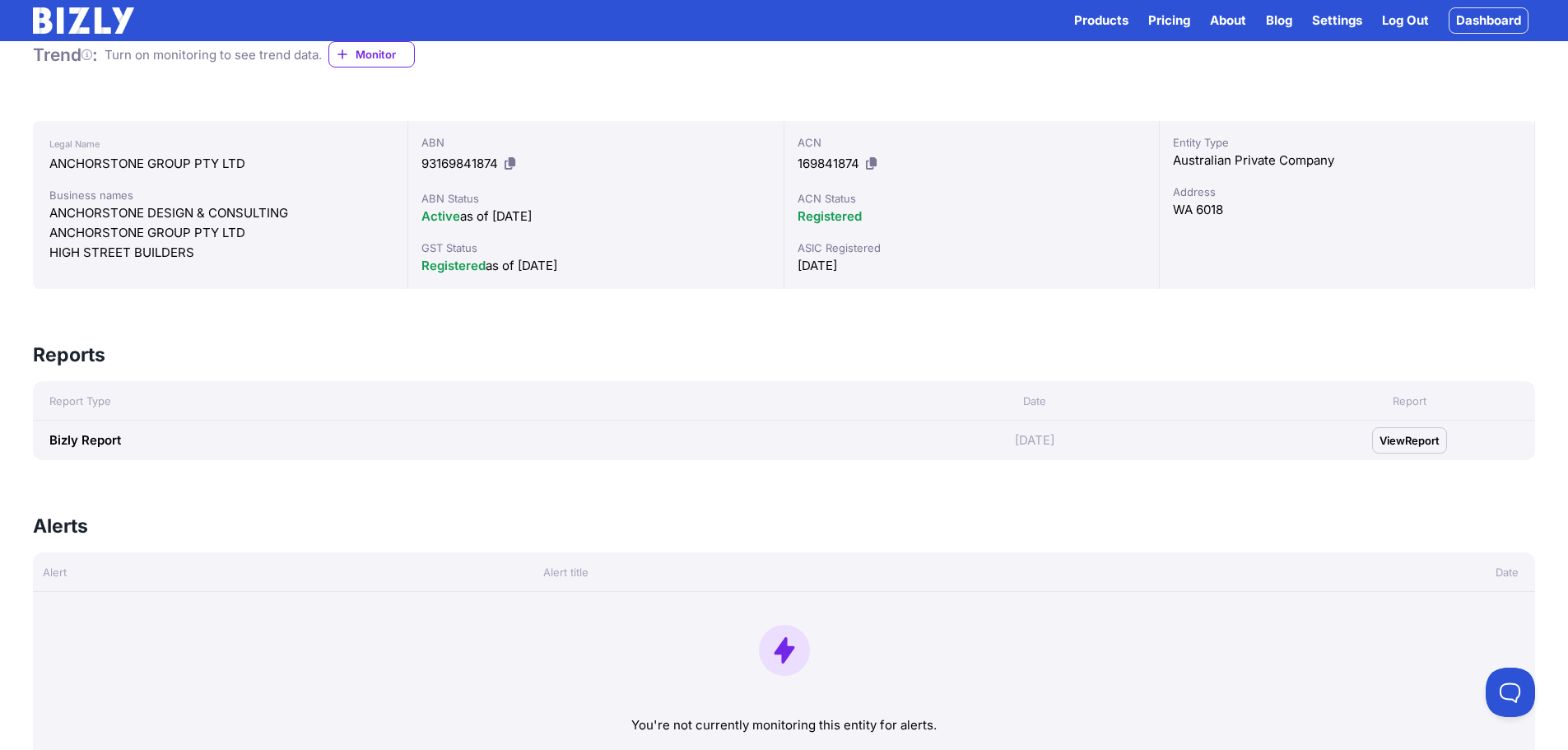
click at [1392, 439] on span "View" at bounding box center [1392, 441] width 26 height 17
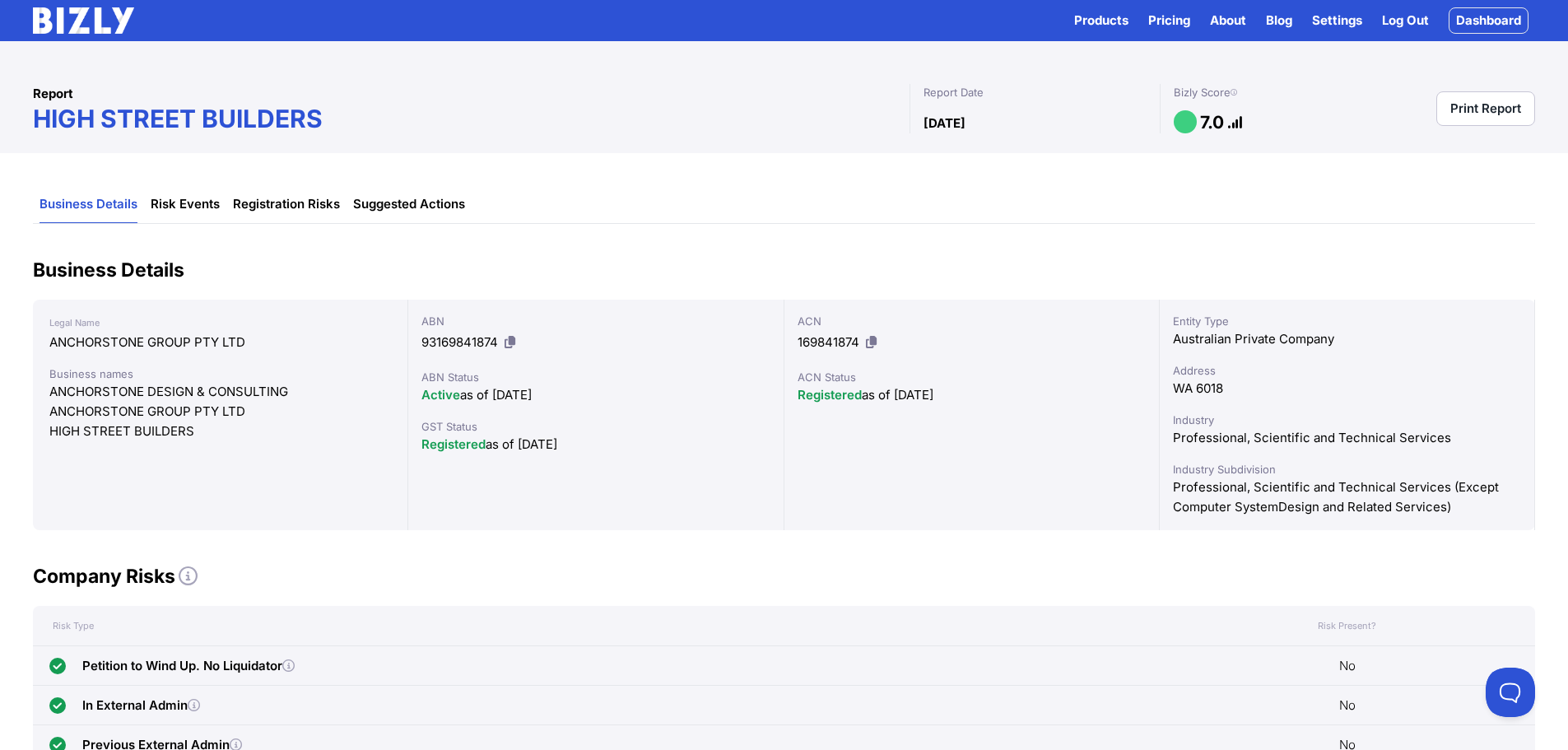
click at [822, 377] on div "ACN Status" at bounding box center [971, 377] width 349 height 17
drag, startPoint x: 1035, startPoint y: 363, endPoint x: 1002, endPoint y: 357, distance: 33.5
click at [1032, 360] on div "ACN 169841874 ACN Status Registered as of [DATE]" at bounding box center [971, 415] width 375 height 231
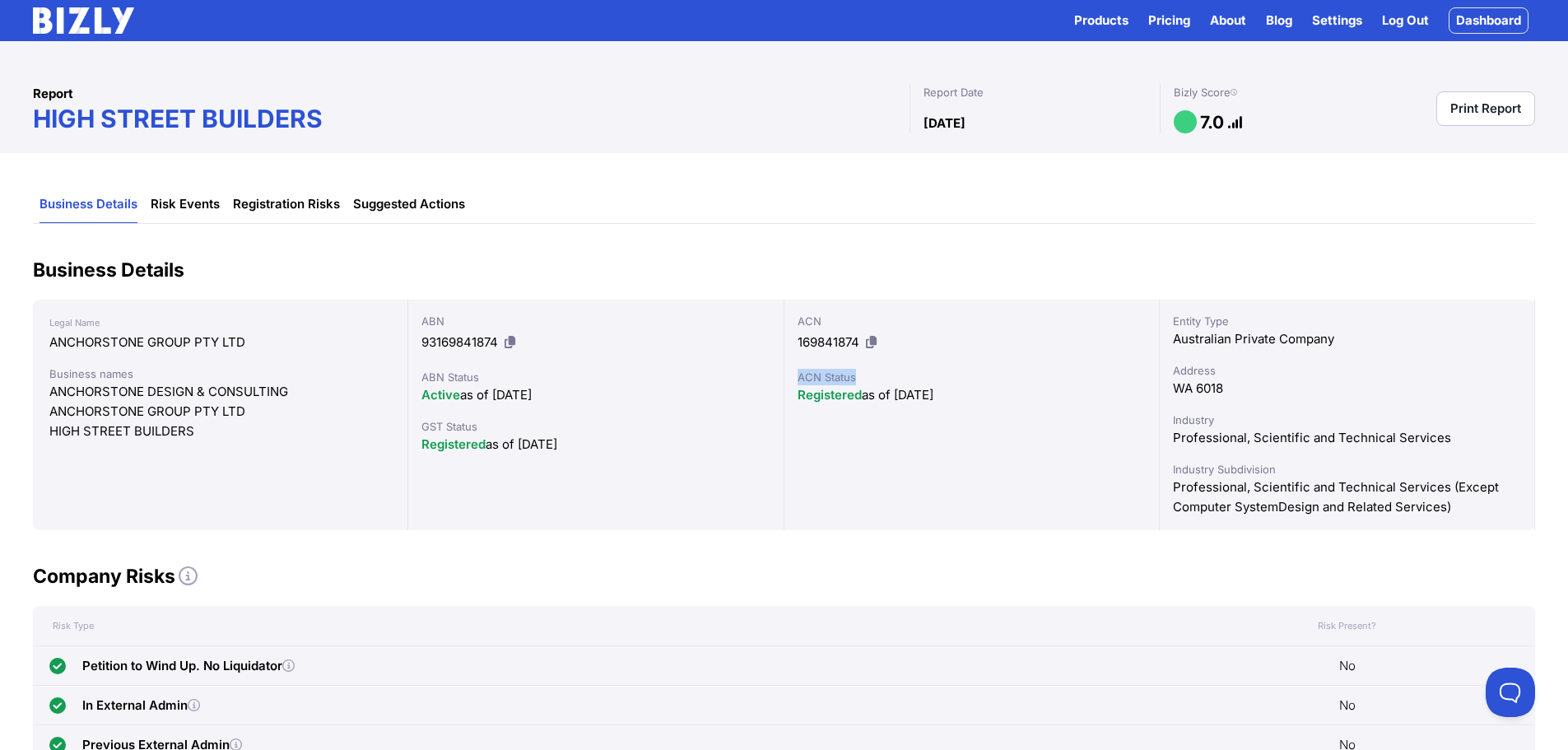
click at [1162, 15] on link "Pricing" at bounding box center [1169, 21] width 42 height 20
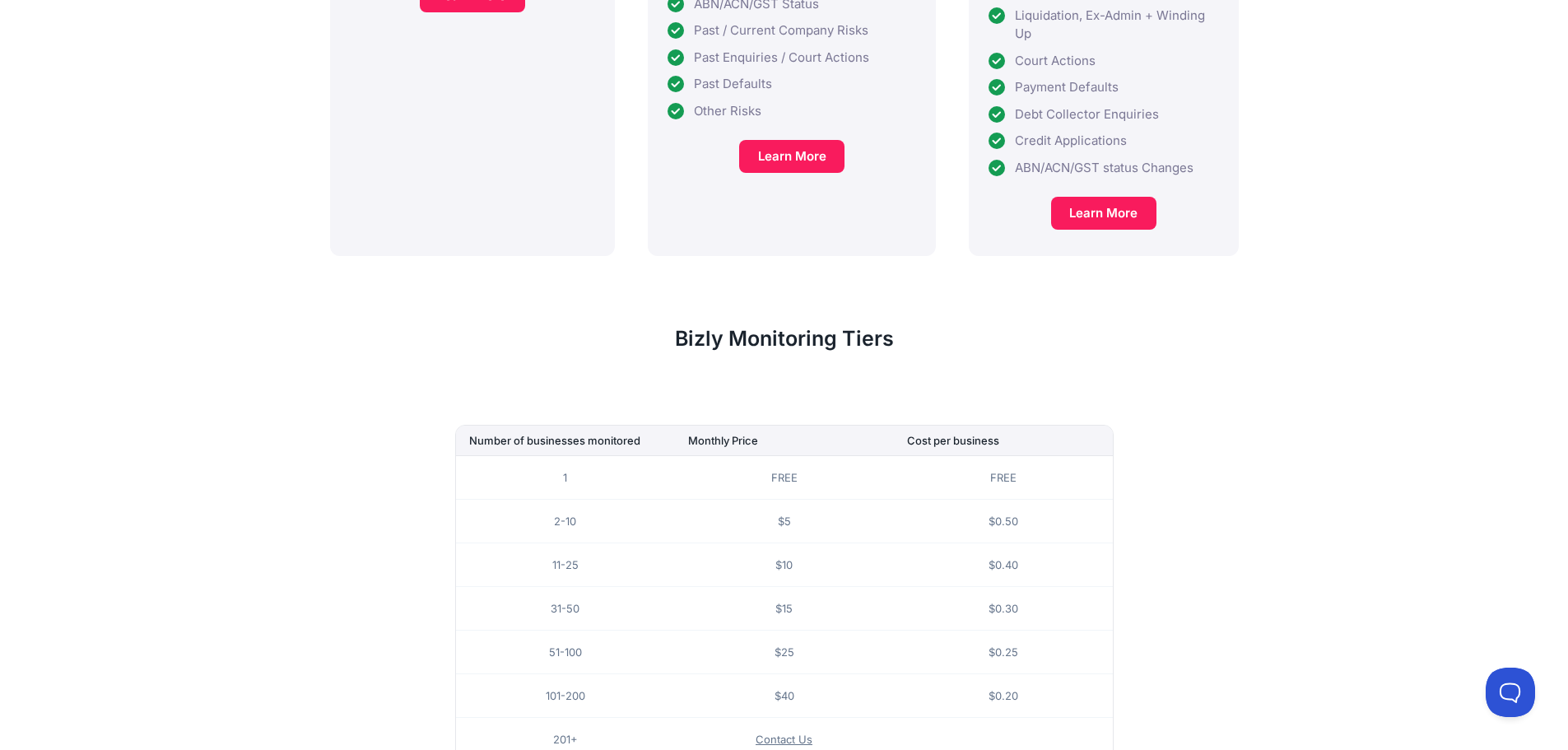
scroll to position [894, 0]
